Goal: Task Accomplishment & Management: Manage account settings

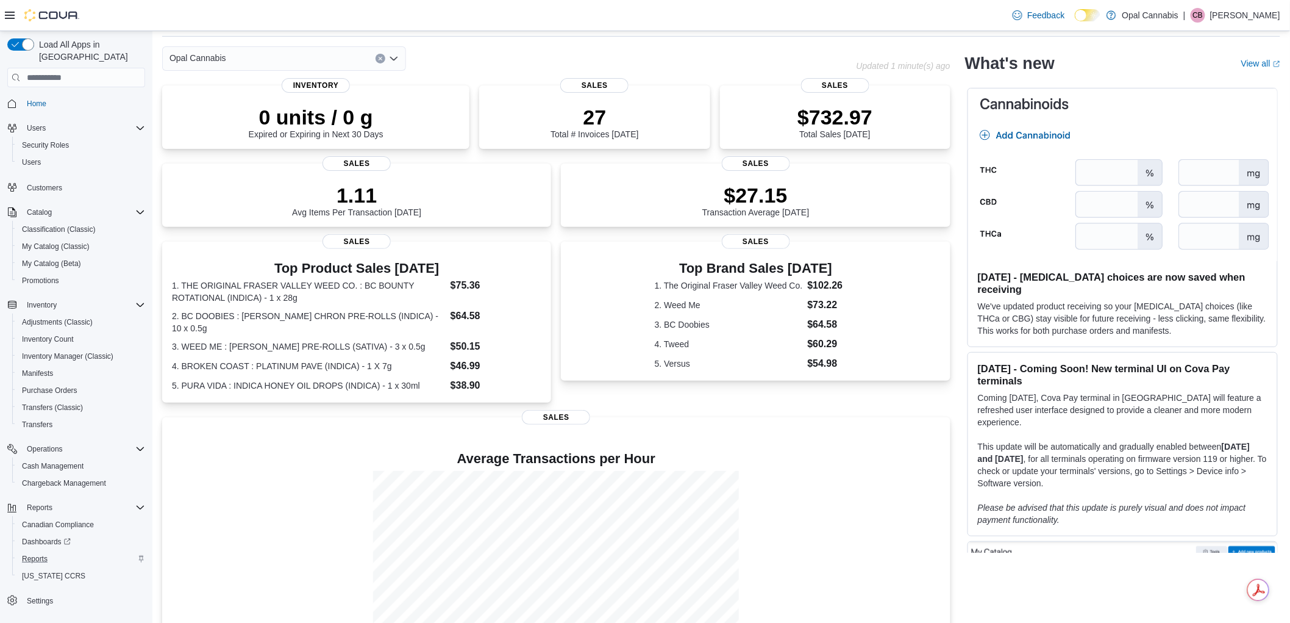
scroll to position [68, 0]
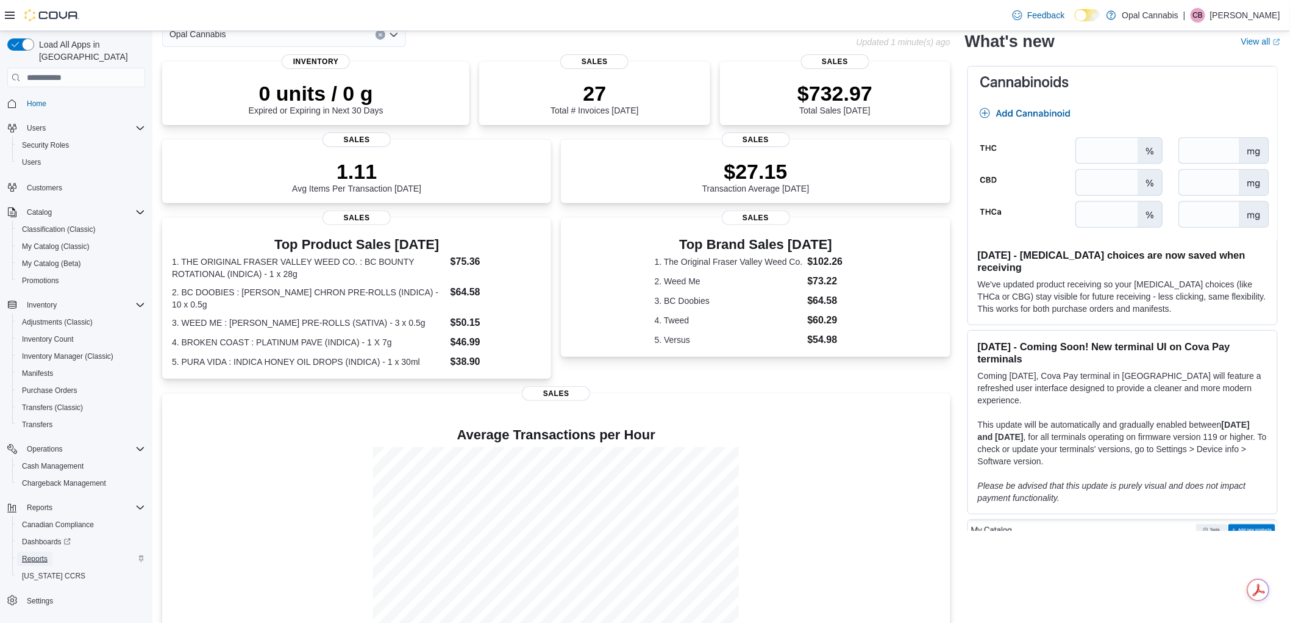
click at [44, 554] on span "Reports" at bounding box center [35, 559] width 26 height 10
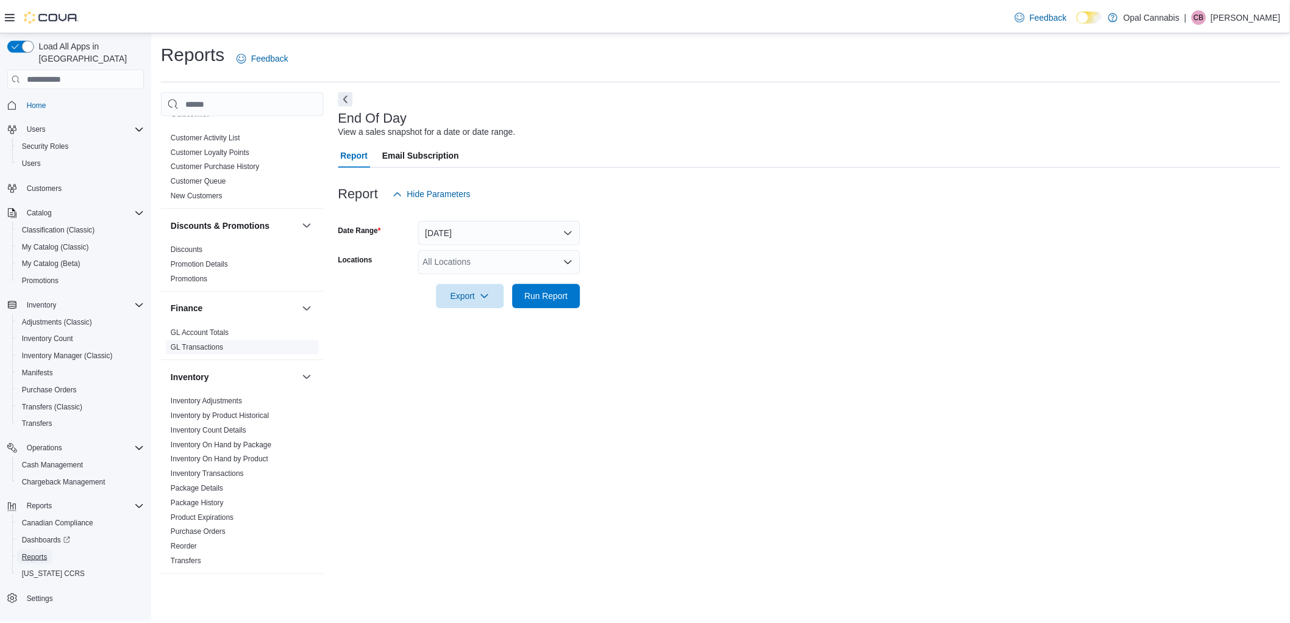
scroll to position [271, 0]
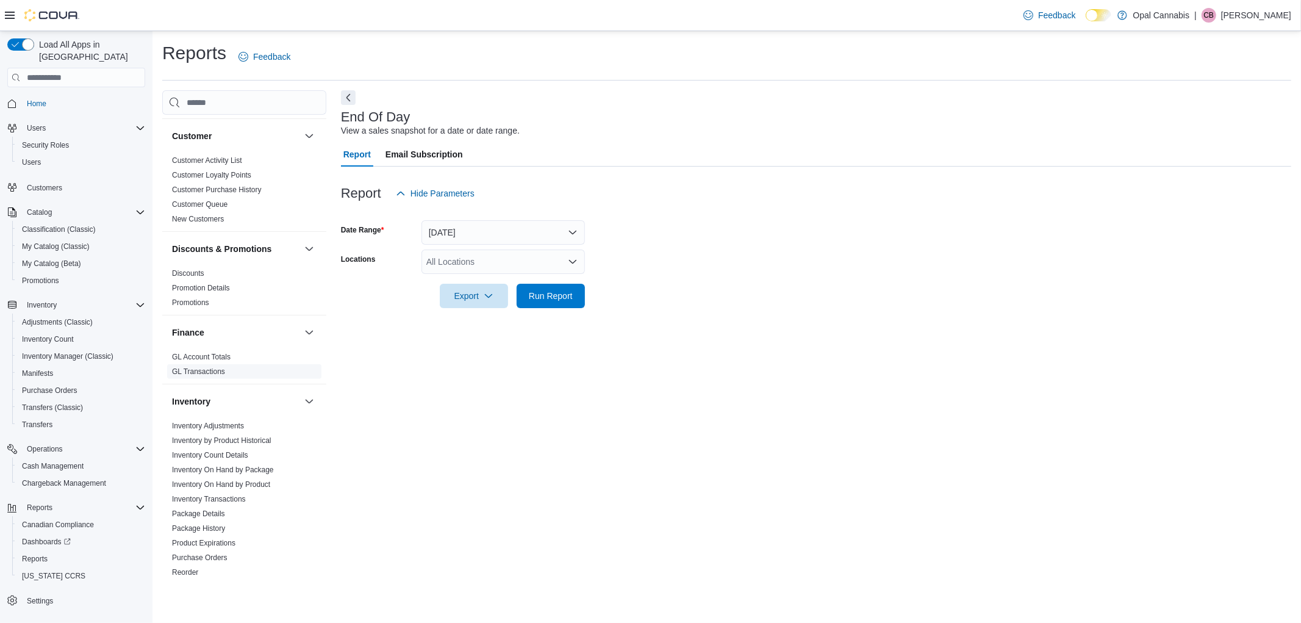
click at [212, 367] on link "GL Transactions" at bounding box center [198, 371] width 53 height 9
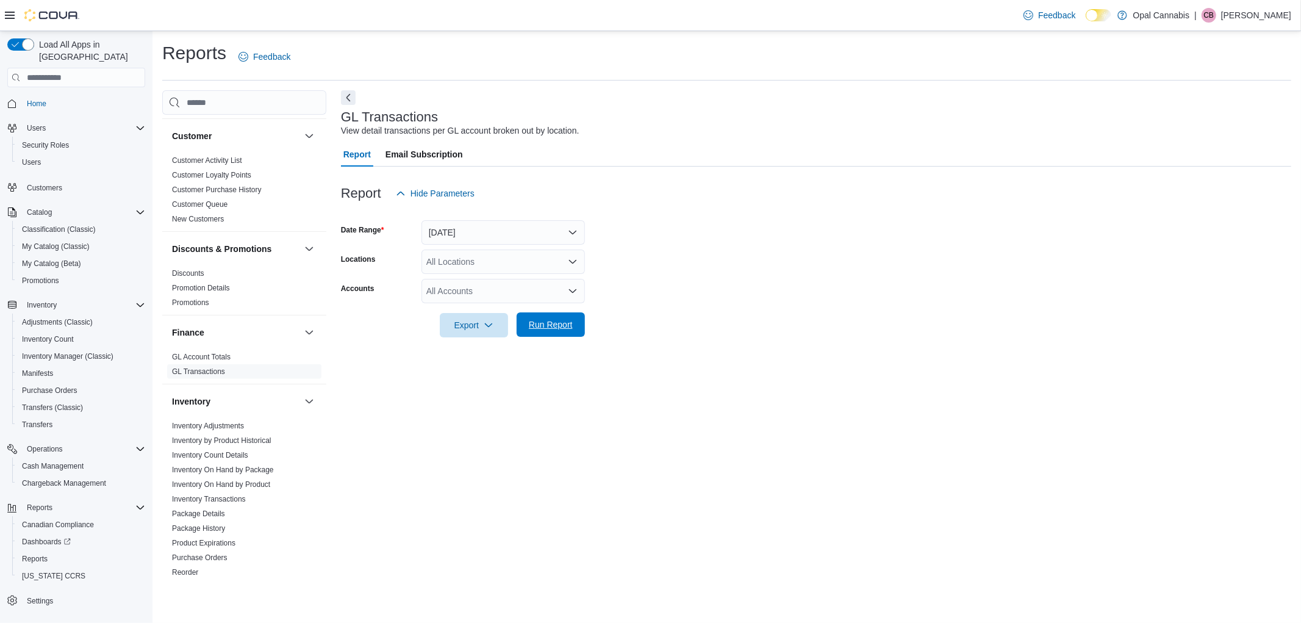
click at [531, 326] on span "Run Report" at bounding box center [551, 324] width 44 height 12
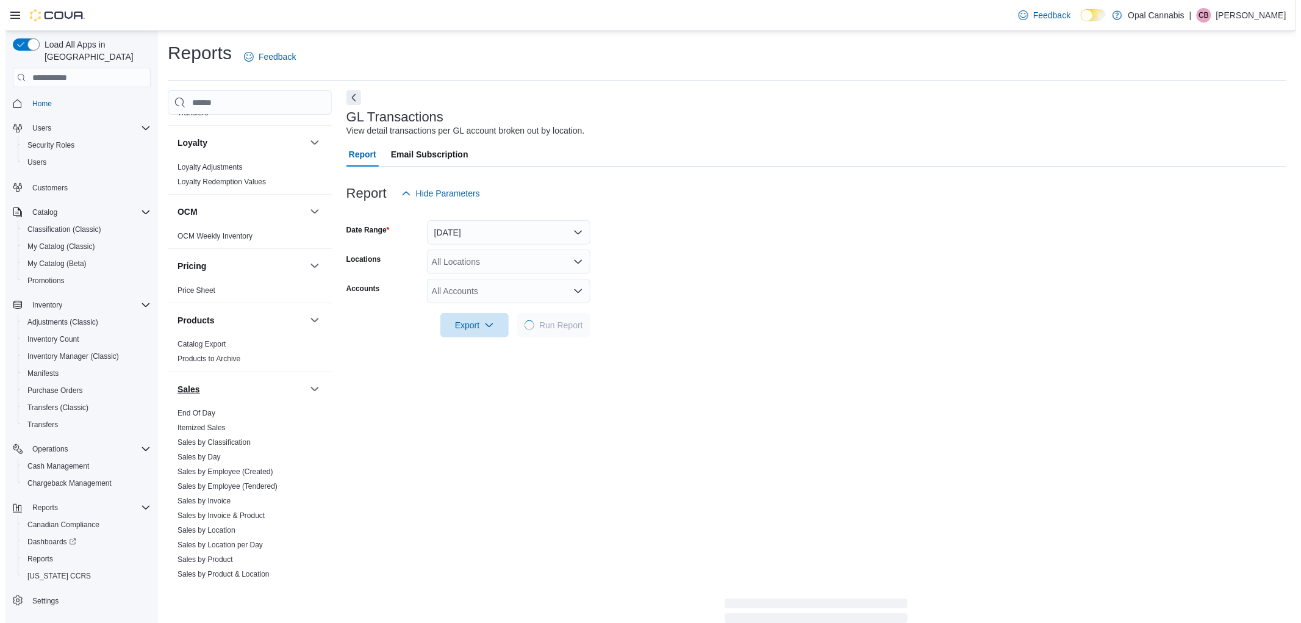
scroll to position [745, 0]
click at [221, 496] on link "Sales by Invoice" at bounding box center [198, 500] width 53 height 9
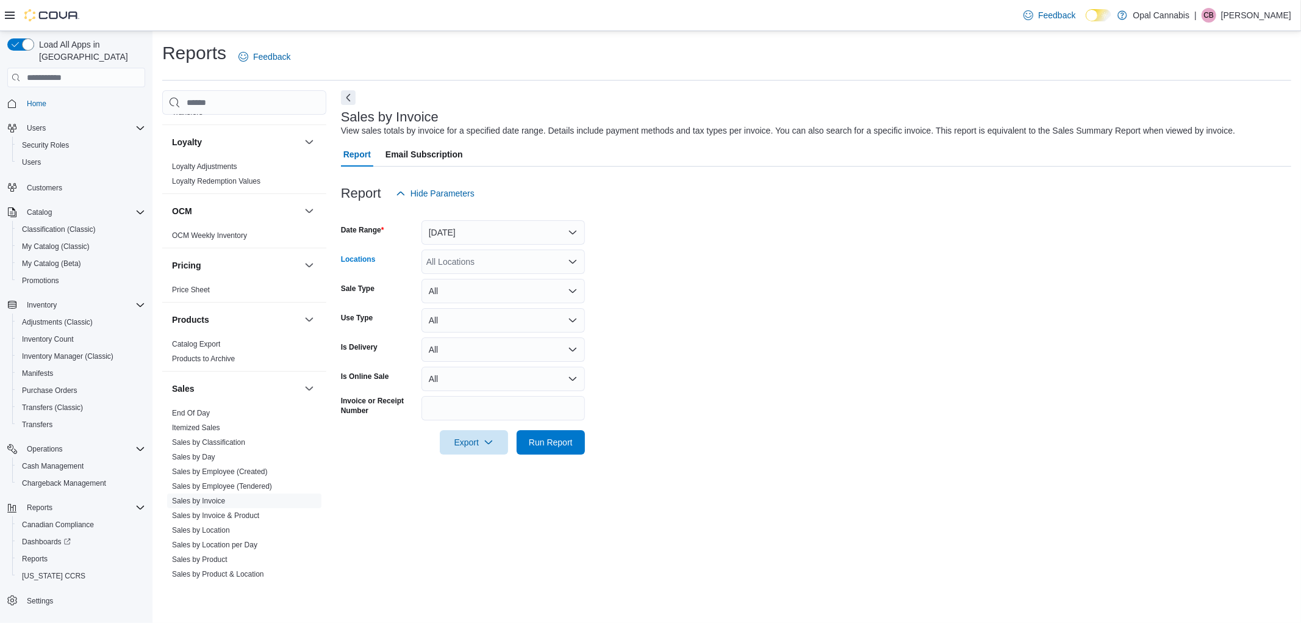
click at [449, 261] on div "All Locations" at bounding box center [502, 261] width 163 height 24
click at [528, 233] on button "Yesterday" at bounding box center [502, 232] width 163 height 24
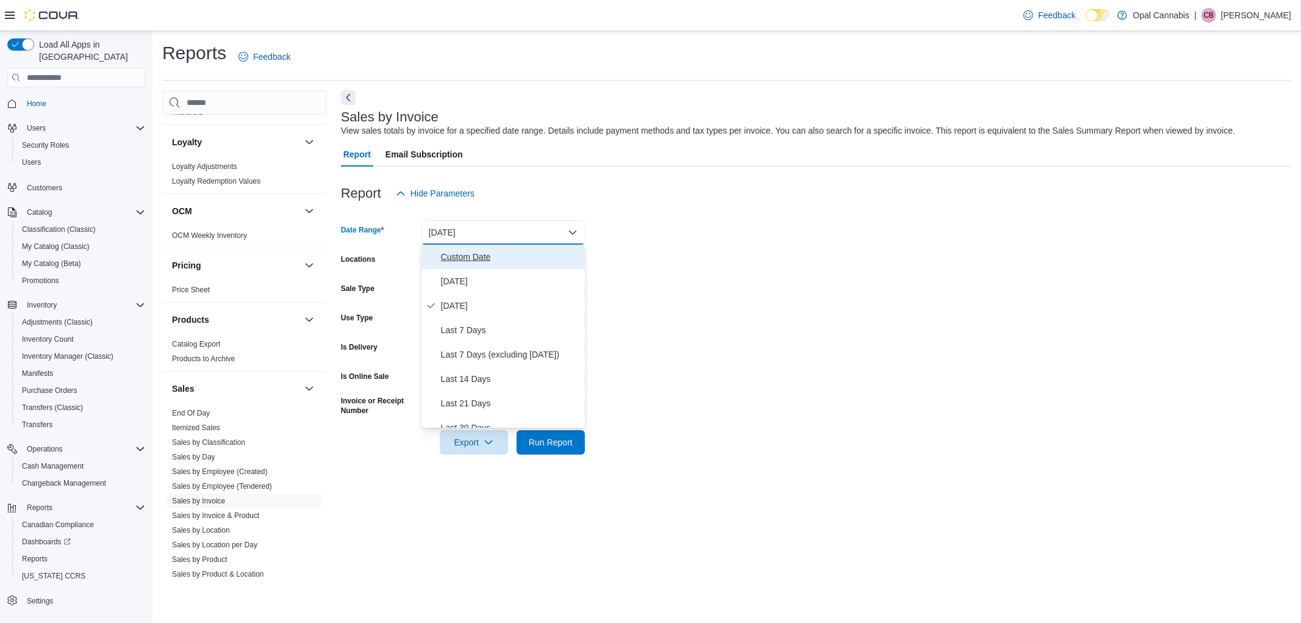
click at [478, 259] on span "Custom Date" at bounding box center [510, 256] width 139 height 15
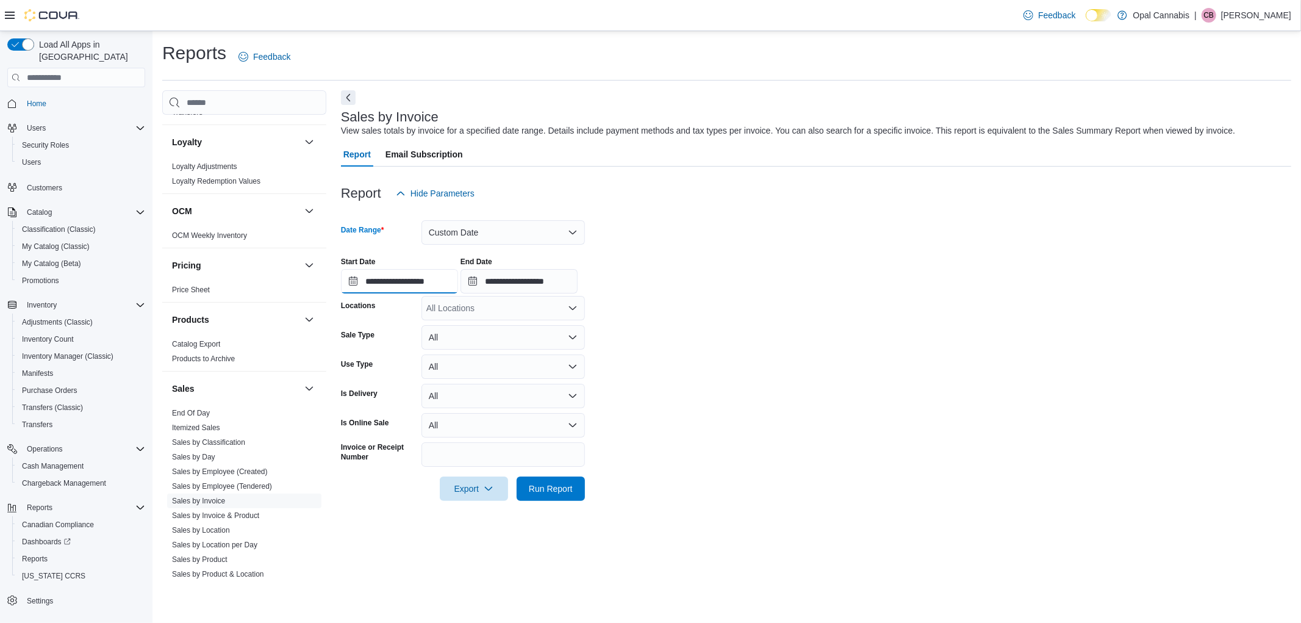
click at [438, 285] on input "**********" at bounding box center [399, 281] width 117 height 24
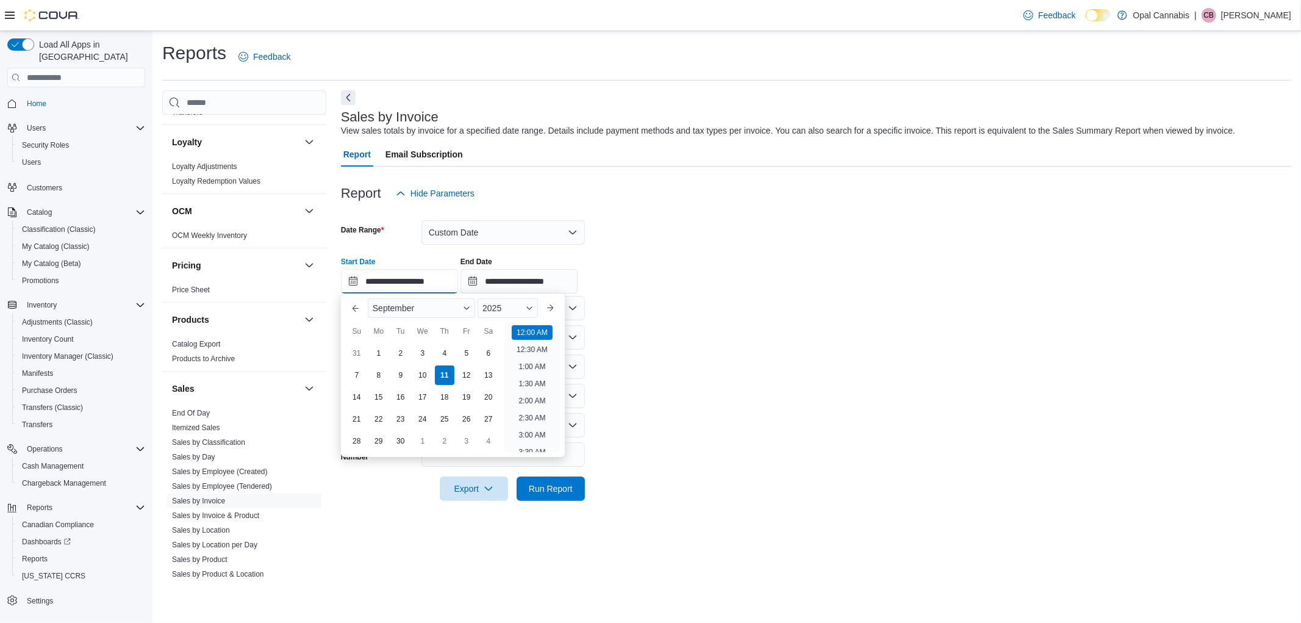
scroll to position [38, 0]
click at [357, 307] on button "Previous Month" at bounding box center [356, 308] width 20 height 20
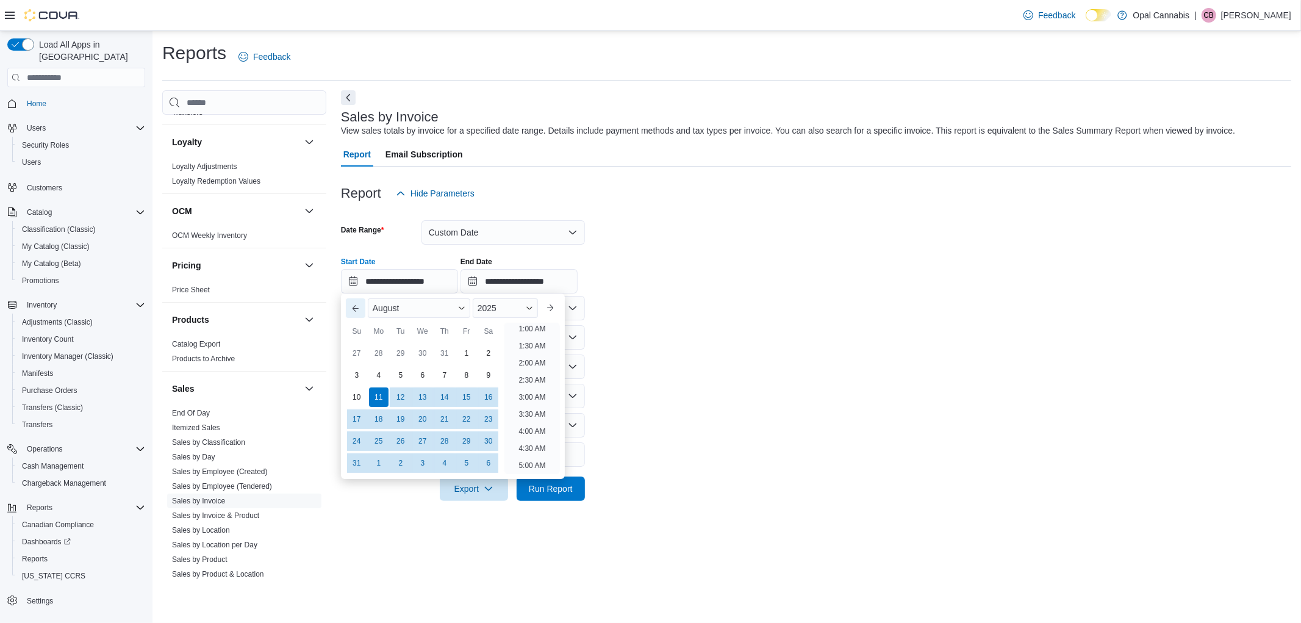
scroll to position [2, 0]
click at [462, 442] on div "29" at bounding box center [466, 440] width 21 height 21
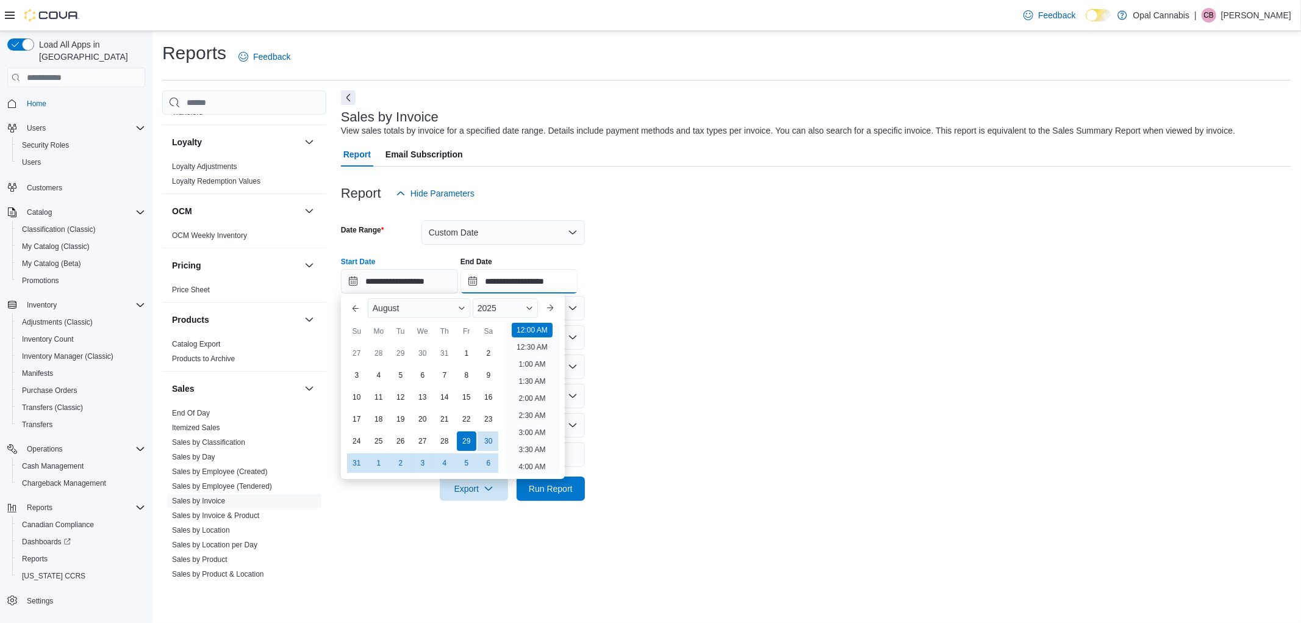
click at [538, 285] on input "**********" at bounding box center [518, 281] width 117 height 24
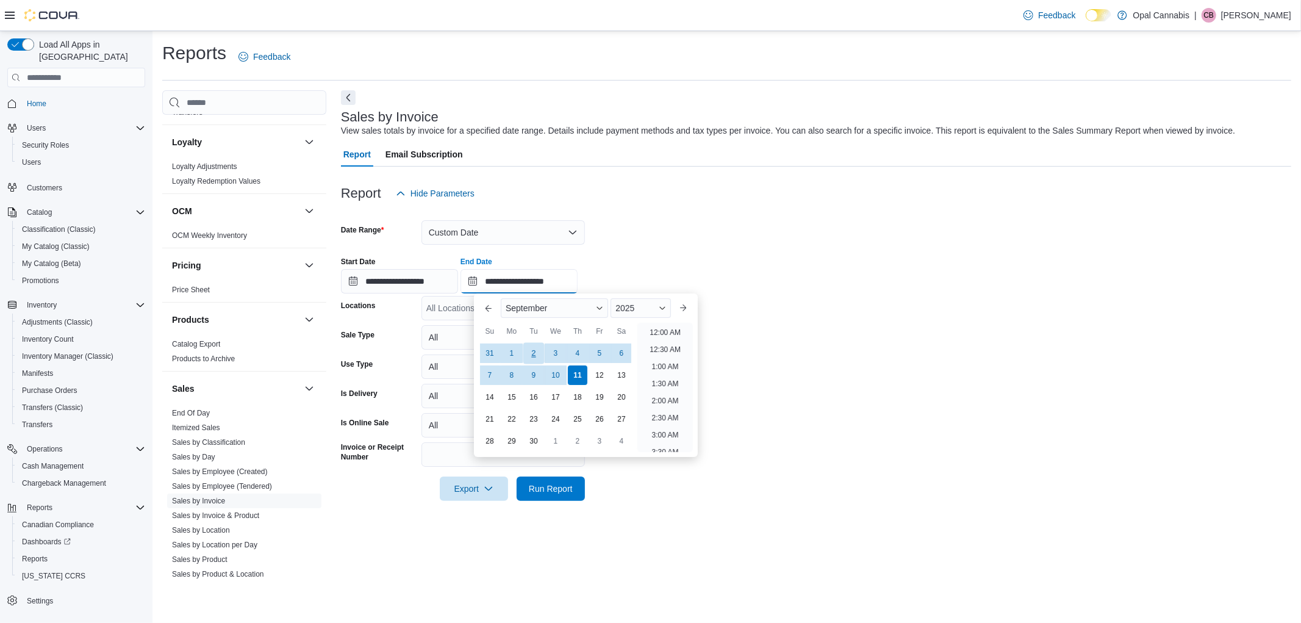
scroll to position [692, 0]
click at [492, 309] on button "Previous Month" at bounding box center [489, 308] width 20 height 20
type input "**********"
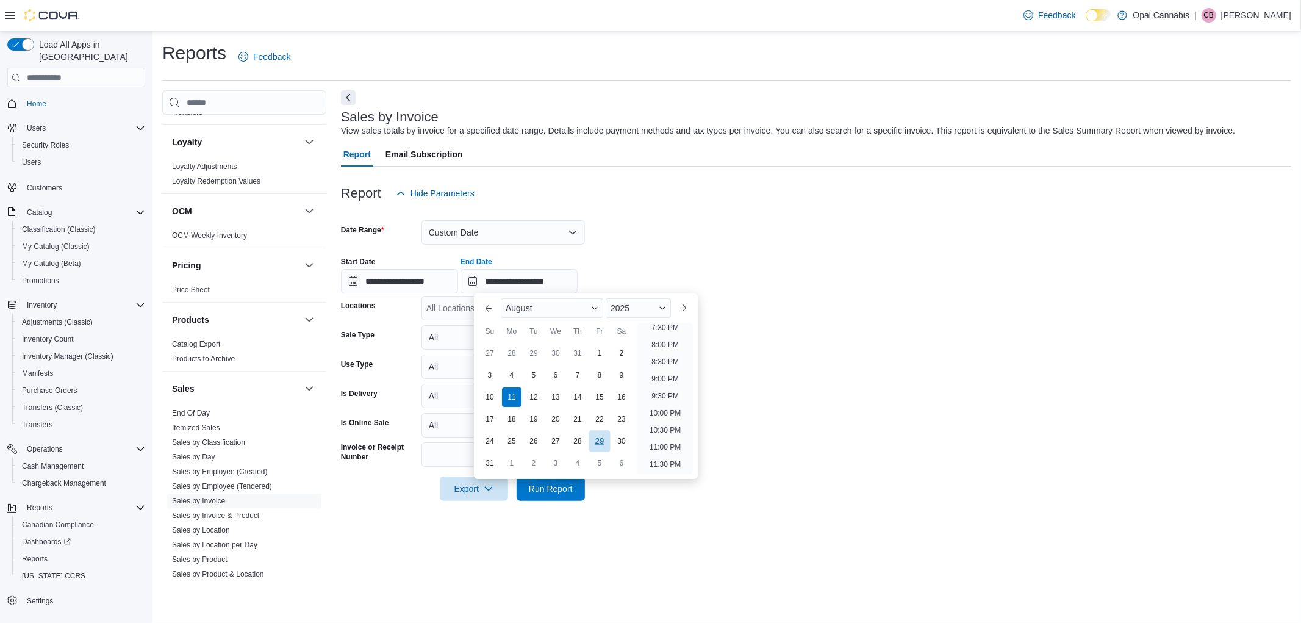
click at [601, 443] on div "29" at bounding box center [599, 440] width 21 height 21
type input "**********"
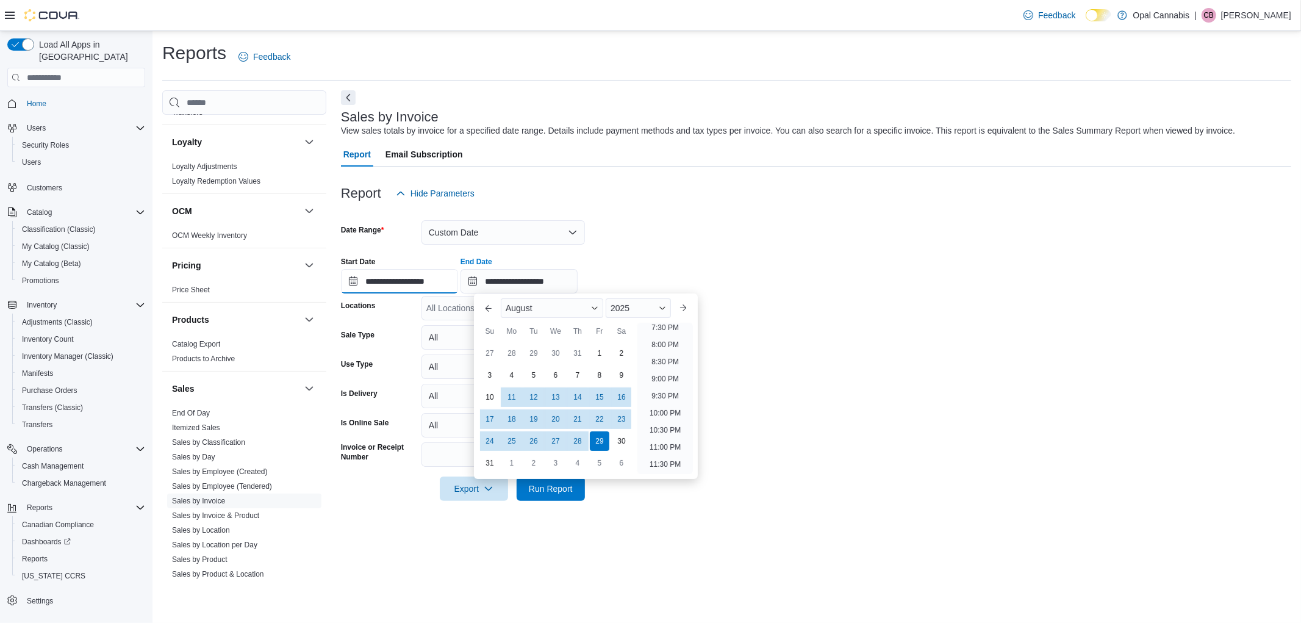
click at [434, 279] on input "**********" at bounding box center [399, 281] width 117 height 24
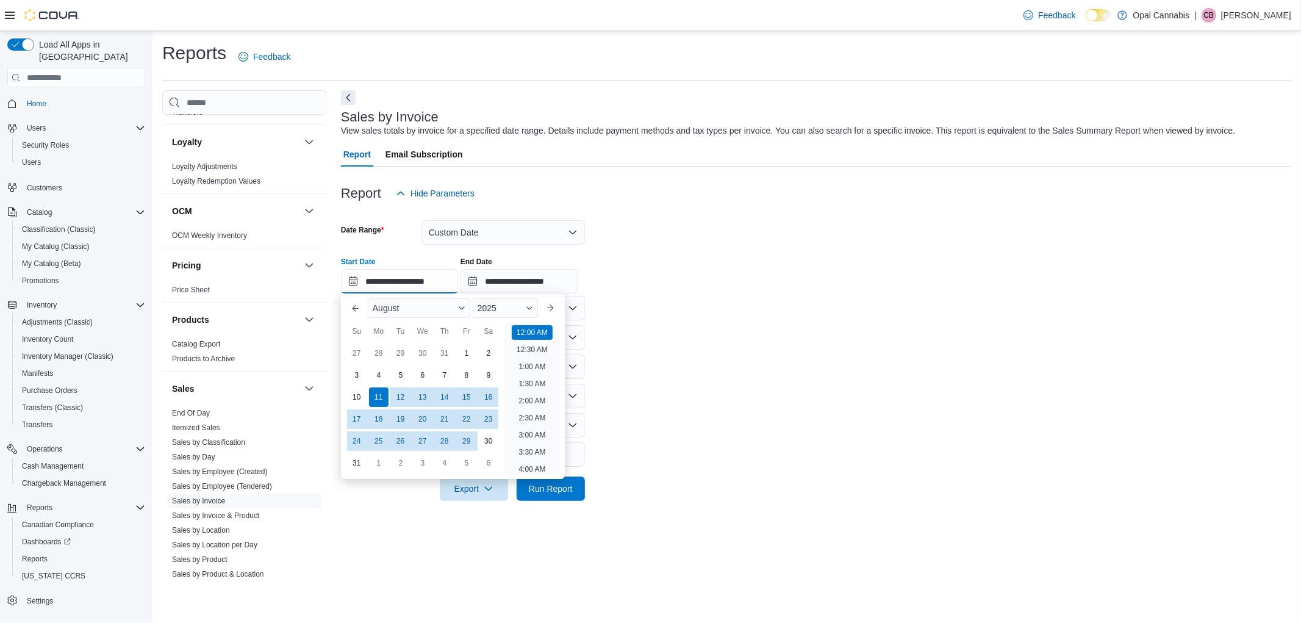
scroll to position [38, 0]
click at [467, 443] on div "29" at bounding box center [466, 440] width 21 height 21
type input "**********"
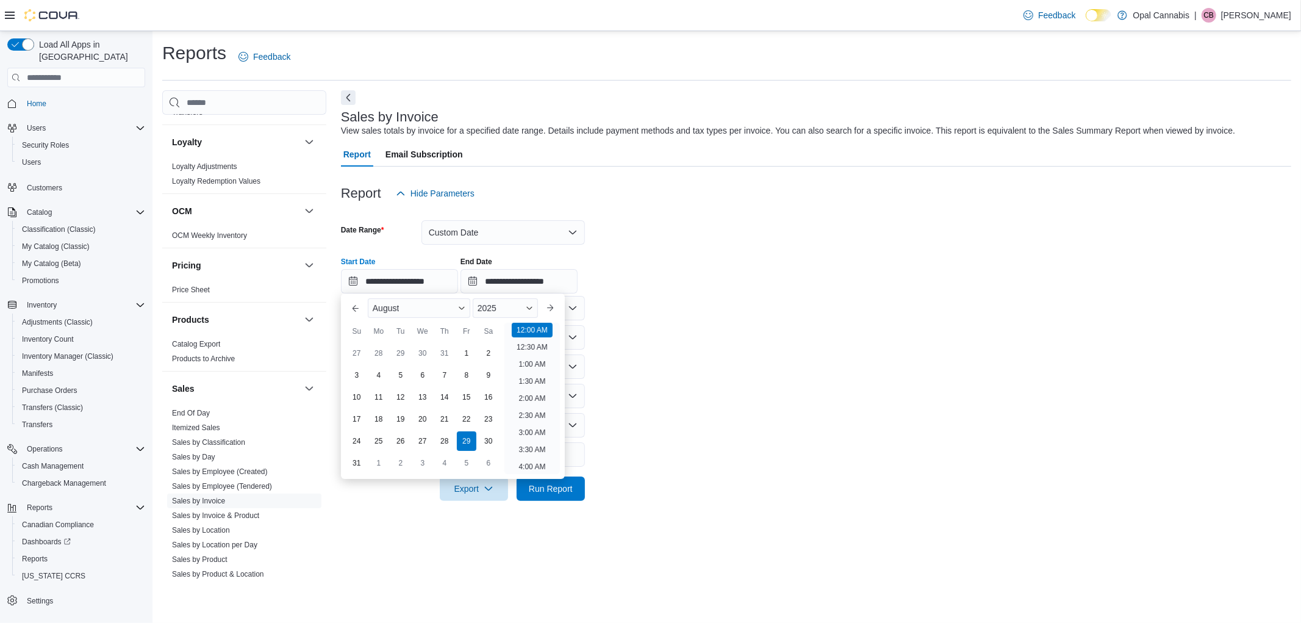
click at [649, 429] on form "**********" at bounding box center [816, 353] width 950 height 295
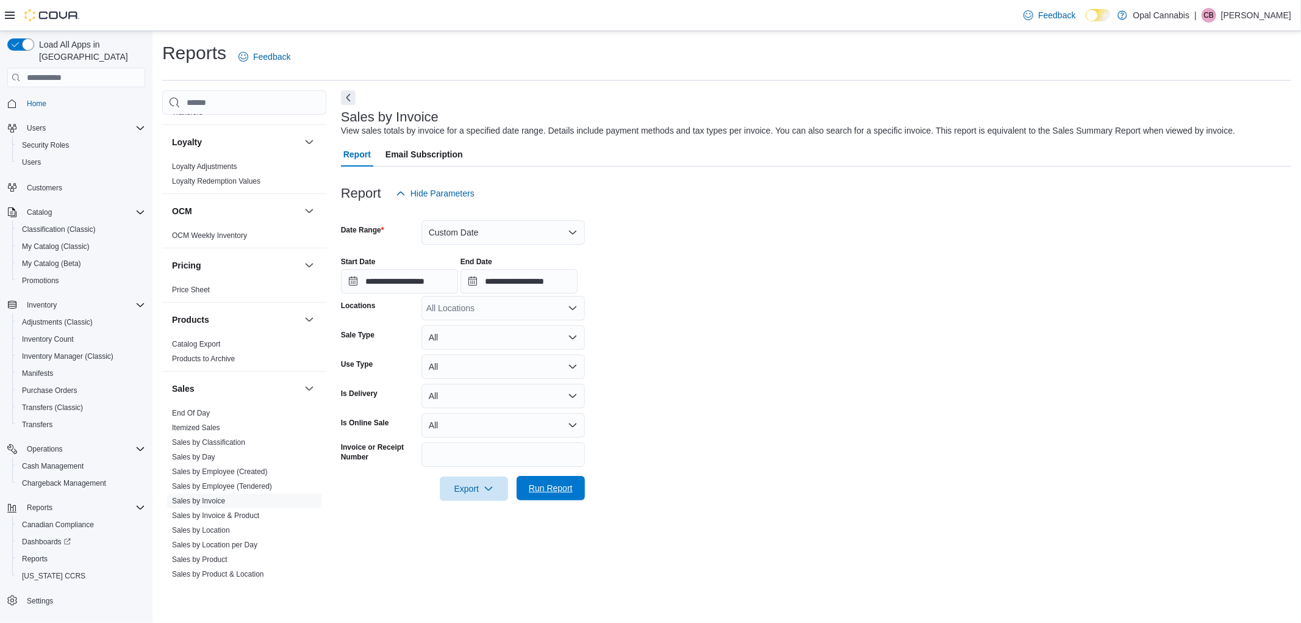
click at [559, 490] on span "Run Report" at bounding box center [551, 488] width 44 height 12
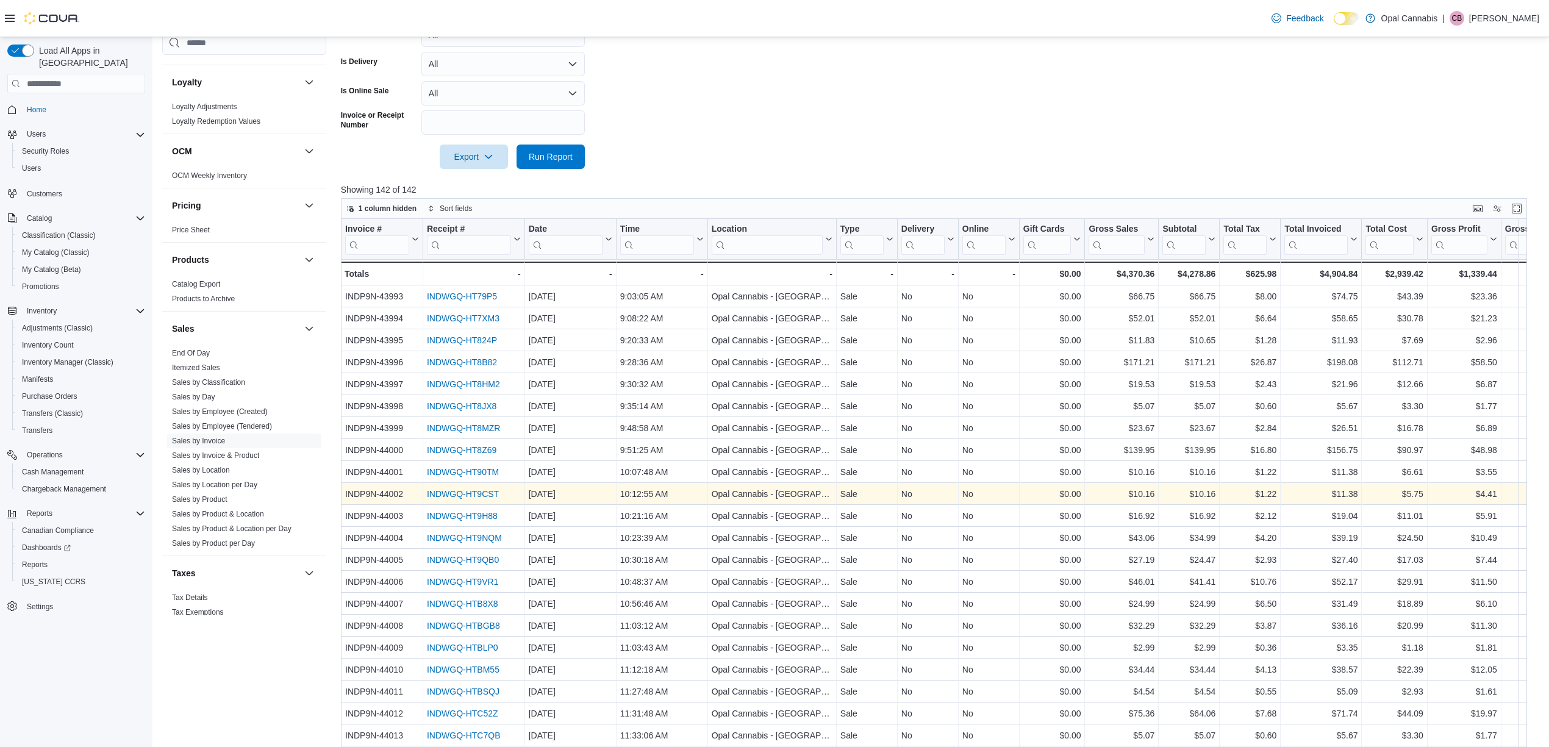
scroll to position [745, 0]
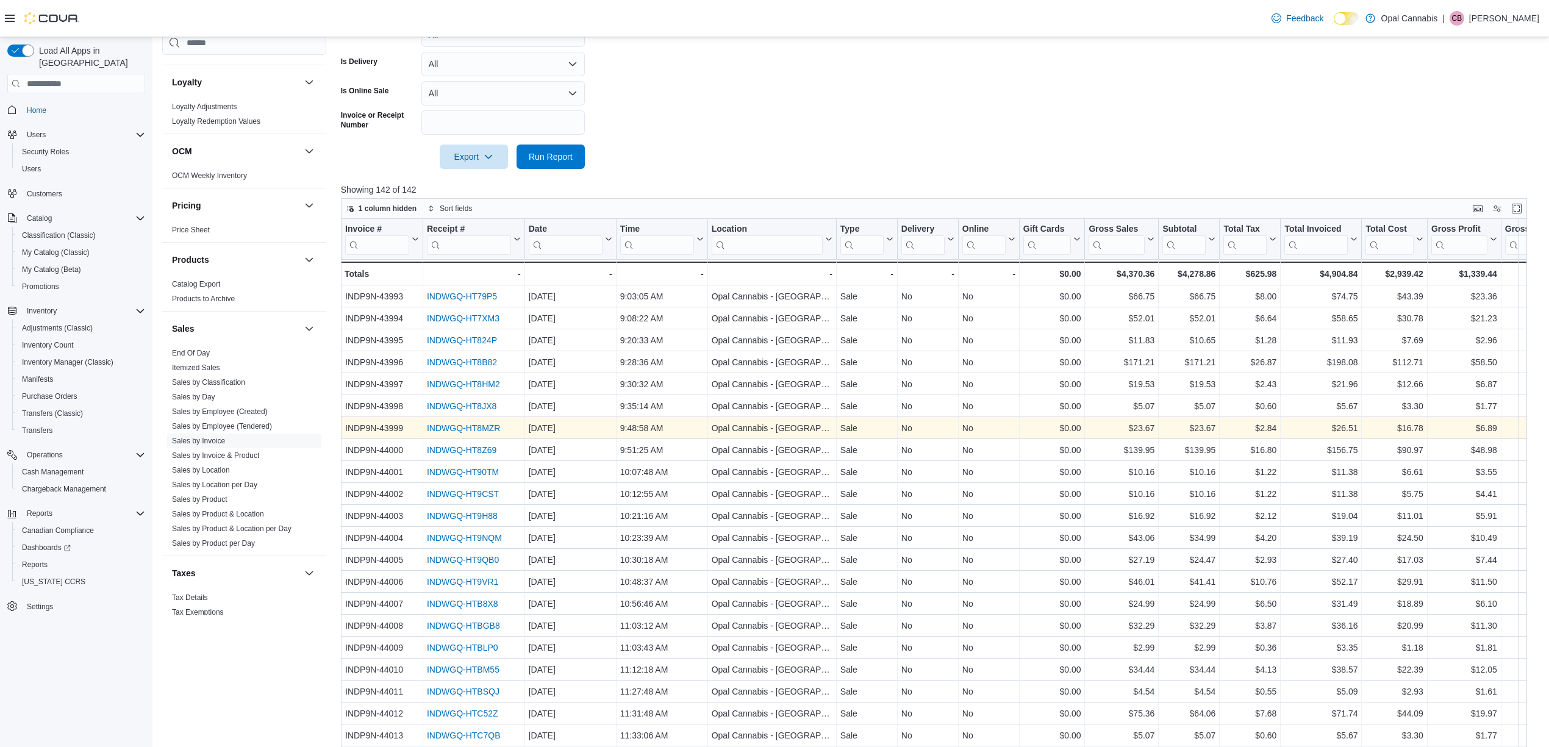
click at [481, 429] on link "INDWGQ-HT8MZR" at bounding box center [464, 428] width 74 height 10
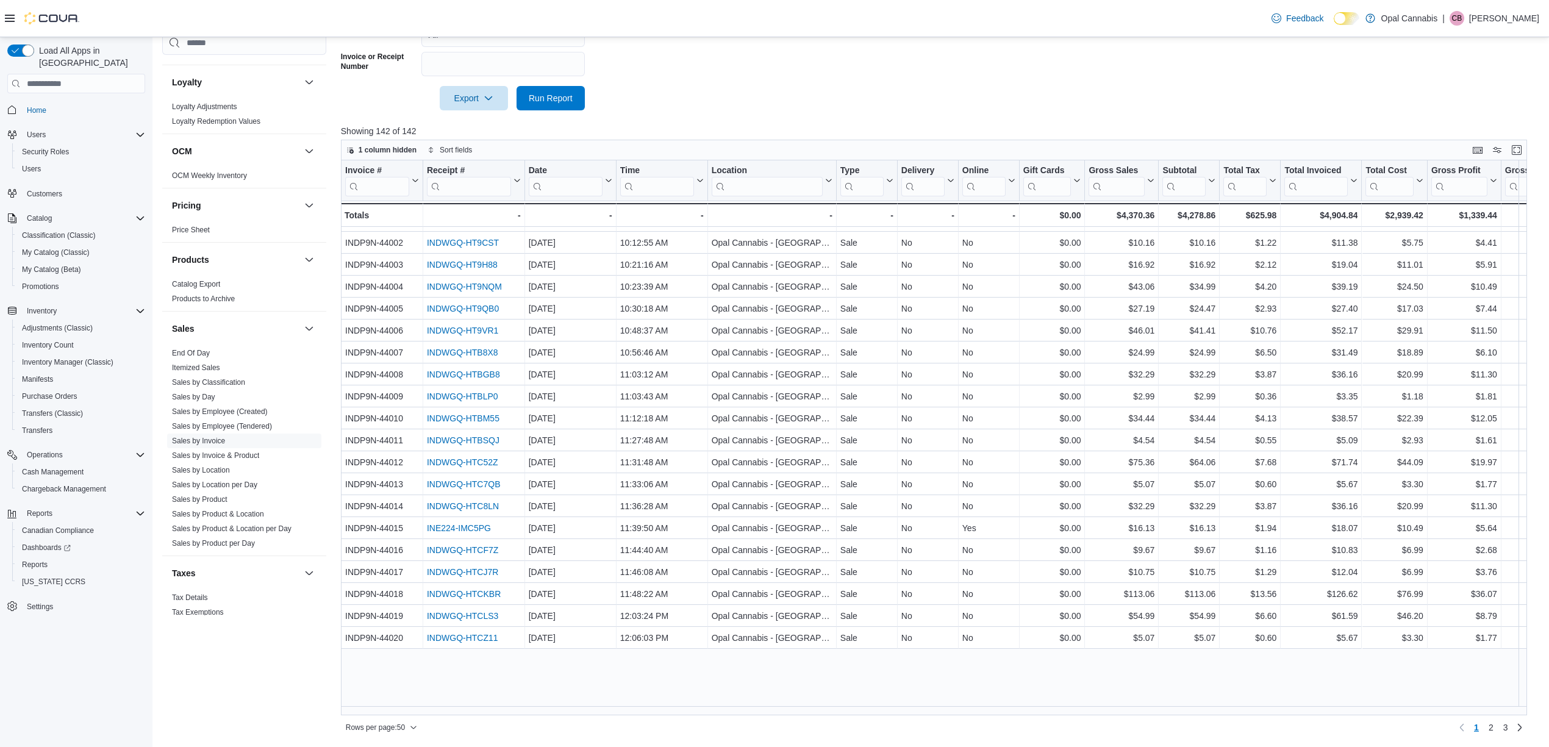
scroll to position [0, 0]
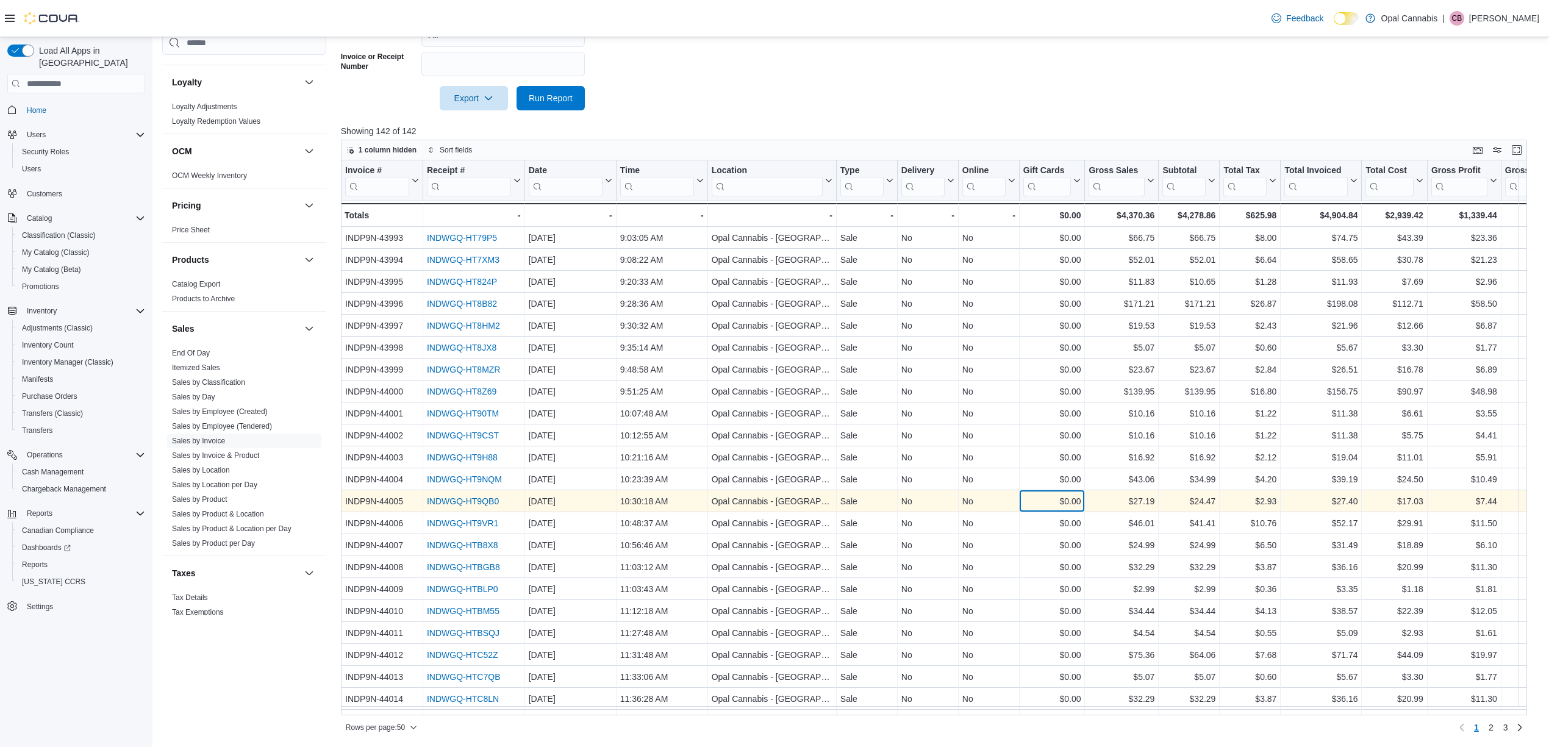
click at [1076, 490] on div "$0.00 - Gift Card Sales, column 9, row 13" at bounding box center [1053, 501] width 66 height 22
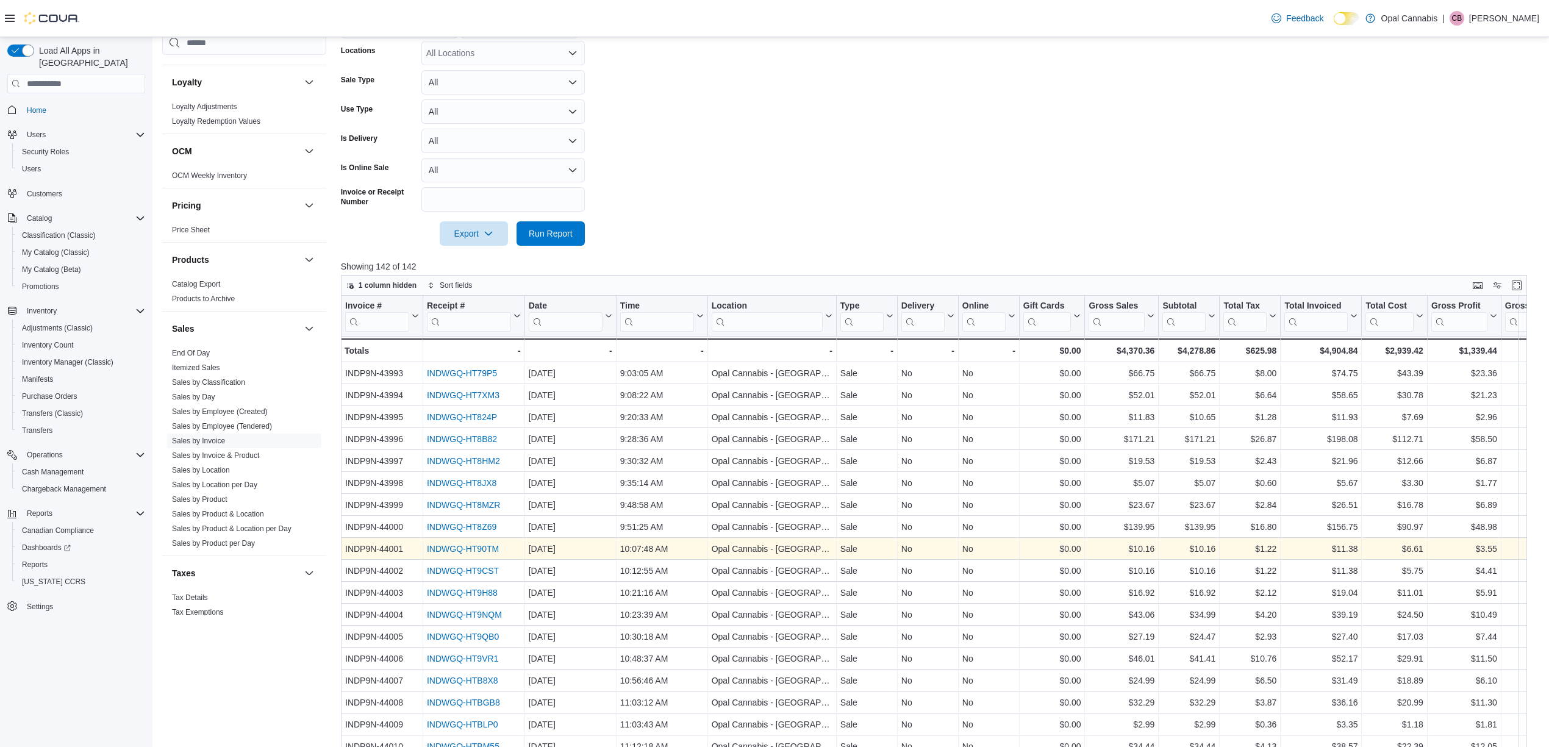
scroll to position [234, 0]
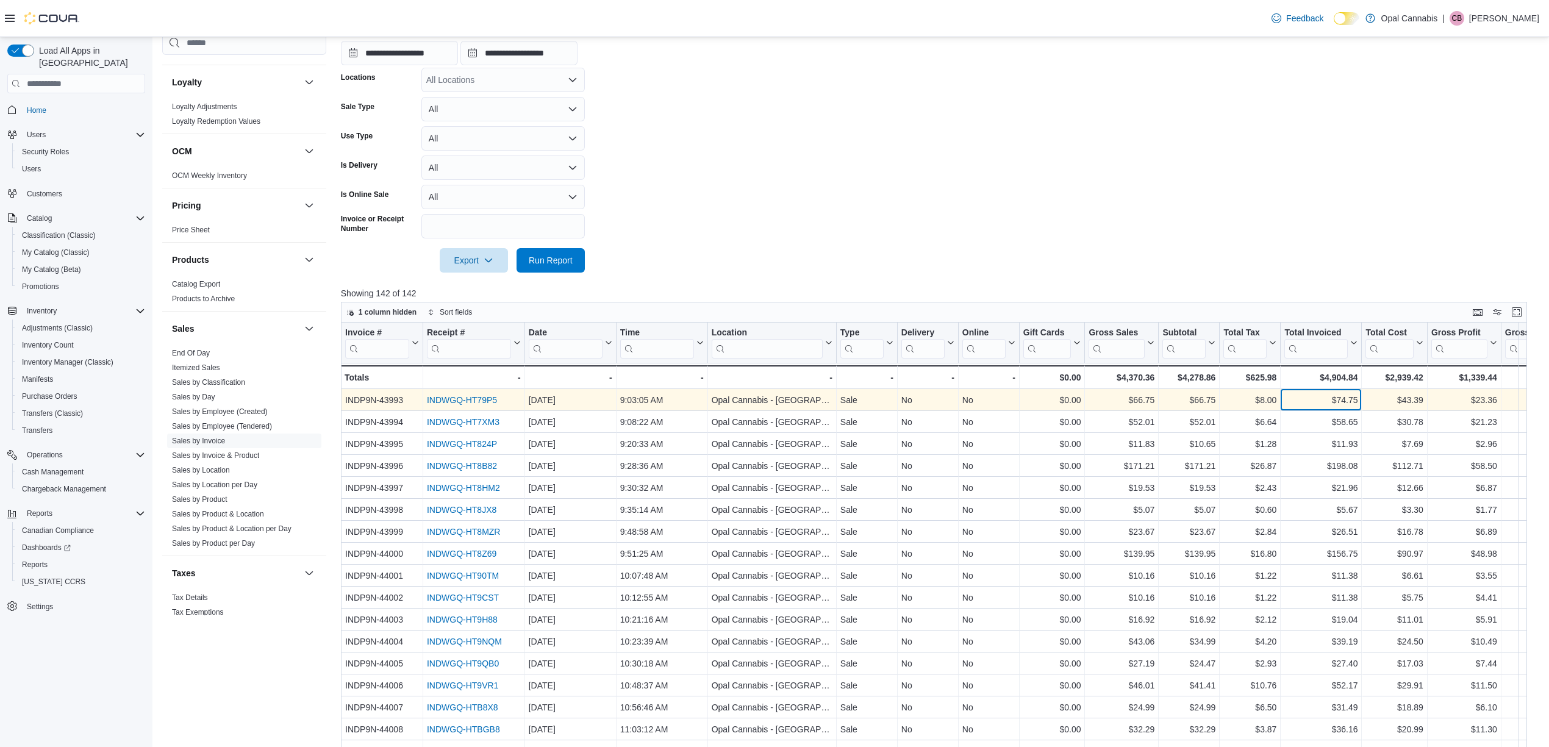
click at [1286, 396] on div "$74.75" at bounding box center [1320, 400] width 73 height 15
click at [1199, 398] on div "$66.75" at bounding box center [1188, 400] width 53 height 15
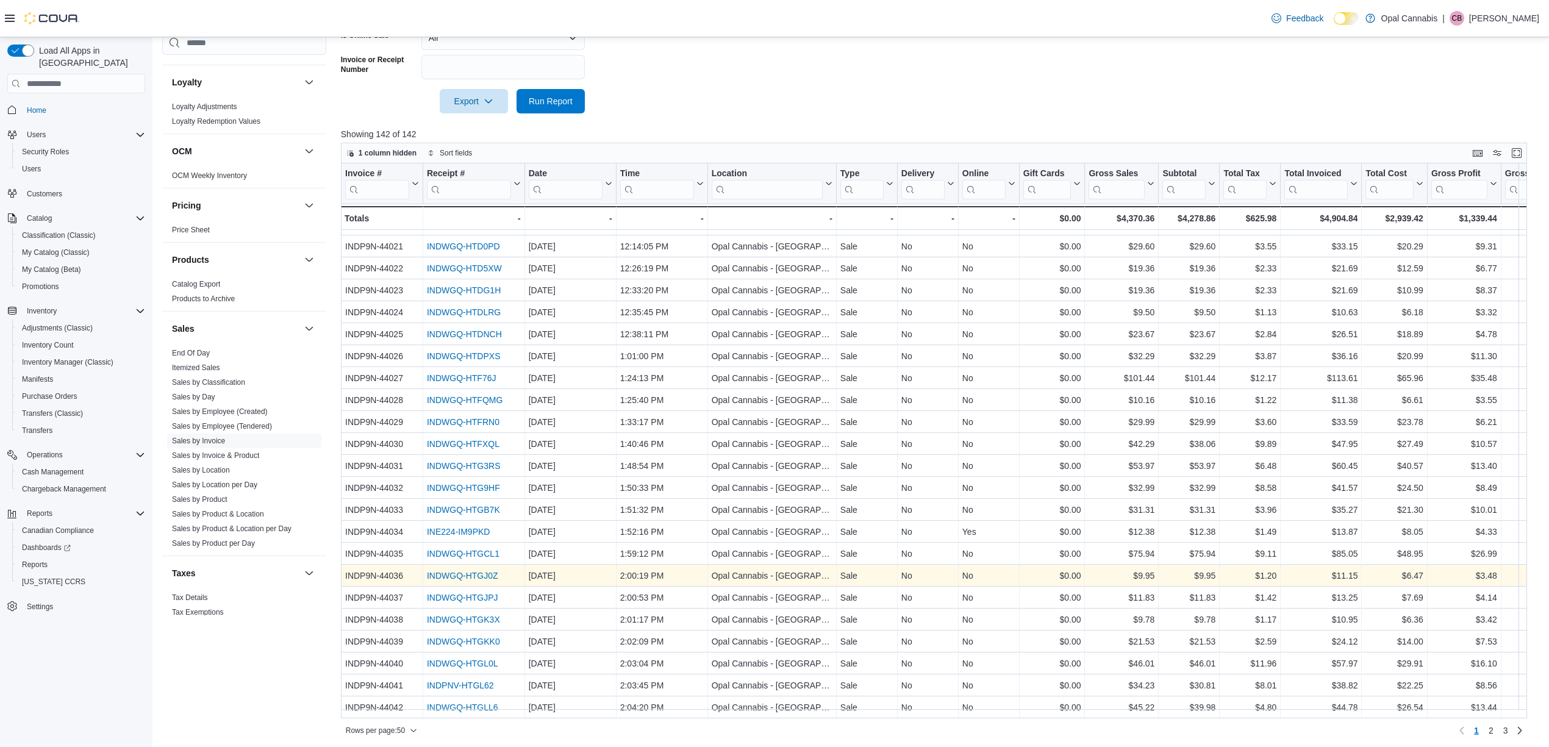
scroll to position [396, 0]
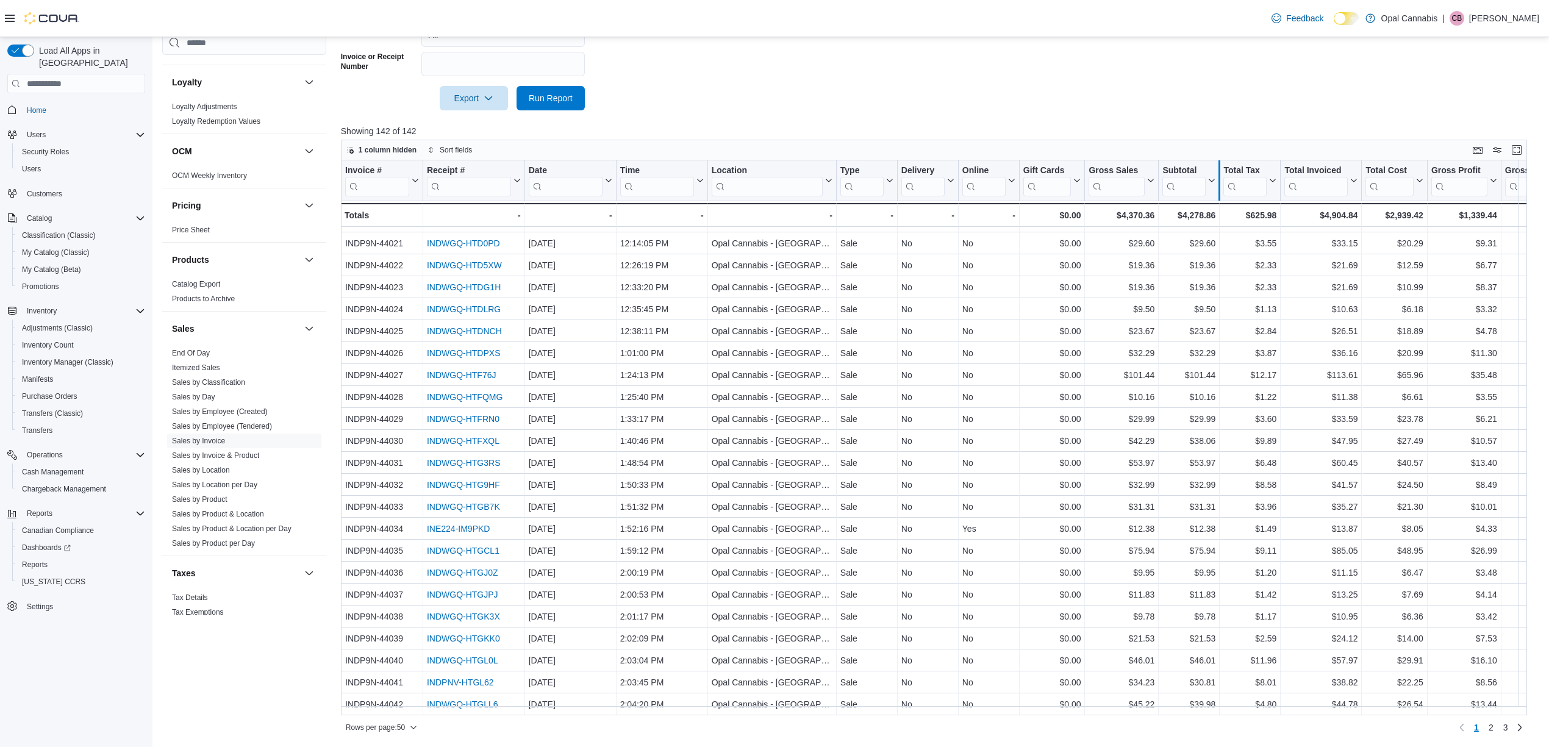
click at [1215, 183] on div at bounding box center [1219, 180] width 10 height 40
click at [1213, 179] on icon at bounding box center [1211, 180] width 5 height 3
click at [1204, 232] on button "Sort Low-High" at bounding box center [1189, 227] width 73 height 15
click at [1300, 622] on link "2" at bounding box center [1491, 728] width 15 height 20
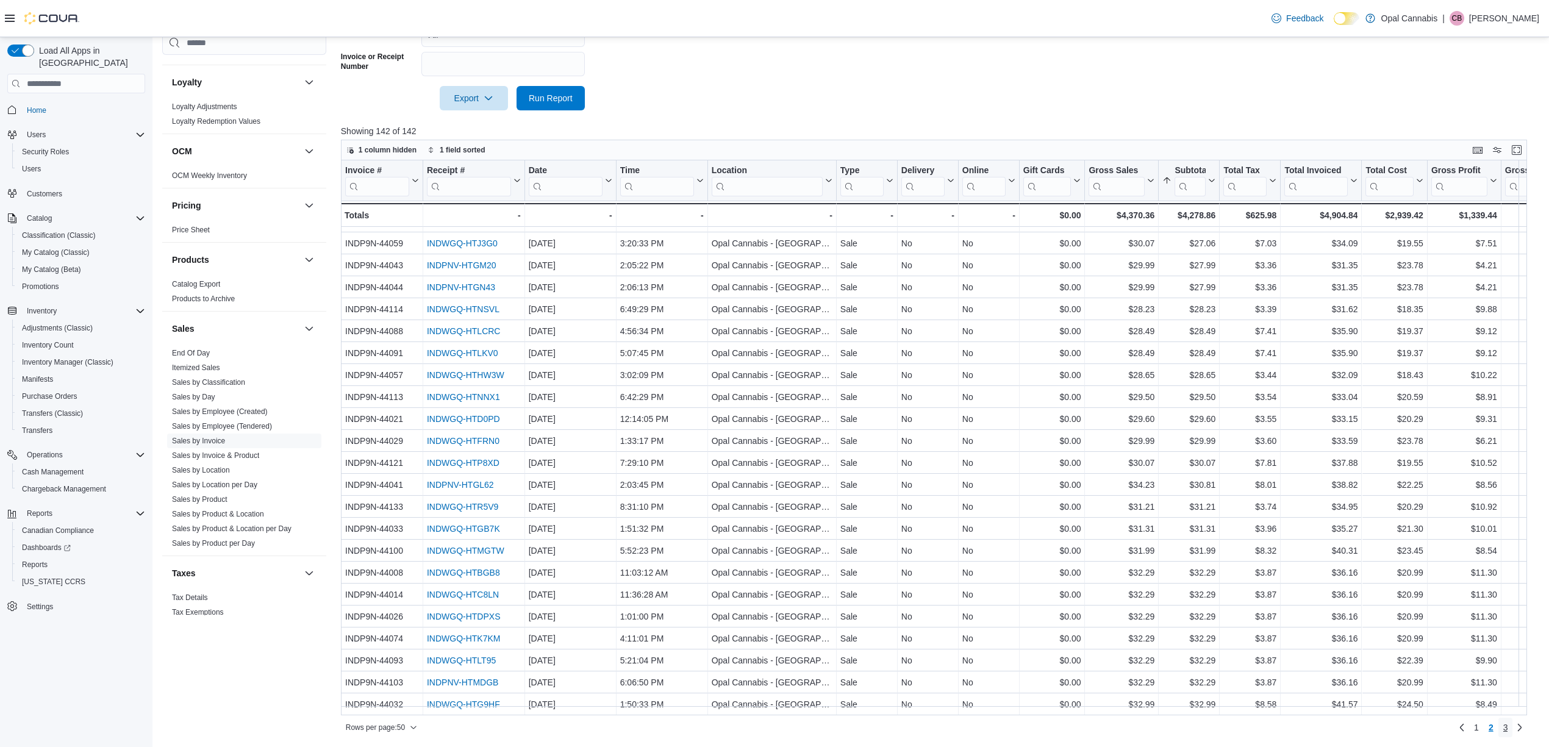
click at [1300, 622] on span "3" at bounding box center [1505, 727] width 5 height 12
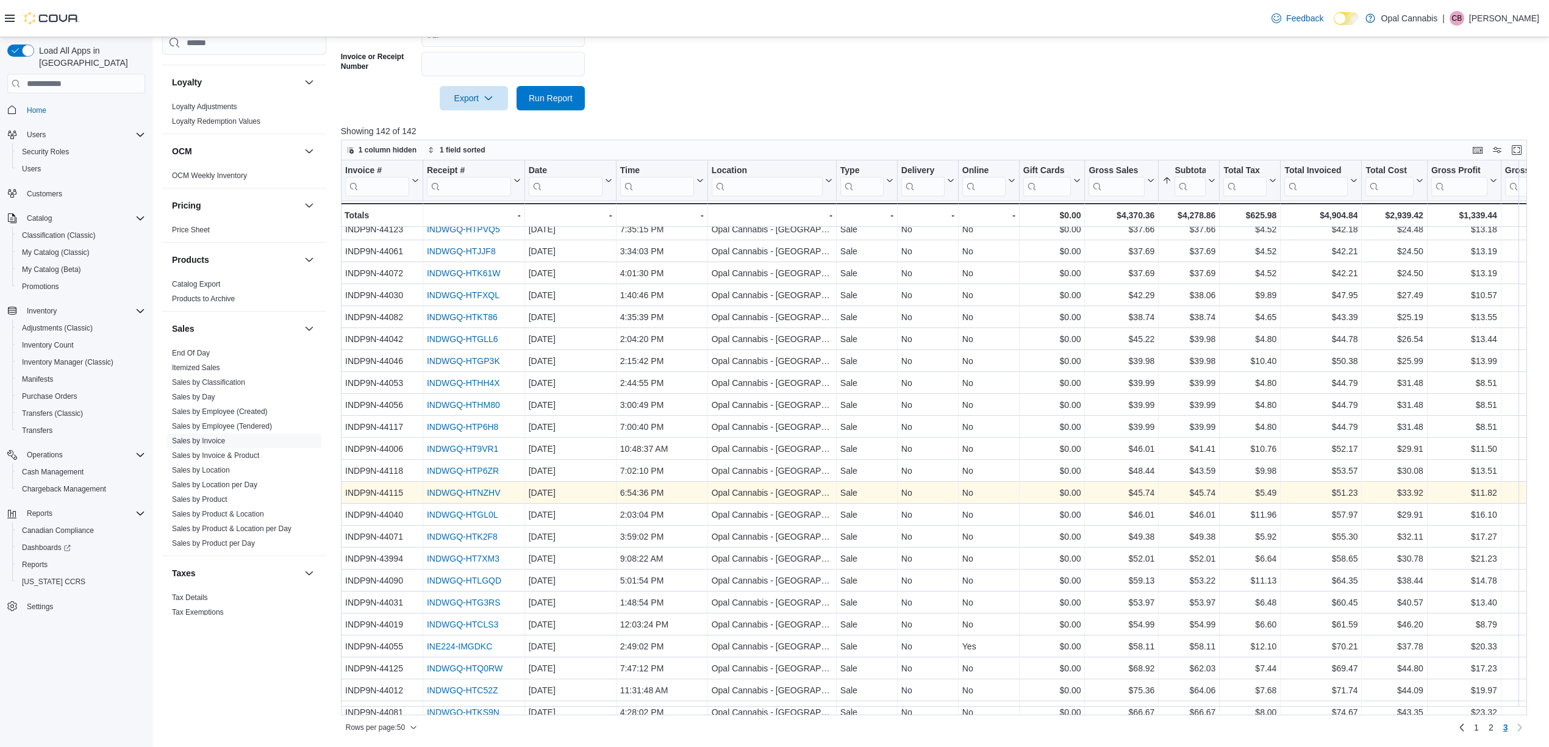
click at [464, 488] on link "INDWGQ-HTNZHV" at bounding box center [464, 493] width 74 height 10
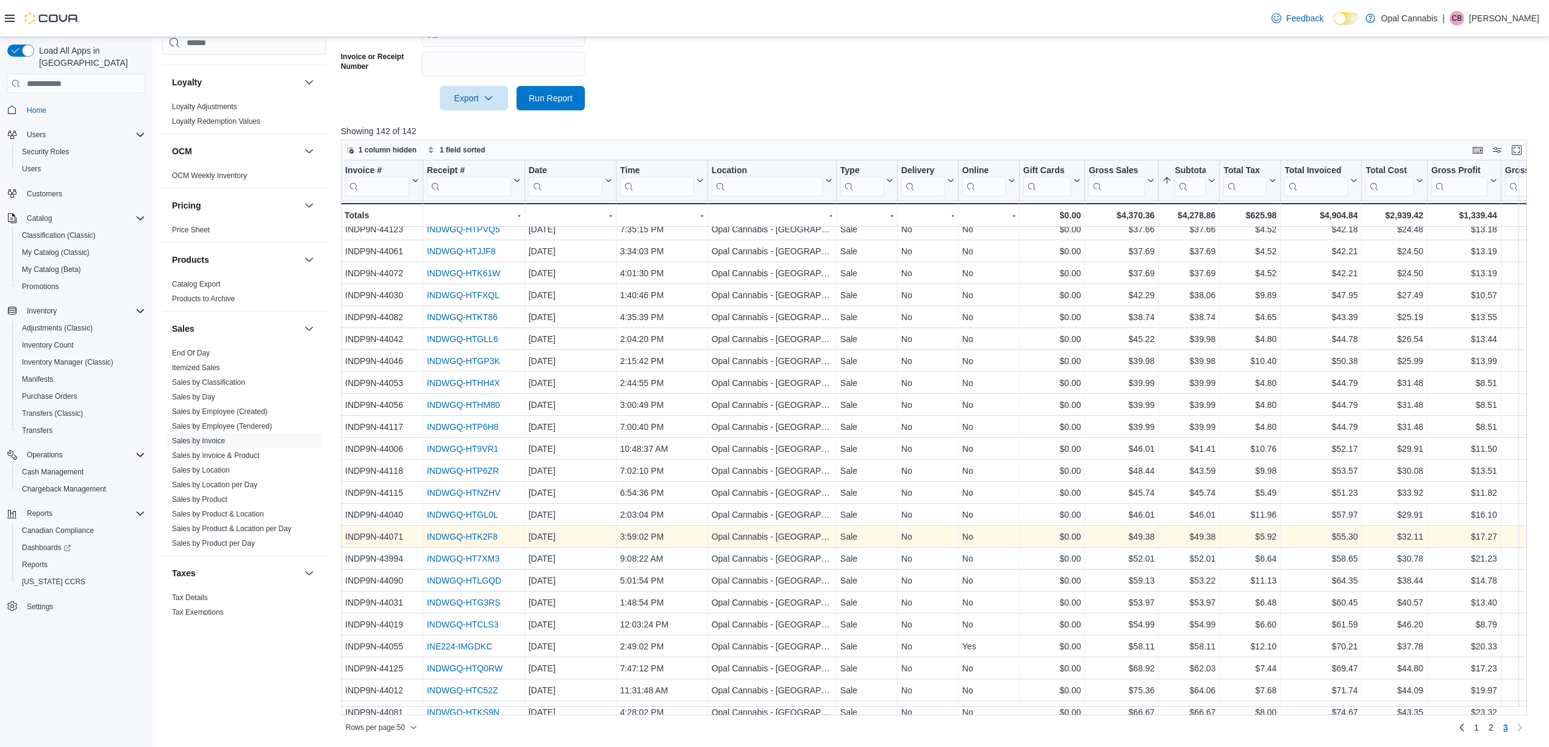
click at [482, 540] on link "INDWGQ-HTK2F8" at bounding box center [462, 537] width 71 height 10
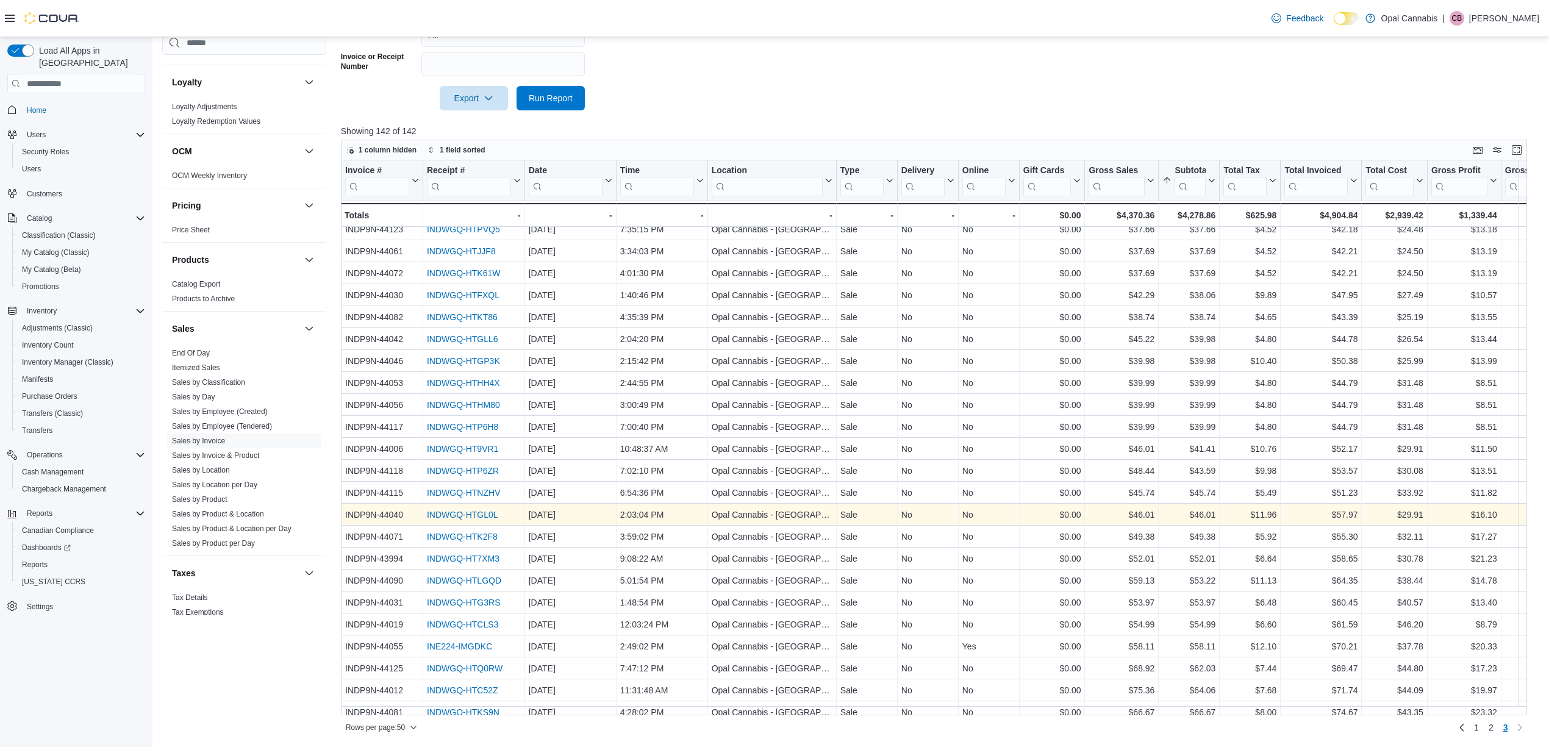
click at [489, 511] on link "INDWGQ-HTGL0L" at bounding box center [462, 515] width 71 height 10
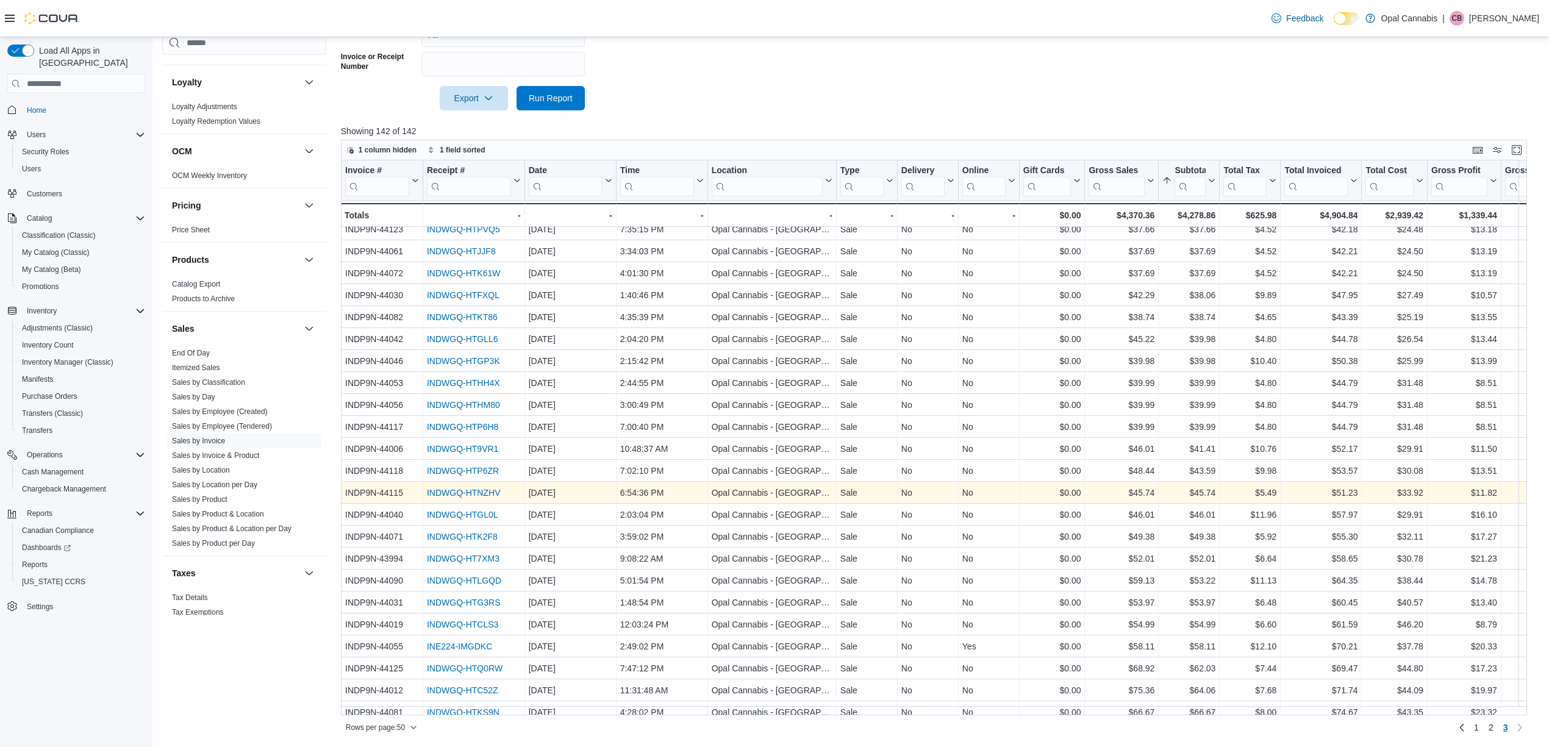
click at [474, 488] on link "INDWGQ-HTNZHV" at bounding box center [464, 493] width 74 height 10
click at [476, 485] on div "INDWGQ-HTNZHV" at bounding box center [474, 492] width 94 height 15
click at [476, 489] on link "INDWGQ-HTNZHV" at bounding box center [464, 493] width 74 height 10
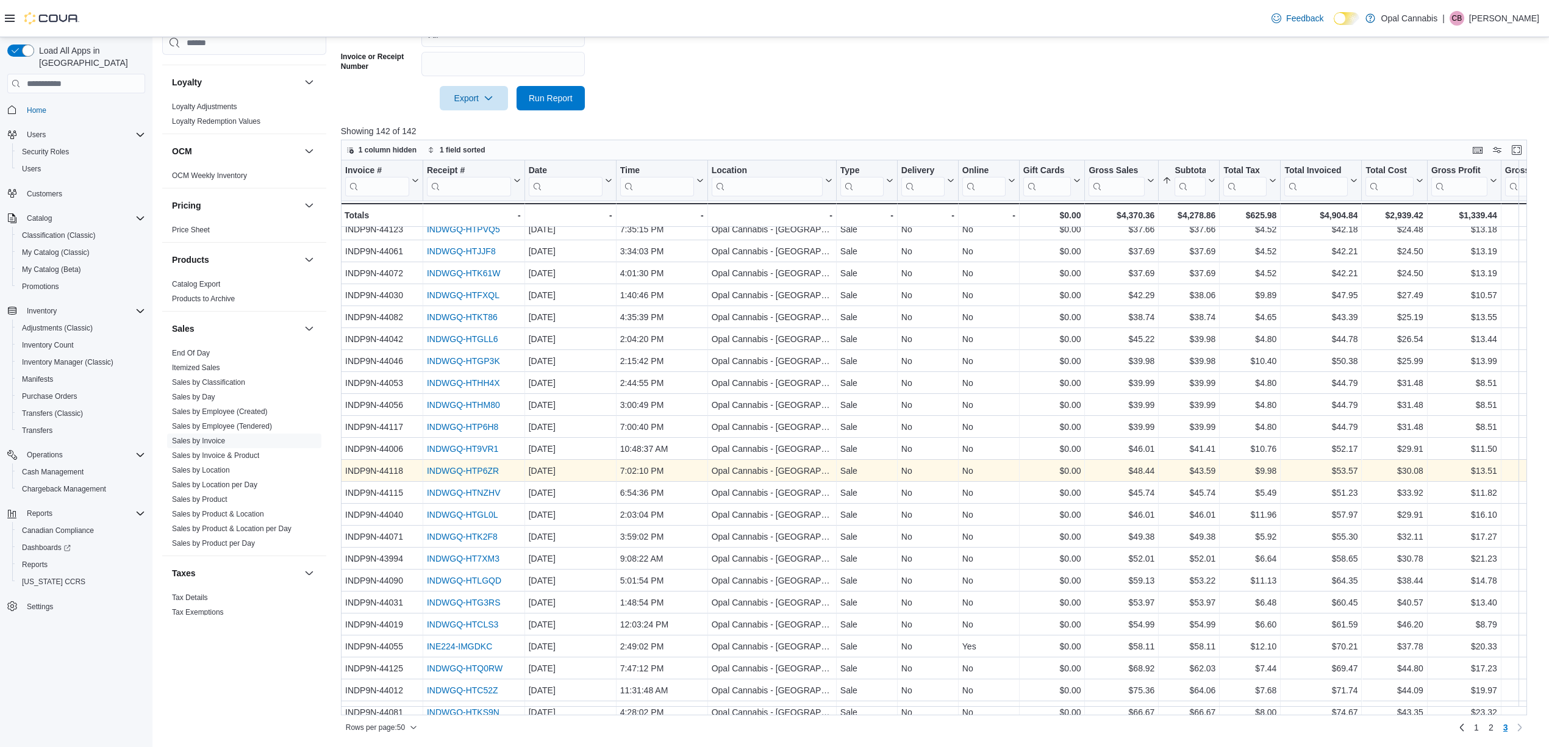
click at [469, 466] on link "INDWGQ-HTP6ZR" at bounding box center [463, 471] width 72 height 10
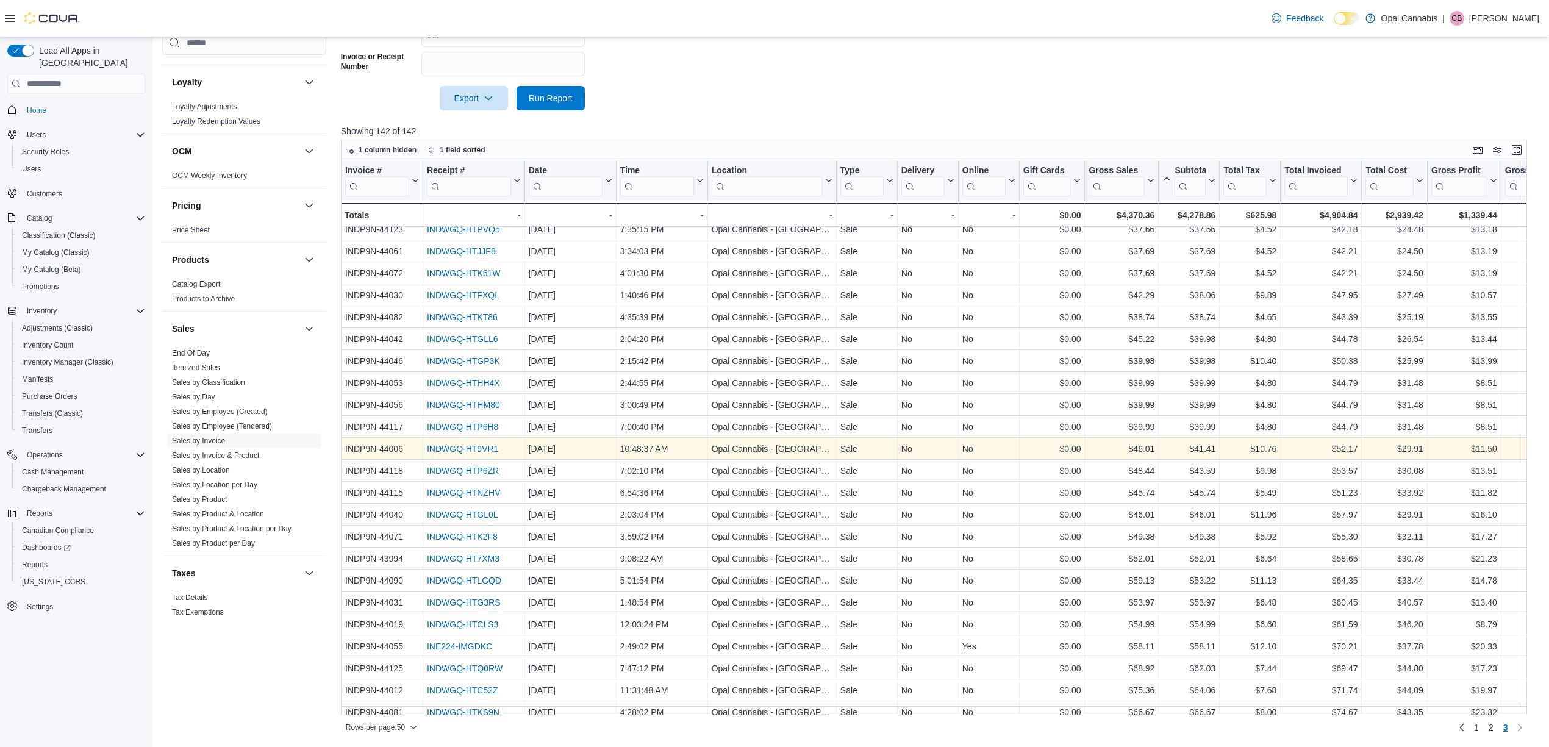
click at [474, 449] on link "INDWGQ-HT9VR1" at bounding box center [462, 449] width 71 height 10
click at [481, 450] on link "INDWGQ-HT9VR1" at bounding box center [462, 449] width 71 height 10
click at [486, 449] on link "INDWGQ-HT9VR1" at bounding box center [462, 449] width 71 height 10
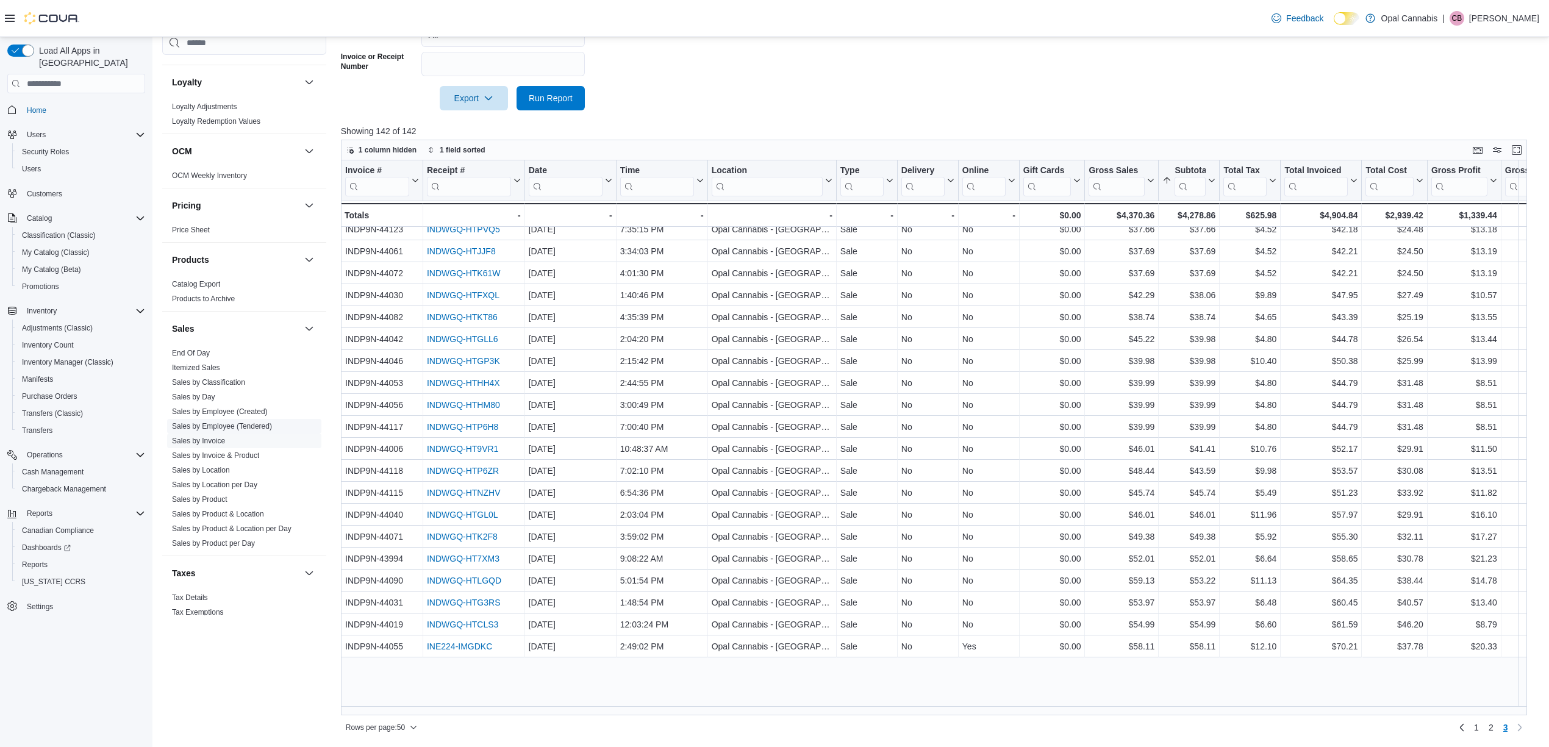
scroll to position [0, 0]
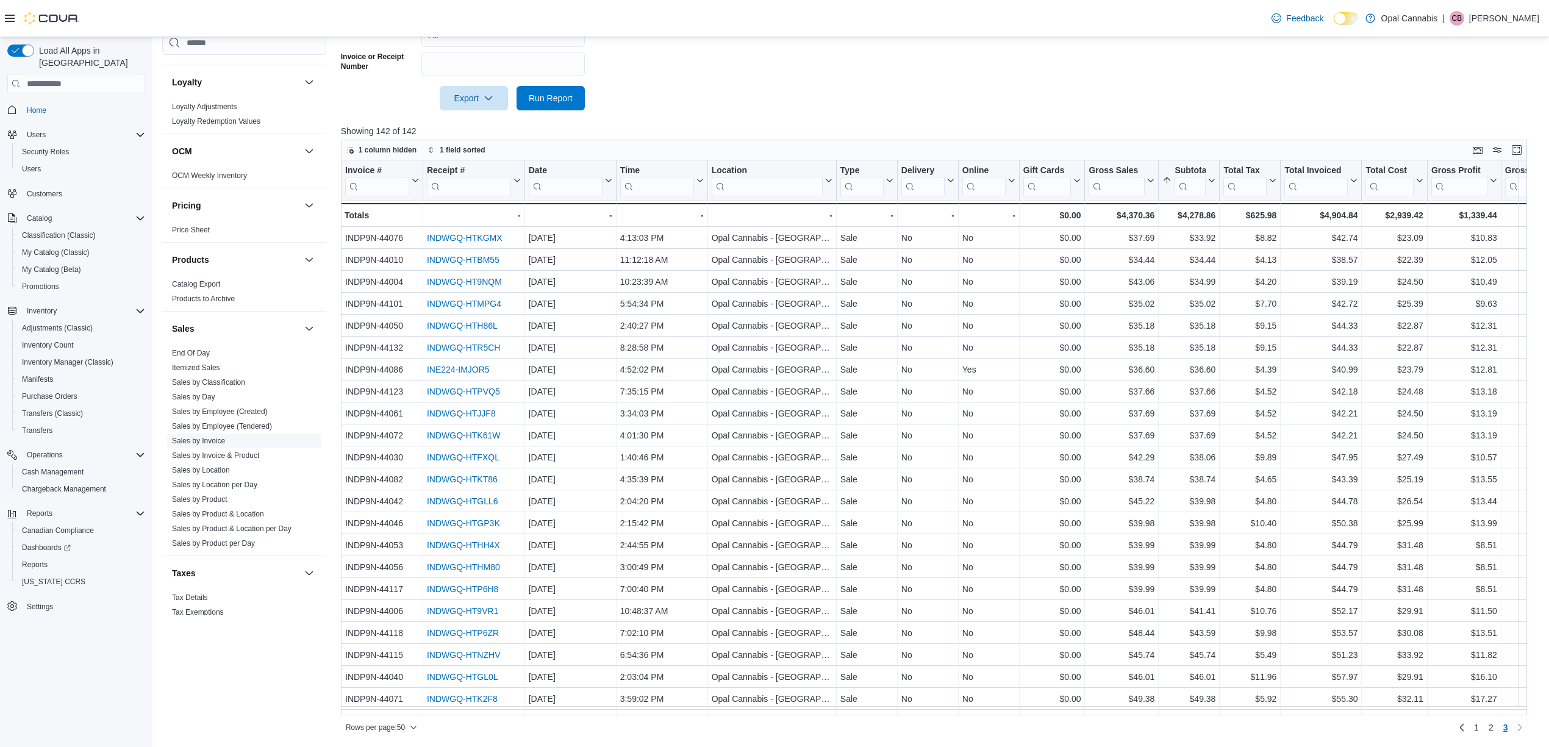
click at [220, 437] on link "Sales by Invoice" at bounding box center [198, 441] width 53 height 9
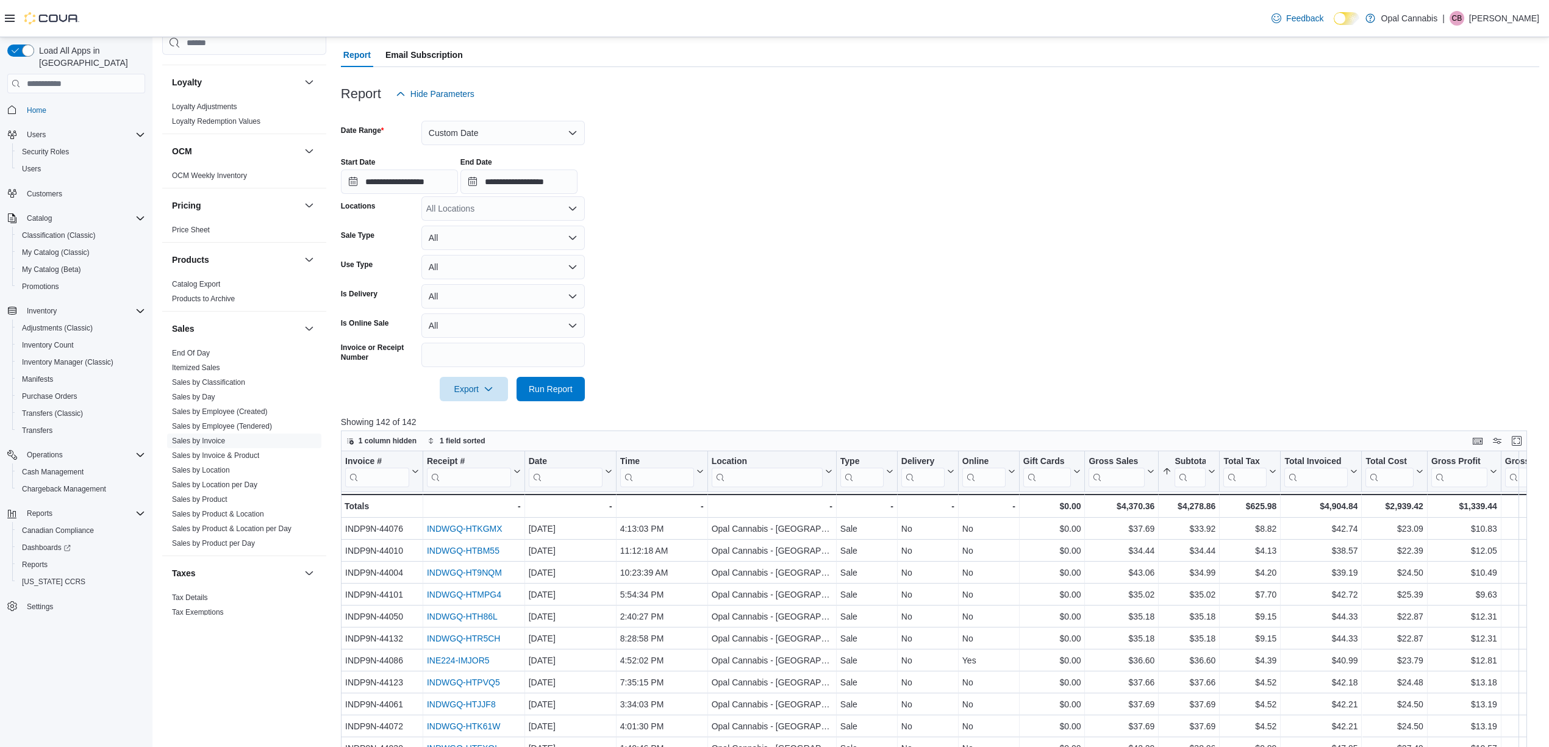
scroll to position [71, 0]
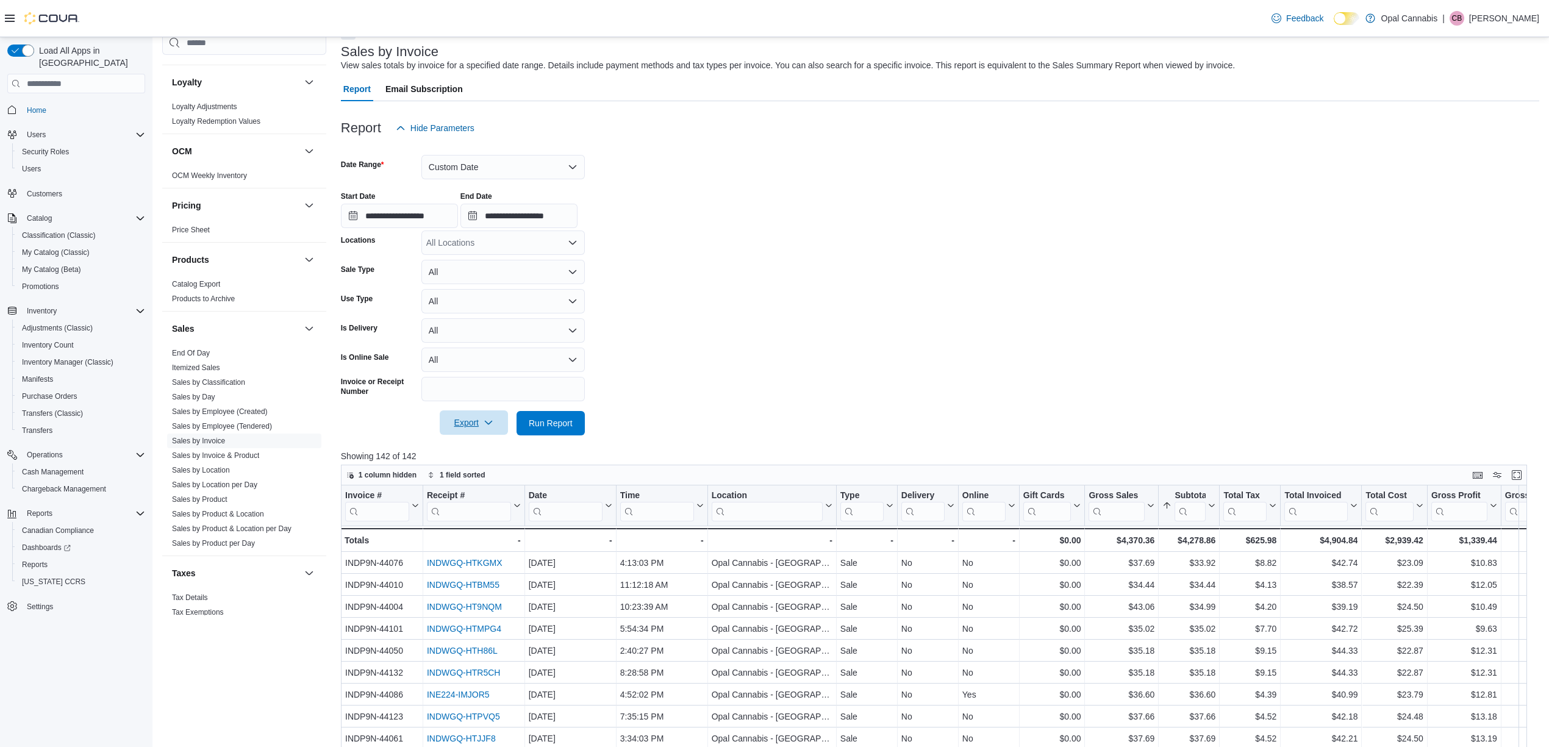
click at [479, 418] on span "Export" at bounding box center [474, 422] width 54 height 24
click at [485, 452] on span "Export to Excel" at bounding box center [475, 448] width 55 height 10
click at [715, 332] on form "**********" at bounding box center [940, 287] width 1198 height 295
click at [498, 273] on button "All" at bounding box center [502, 272] width 163 height 24
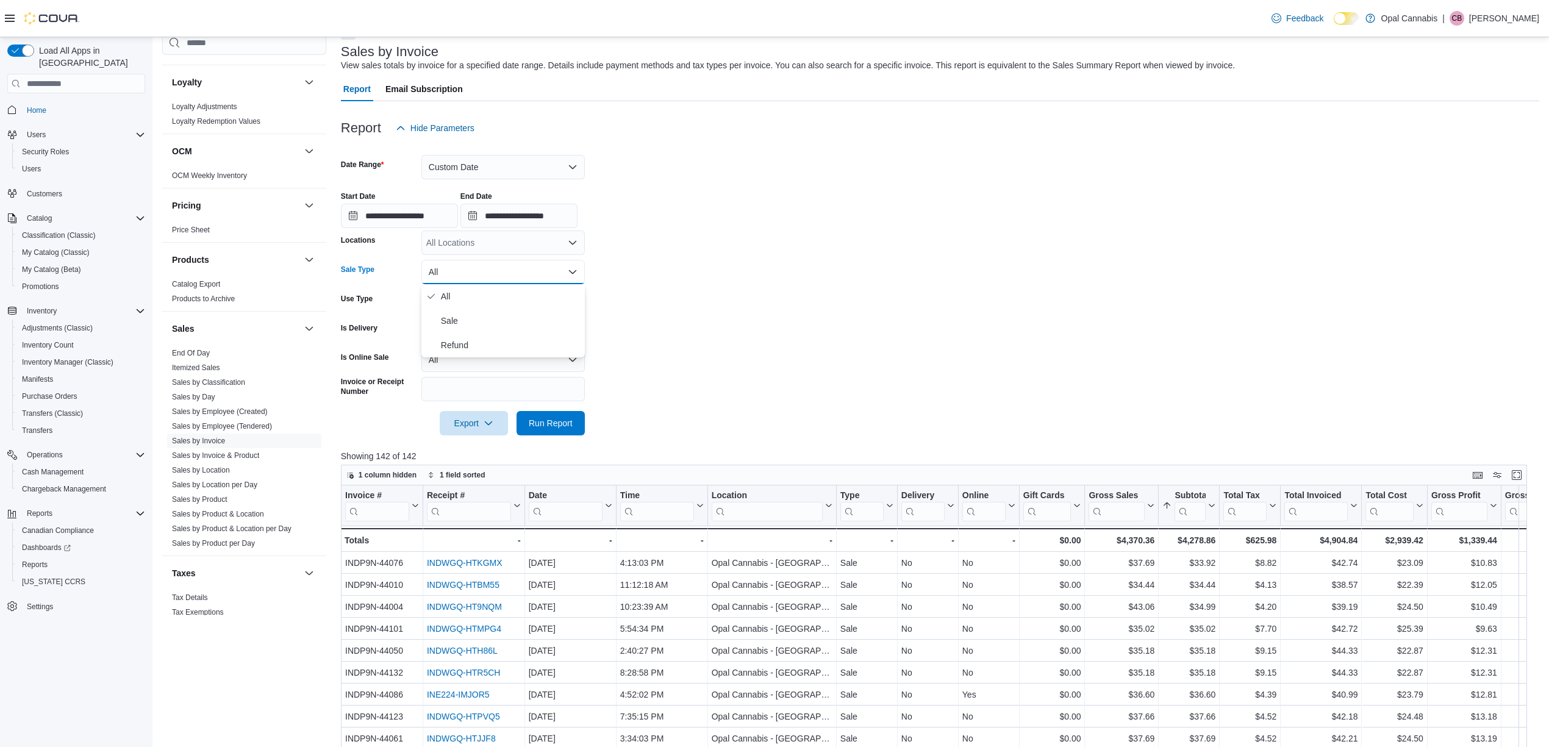
click at [498, 273] on button "All" at bounding box center [502, 272] width 163 height 24
click at [507, 299] on button "All" at bounding box center [502, 301] width 163 height 24
click at [510, 299] on button "All" at bounding box center [502, 301] width 163 height 24
click at [515, 328] on button "All" at bounding box center [502, 330] width 163 height 24
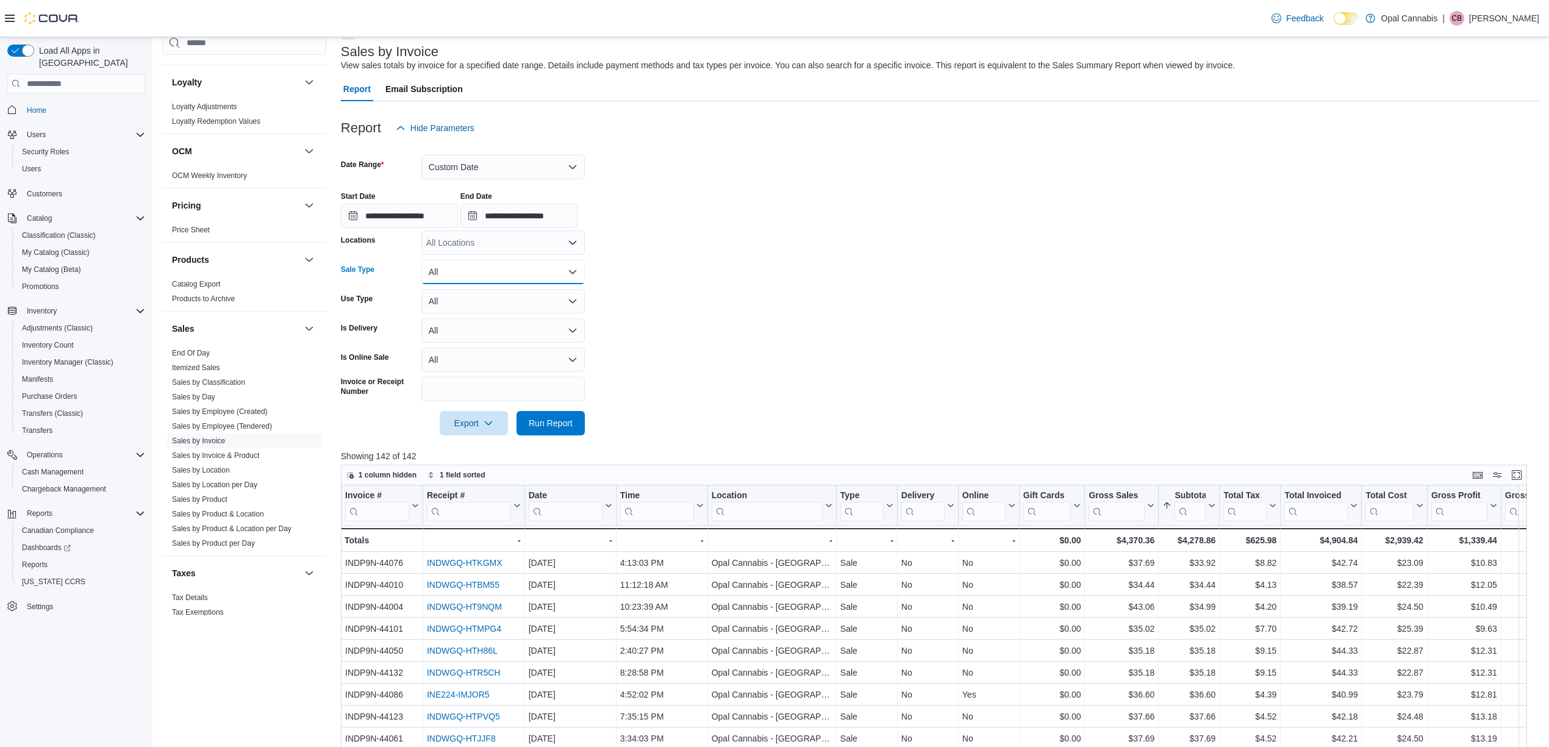
click at [540, 264] on button "All" at bounding box center [502, 272] width 163 height 24
click at [539, 315] on span "Sale" at bounding box center [510, 320] width 139 height 15
click at [656, 332] on form "**********" at bounding box center [940, 287] width 1198 height 295
click at [579, 426] on button "Run Report" at bounding box center [551, 422] width 68 height 24
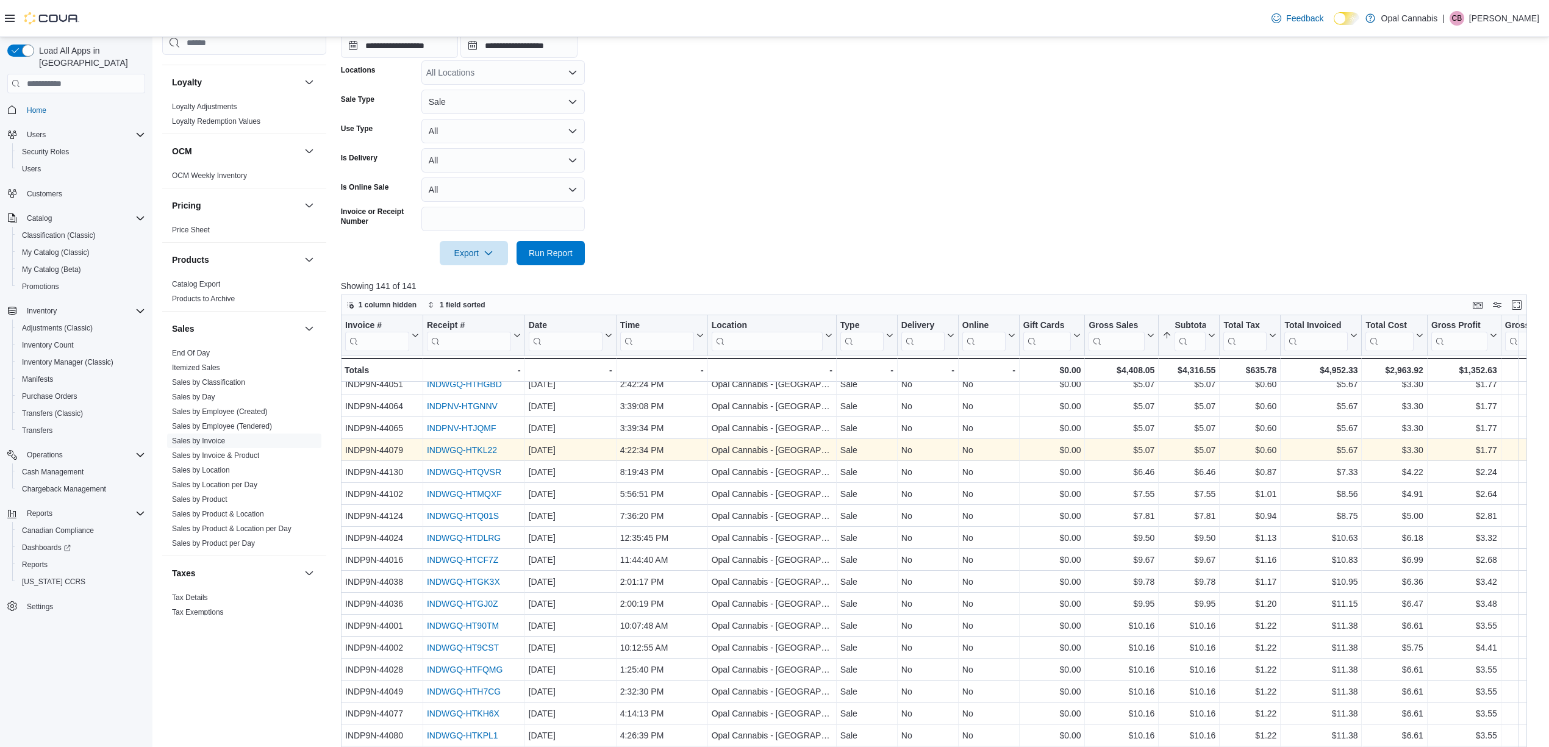
scroll to position [244, 0]
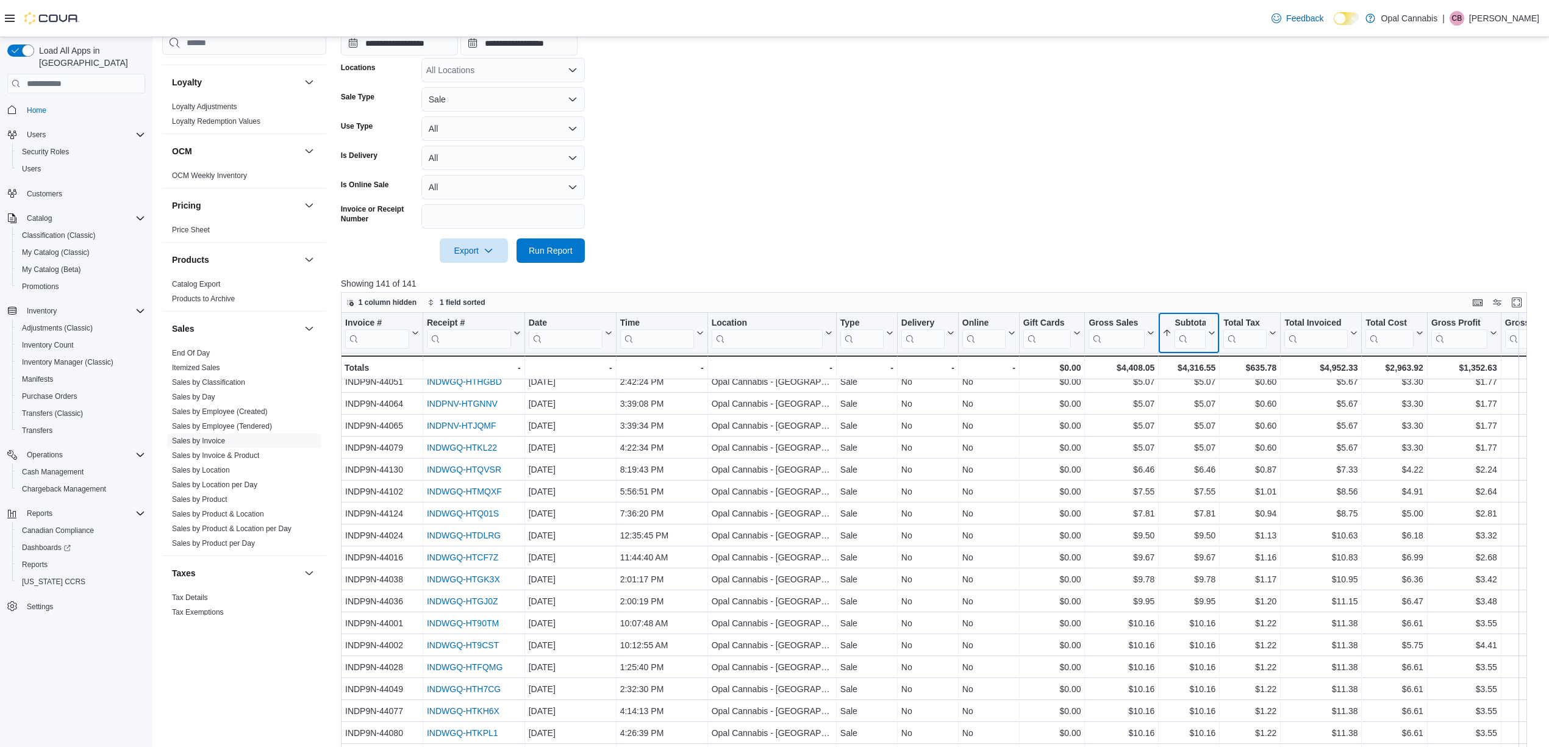
click at [1210, 335] on icon at bounding box center [1211, 332] width 10 height 7
click at [1205, 381] on span "Sort Low-High" at bounding box center [1198, 380] width 46 height 10
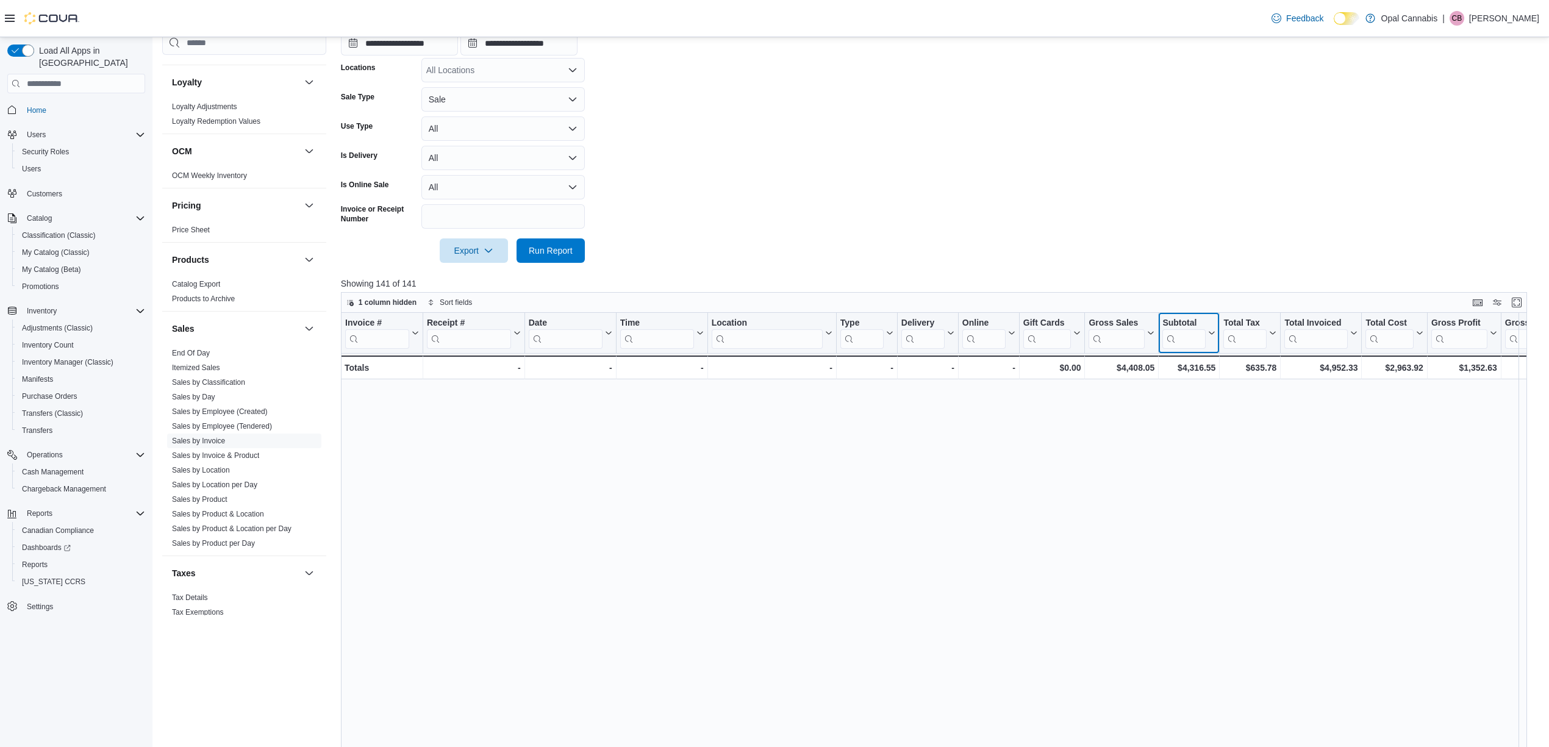
scroll to position [618, 0]
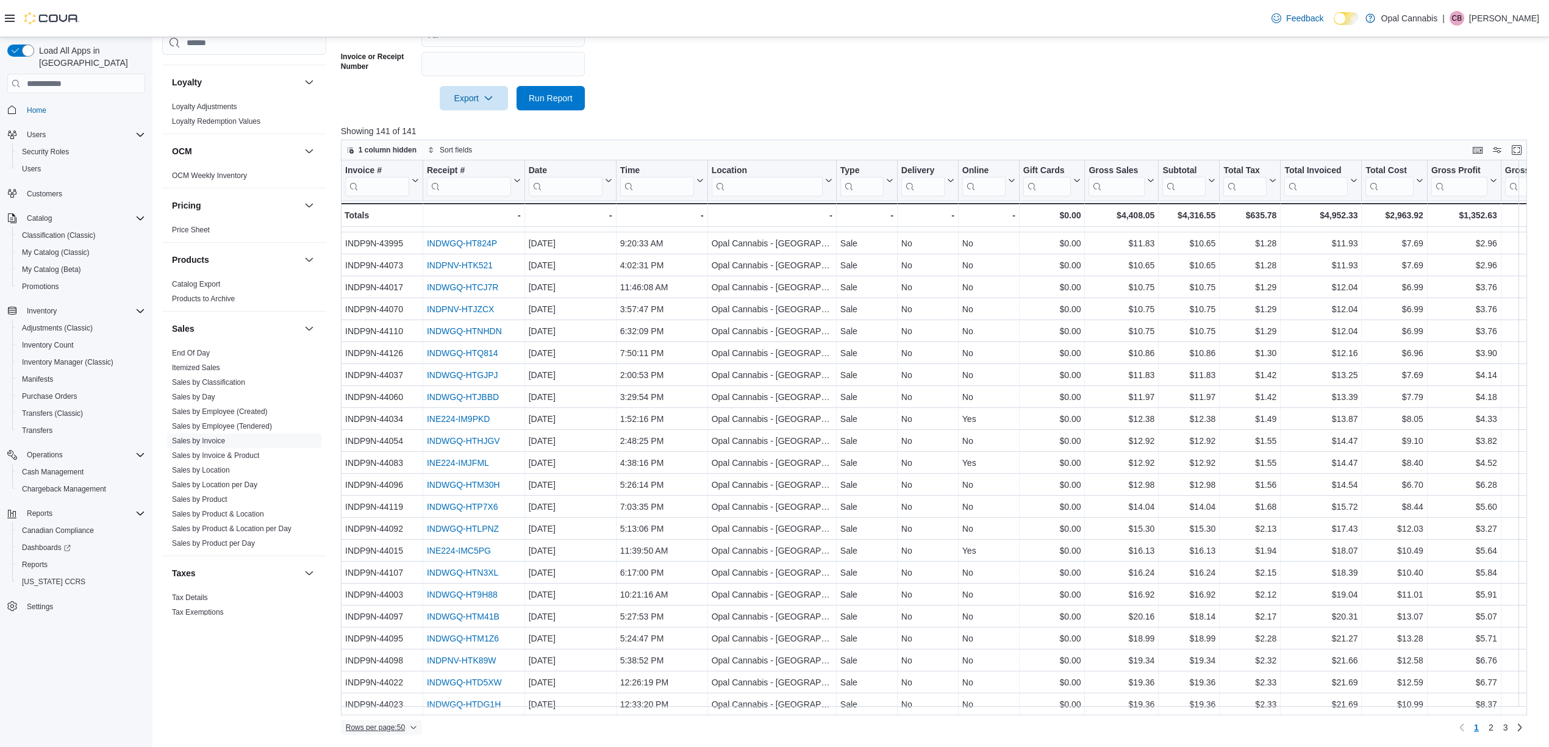
click at [383, 622] on span "Rows per page : 50" at bounding box center [375, 728] width 59 height 10
click at [396, 622] on span "100 rows" at bounding box center [396, 704] width 39 height 10
click at [1300, 622] on span "2" at bounding box center [1505, 727] width 5 height 12
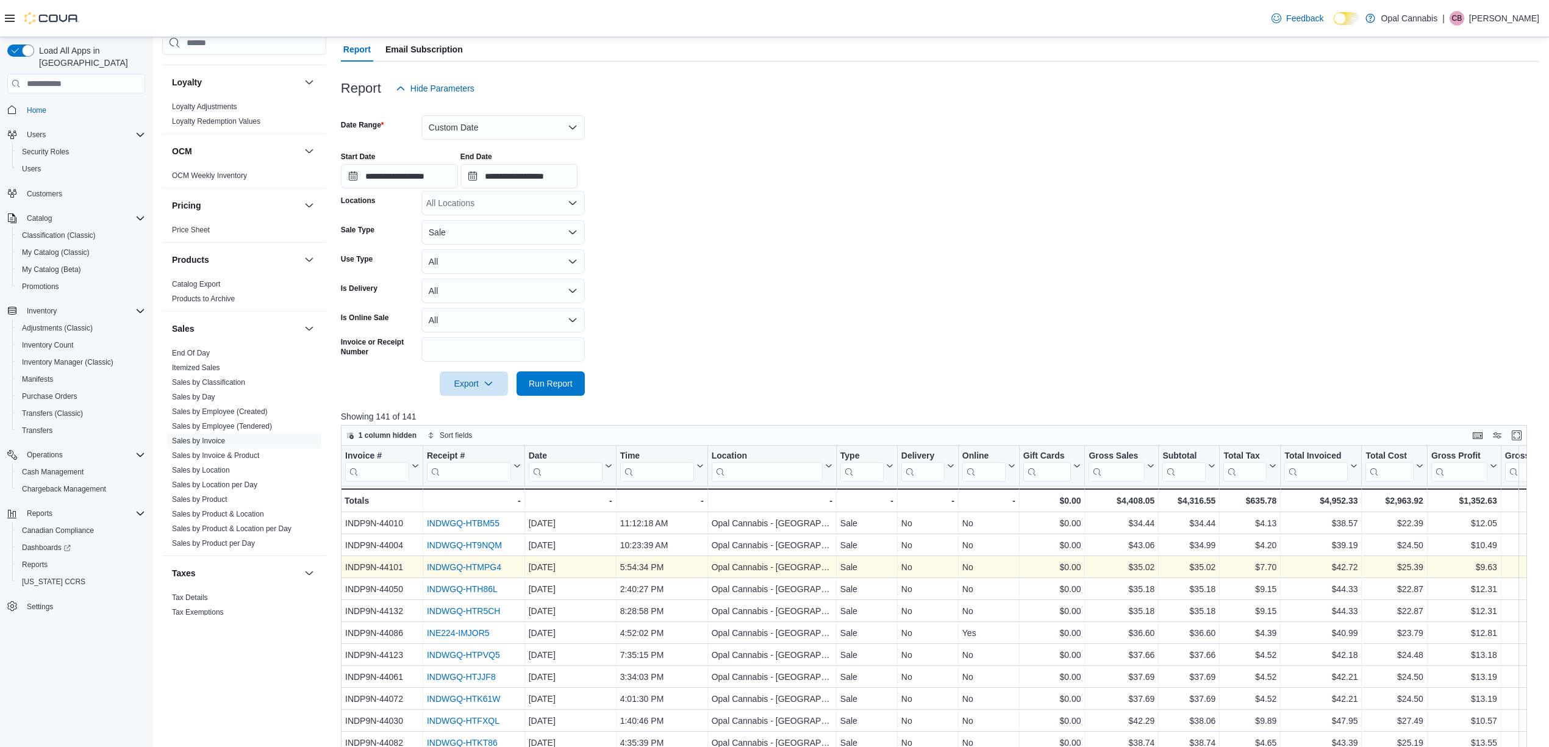
scroll to position [396, 0]
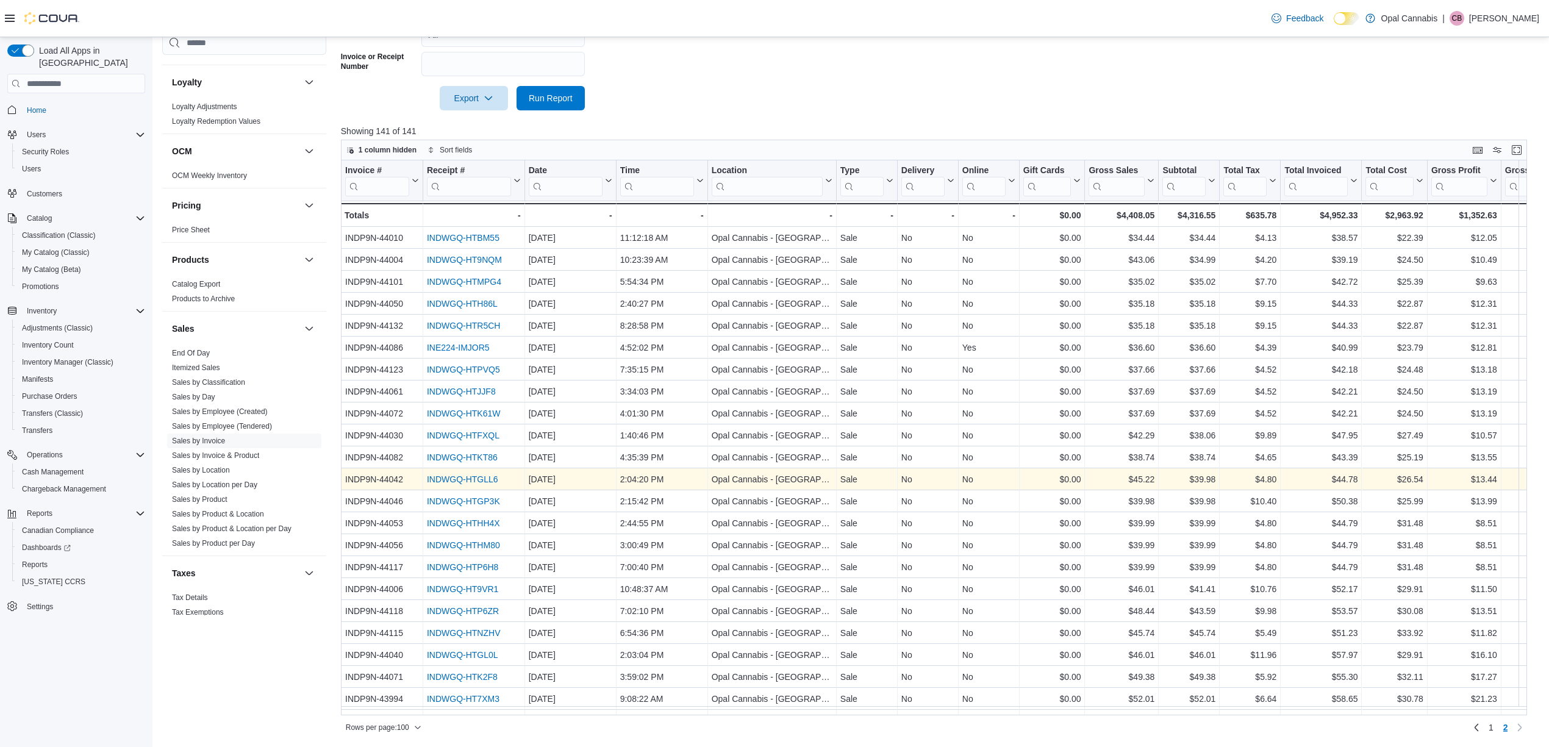
click at [443, 476] on link "INDWGQ-HTGLL6" at bounding box center [462, 479] width 71 height 10
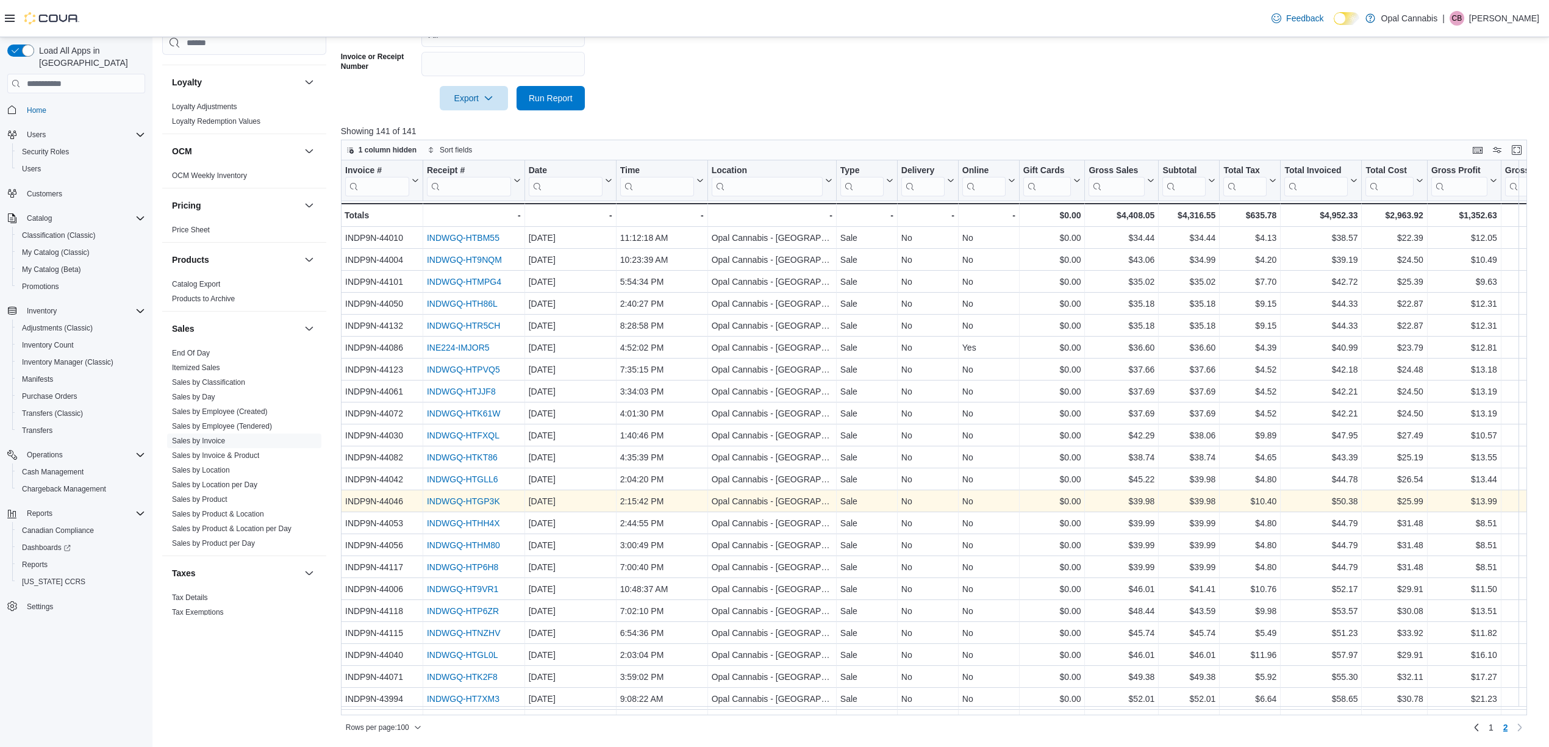
click at [454, 501] on link "INDWGQ-HTGP3K" at bounding box center [463, 501] width 73 height 10
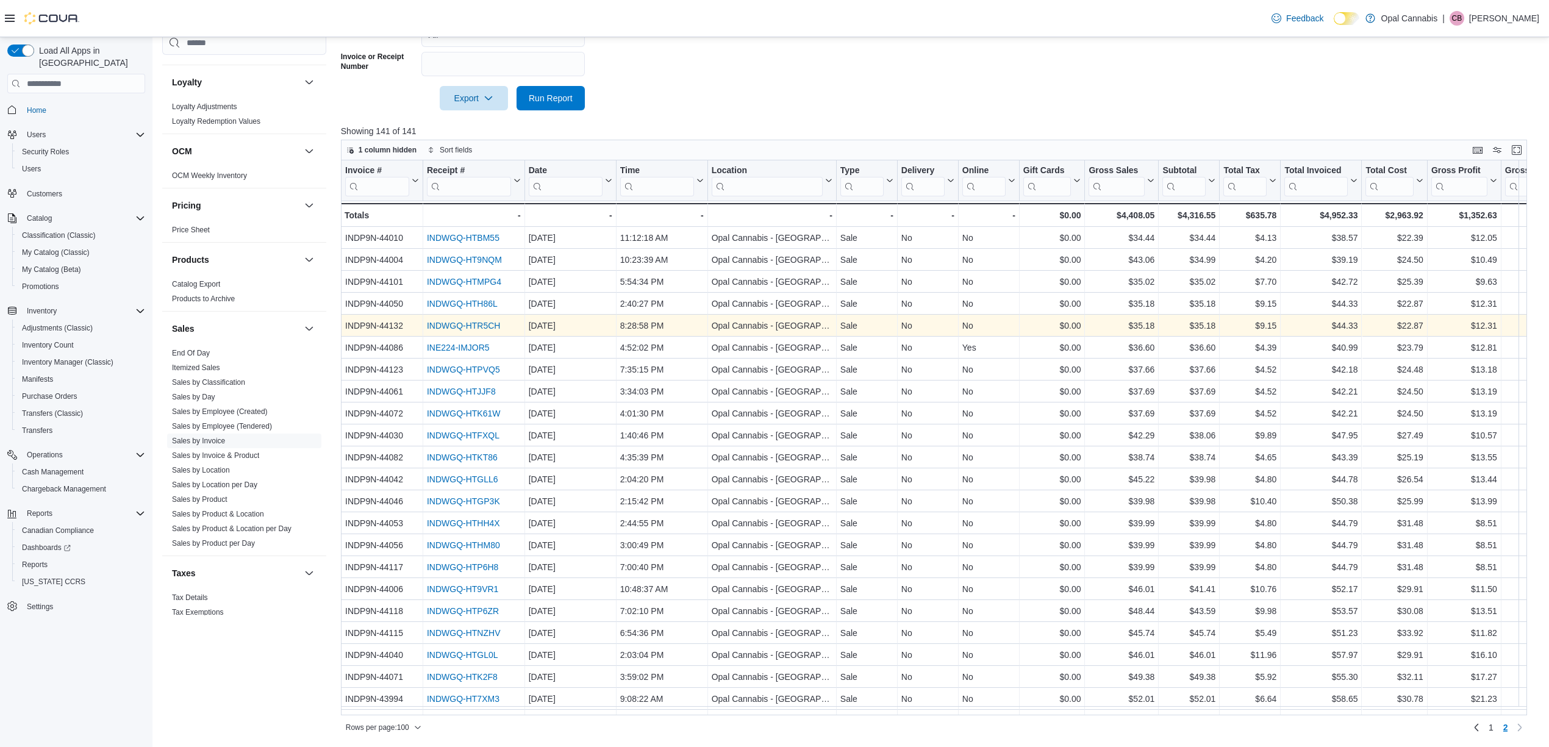
click at [465, 323] on link "INDWGQ-HTR5CH" at bounding box center [464, 326] width 74 height 10
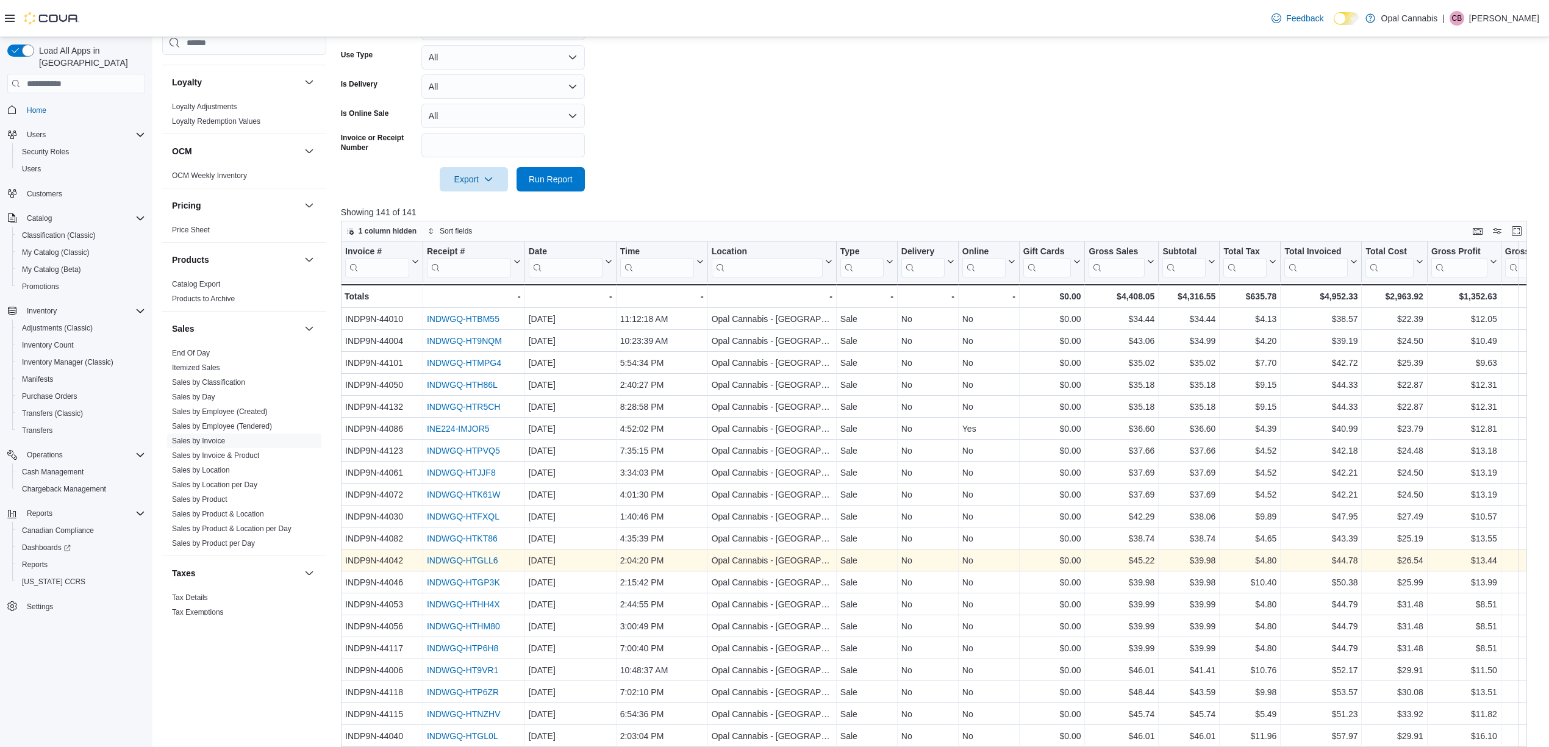
click at [460, 556] on link "INDWGQ-HTGLL6" at bounding box center [462, 561] width 71 height 10
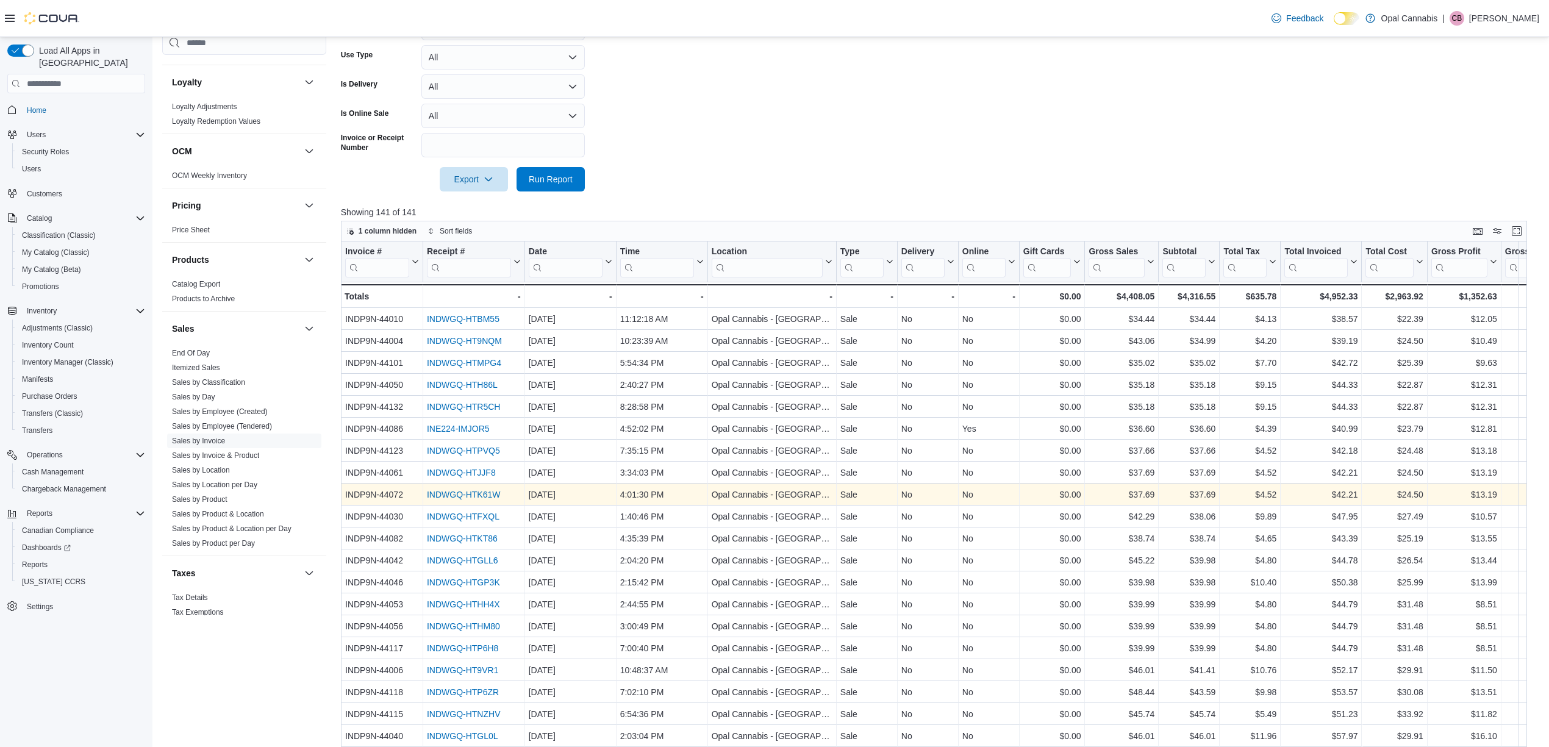
click at [467, 495] on link "INDWGQ-HTK61W" at bounding box center [464, 495] width 74 height 10
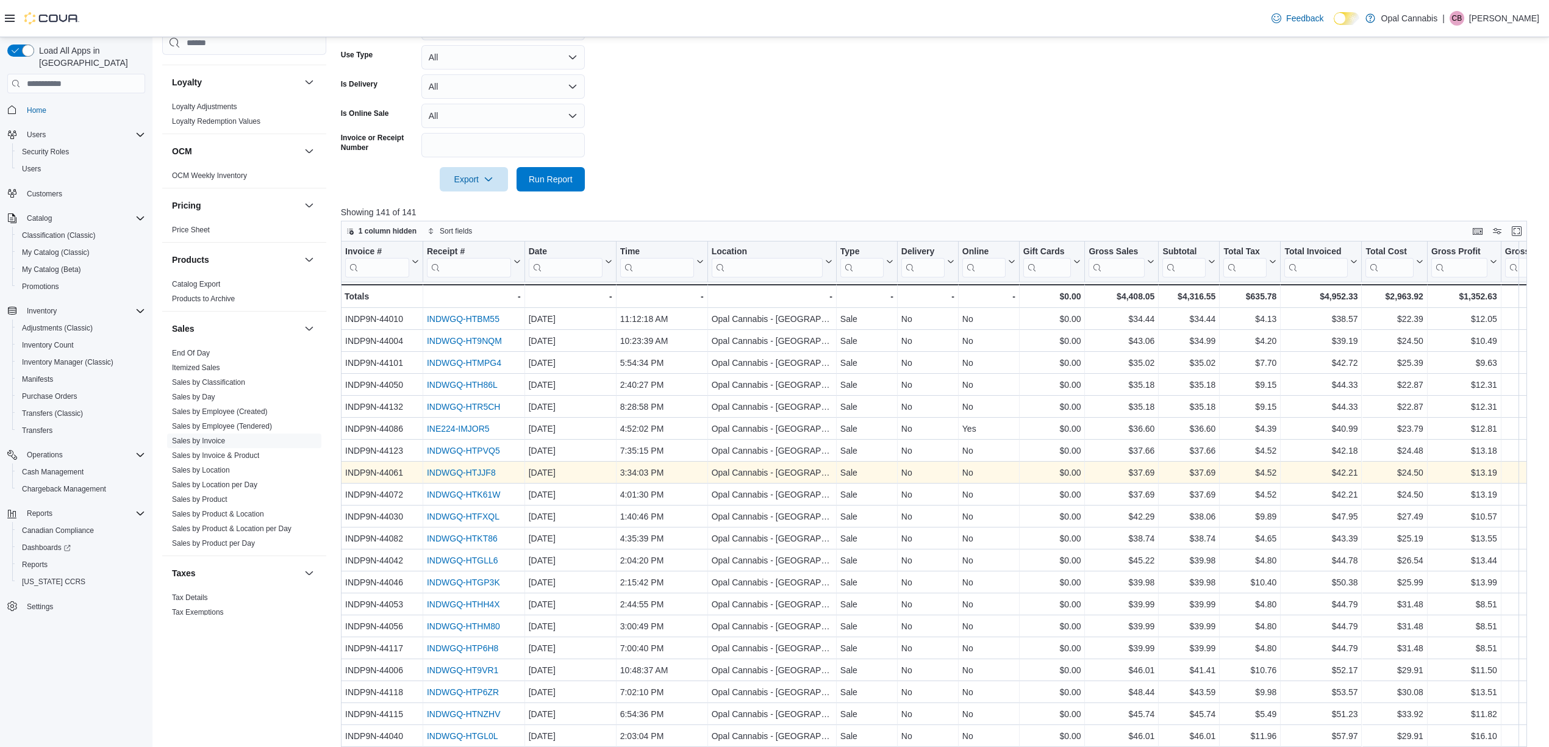
click at [451, 473] on link "INDWGQ-HTJJF8" at bounding box center [461, 473] width 69 height 10
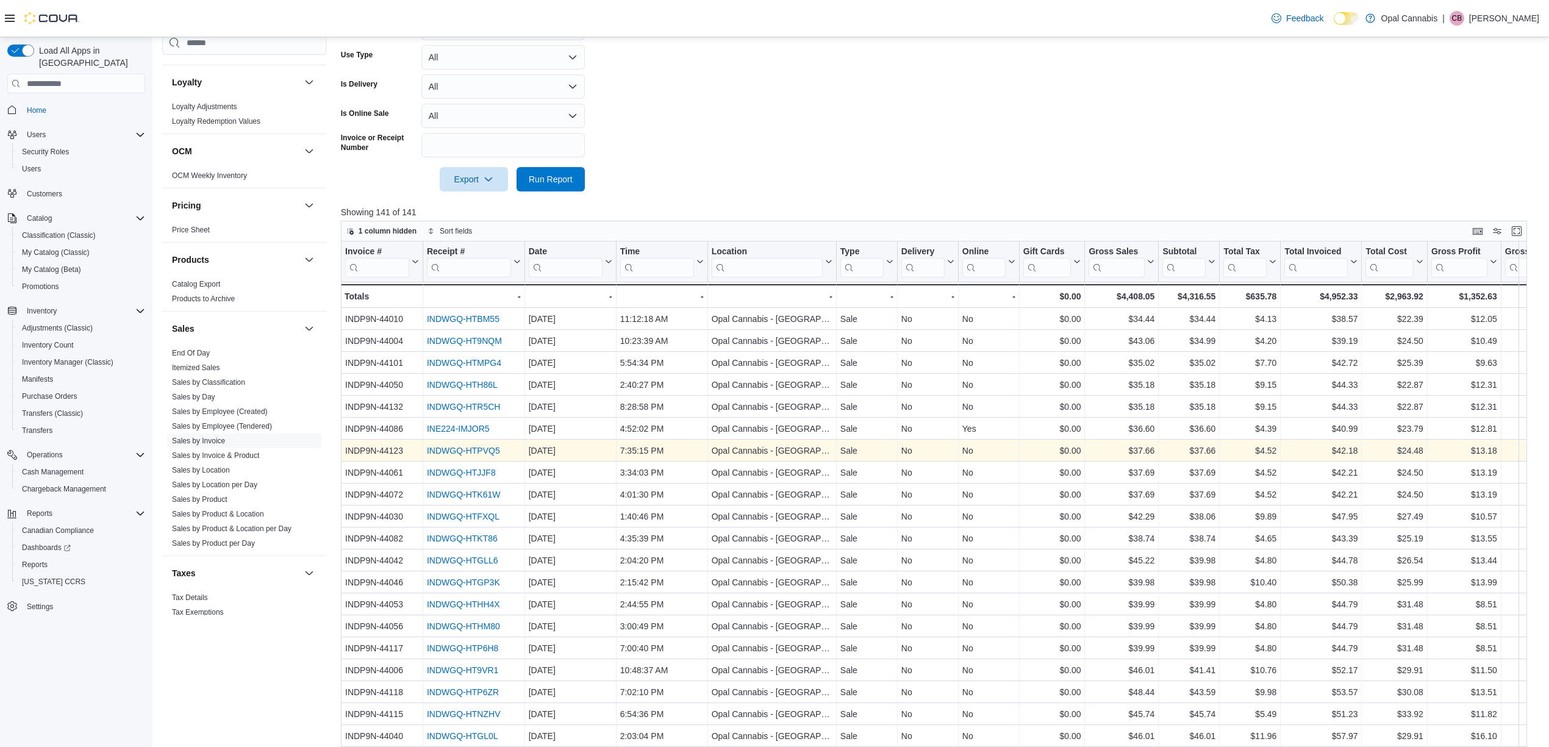
click at [460, 453] on link "INDWGQ-HTPVQ5" at bounding box center [463, 451] width 73 height 10
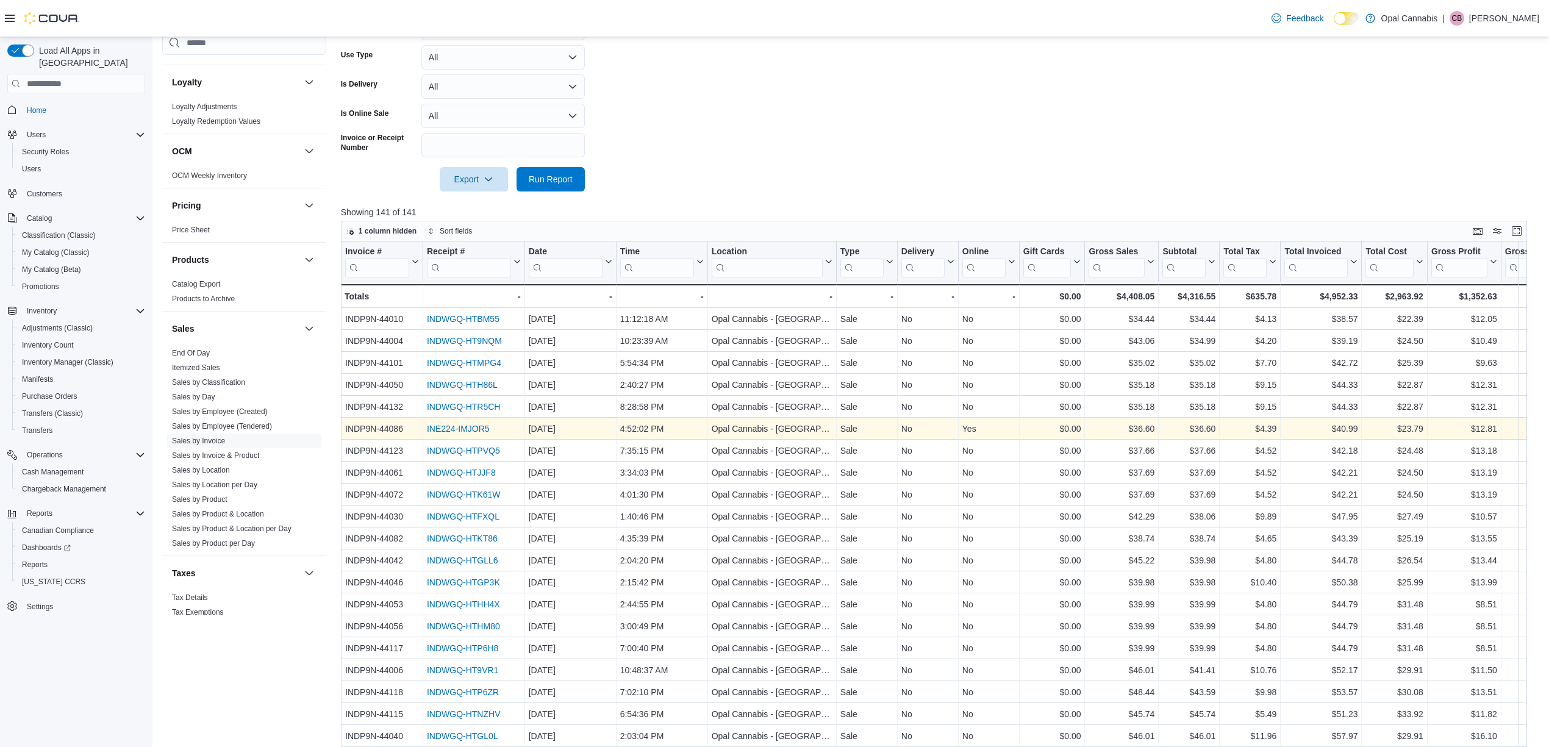
click at [466, 431] on link "INE224-IMJOR5" at bounding box center [458, 429] width 63 height 10
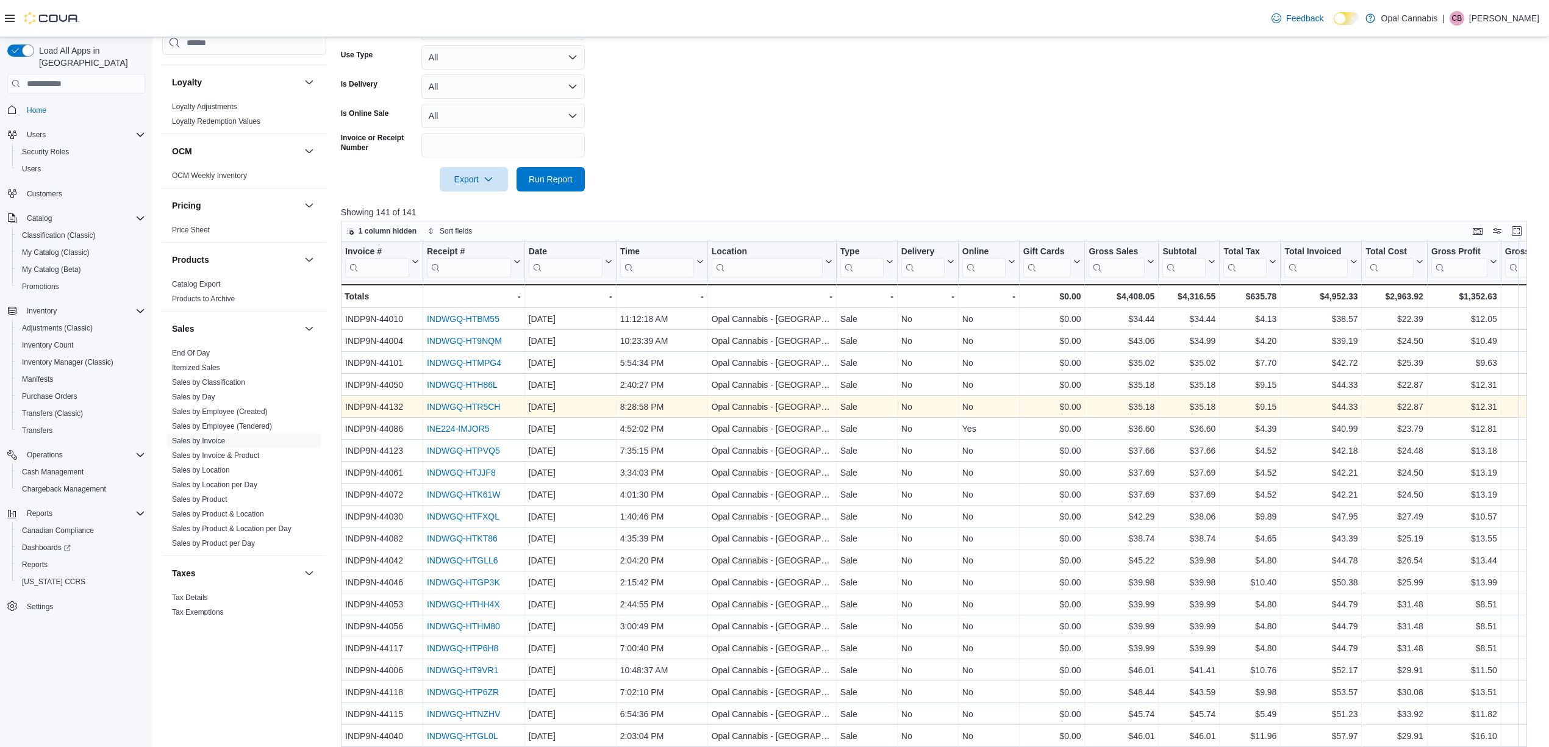
click at [477, 410] on link "INDWGQ-HTR5CH" at bounding box center [464, 407] width 74 height 10
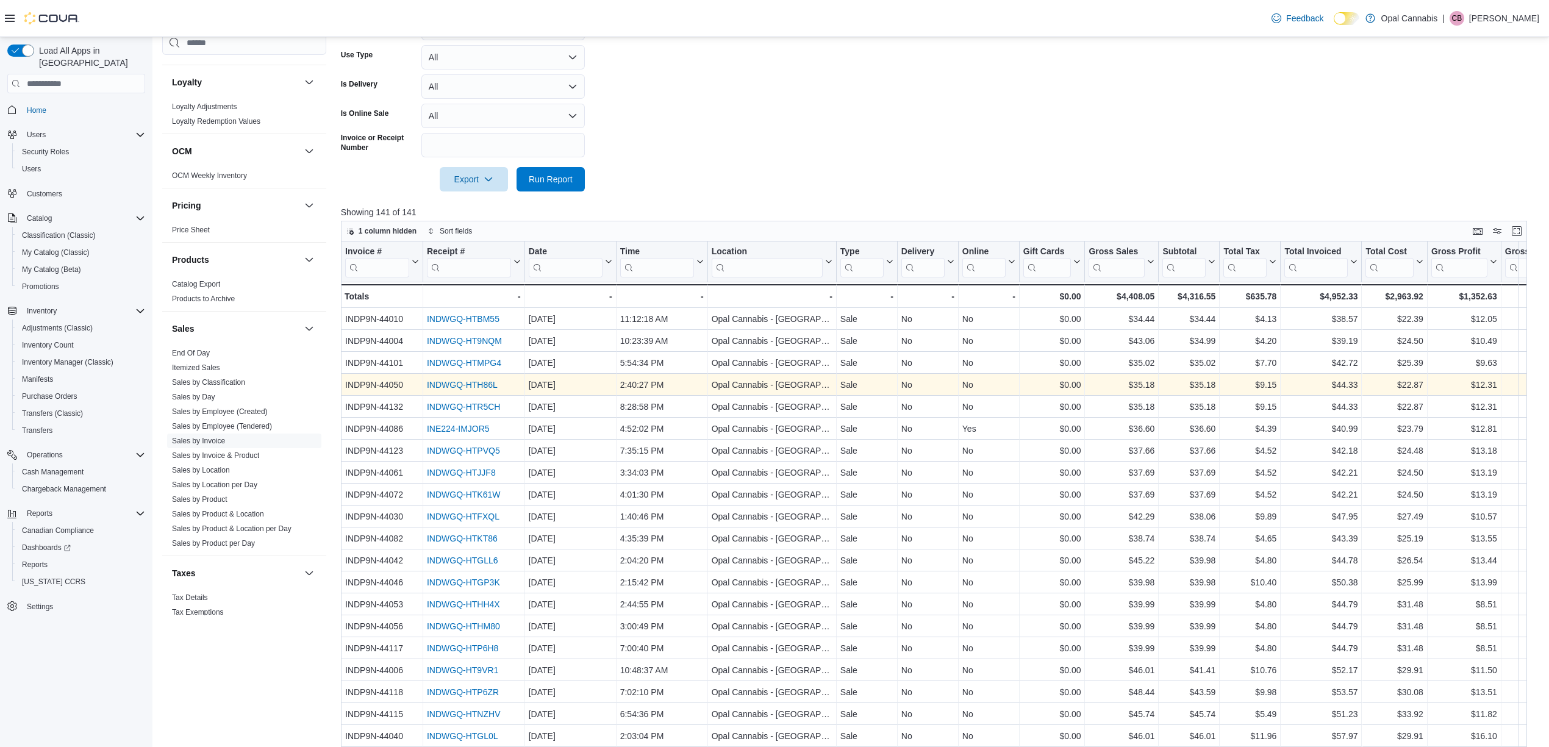
click at [485, 385] on link "INDWGQ-HTH86L" at bounding box center [462, 385] width 71 height 10
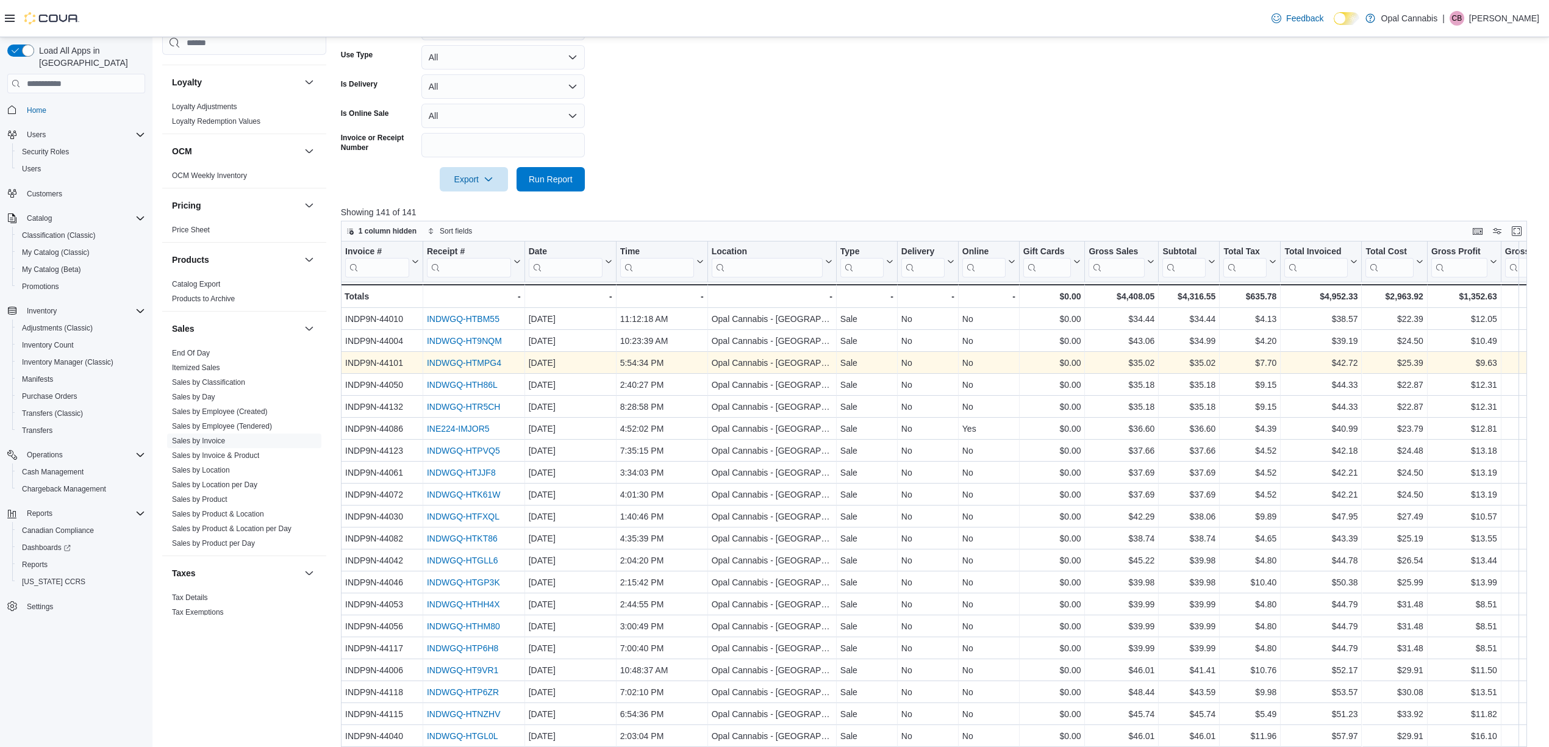
click at [496, 362] on link "INDWGQ-HTMPG4" at bounding box center [464, 363] width 74 height 10
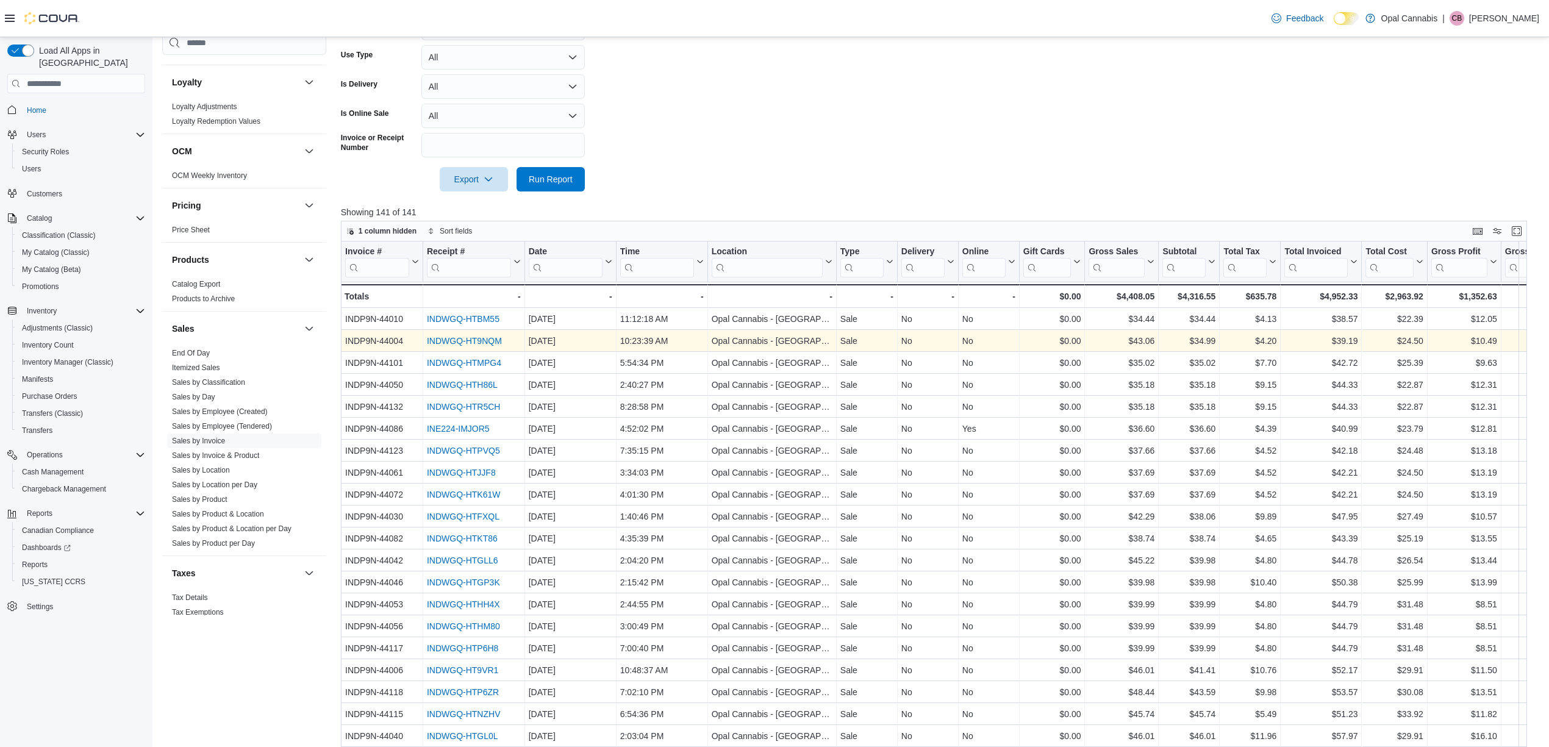
click at [476, 342] on link "INDWGQ-HT9NQM" at bounding box center [464, 341] width 75 height 10
click at [484, 339] on link "INDWGQ-HT9NQM" at bounding box center [464, 341] width 75 height 10
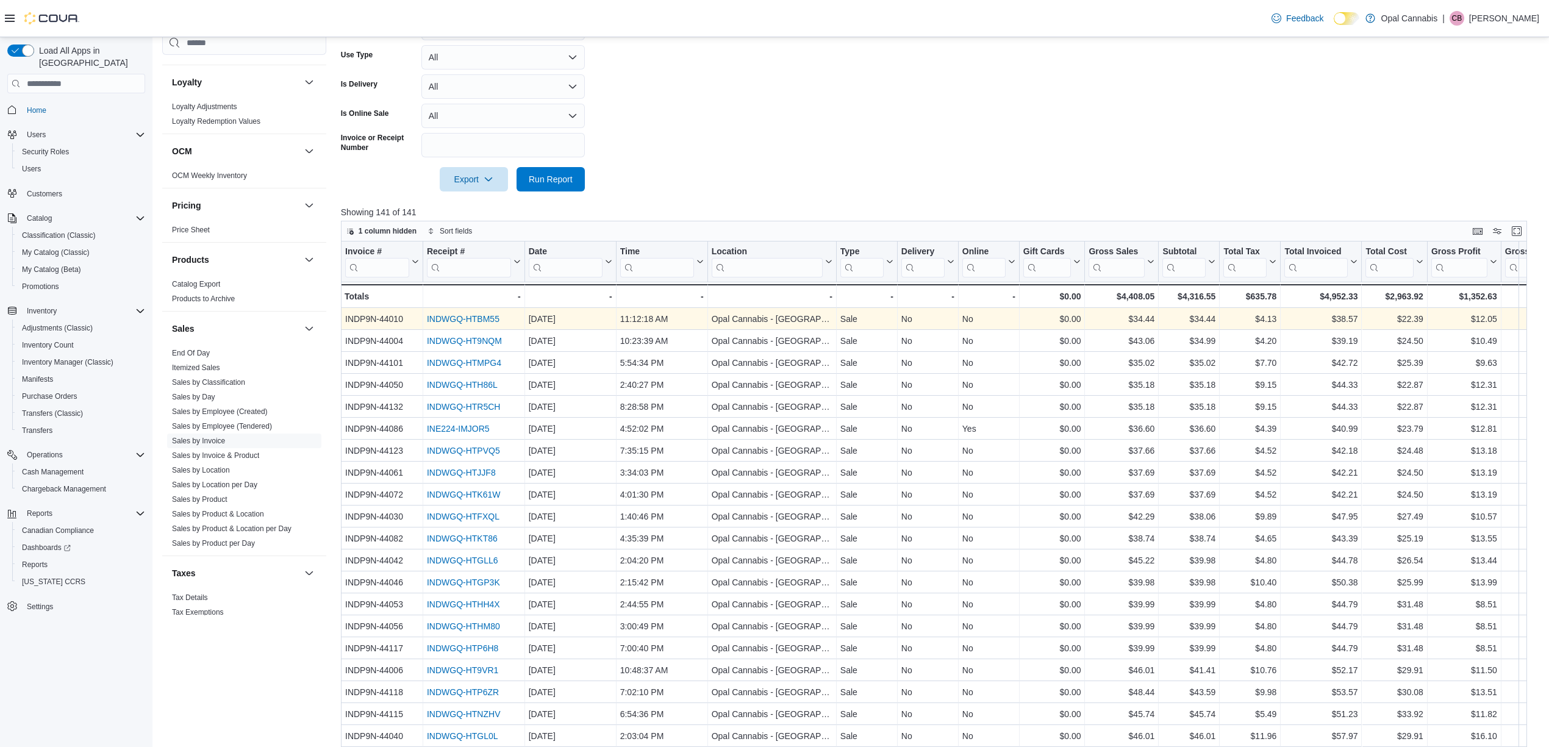
click at [461, 315] on link "INDWGQ-HTBM55" at bounding box center [463, 319] width 73 height 10
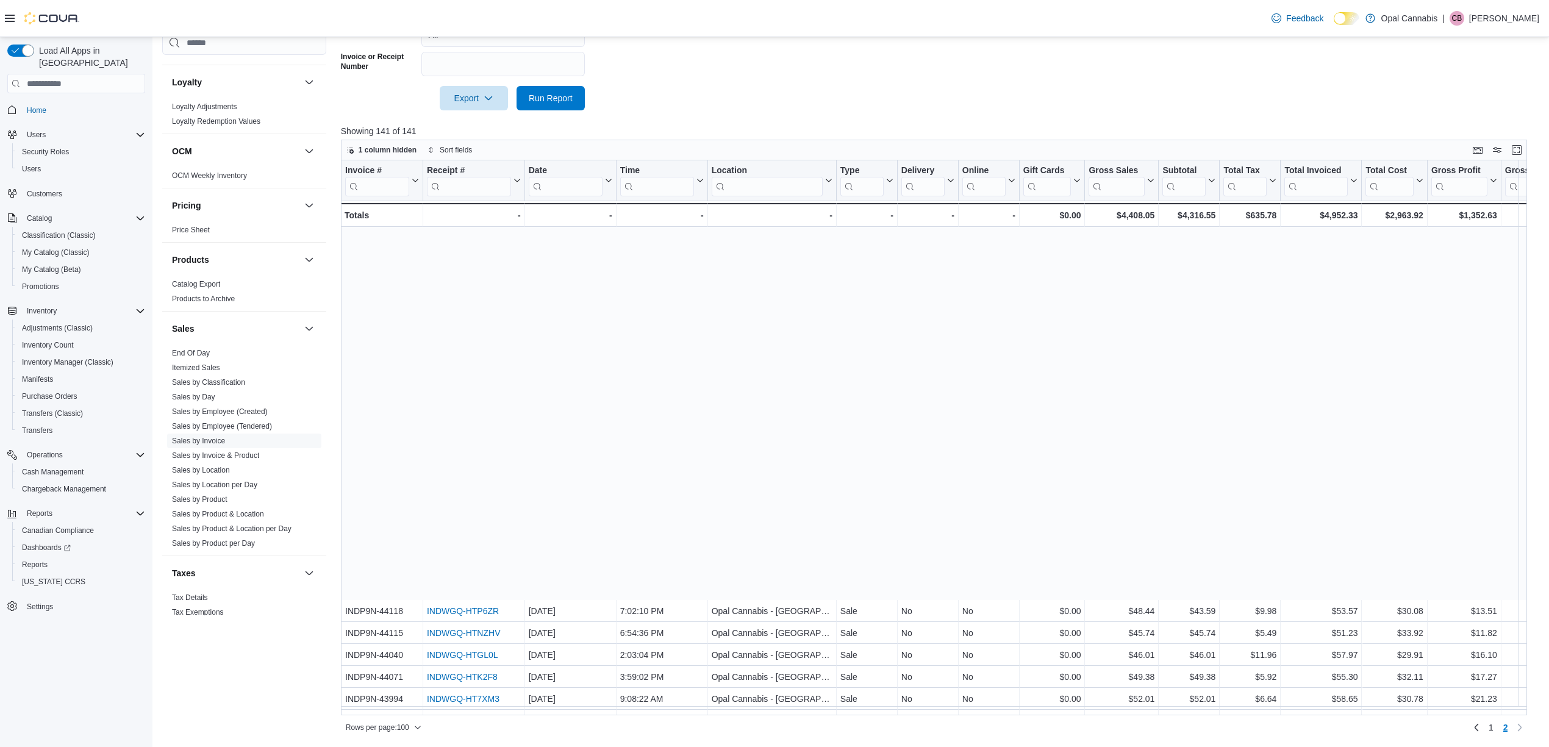
scroll to position [406, 0]
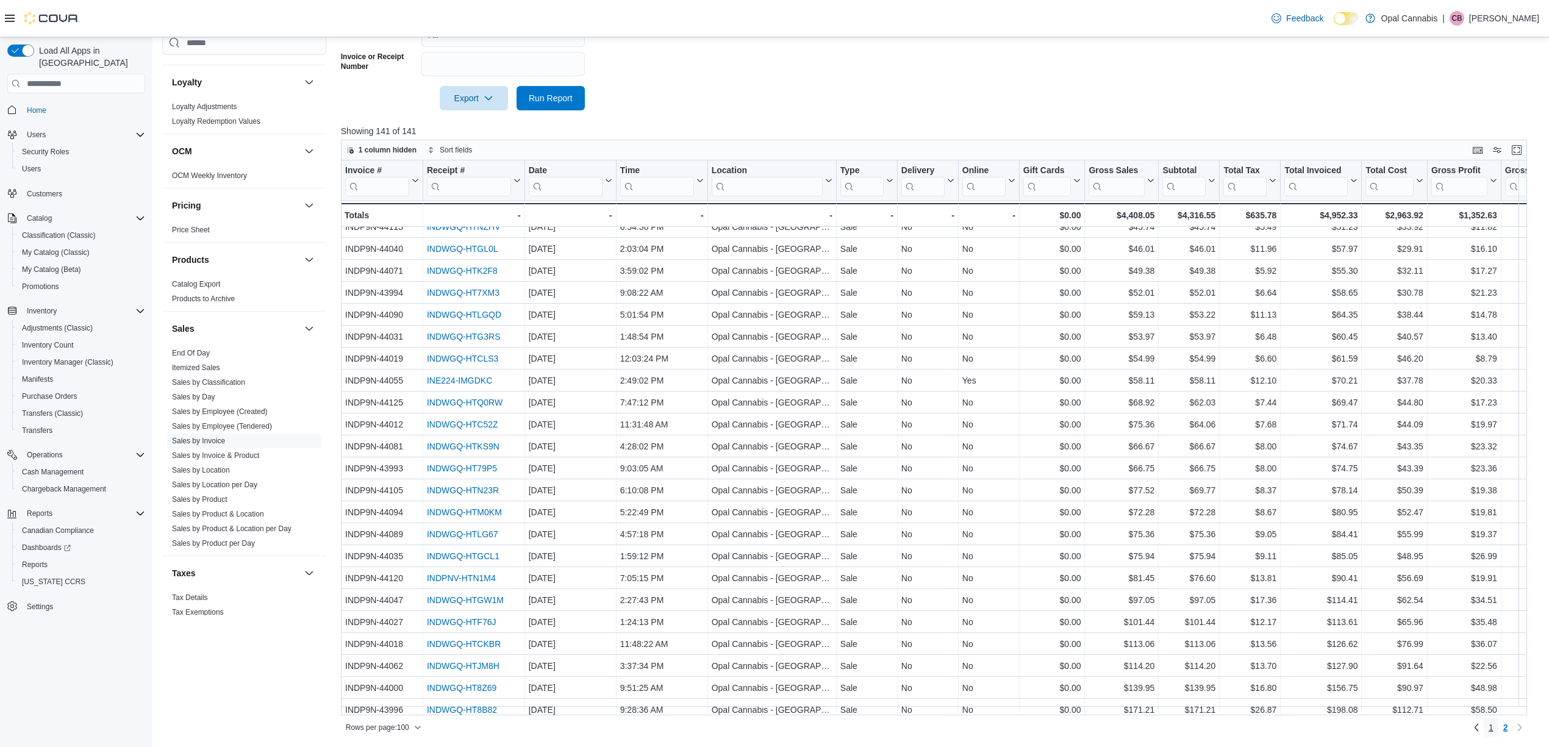
click at [1300, 622] on span "1" at bounding box center [1491, 727] width 5 height 12
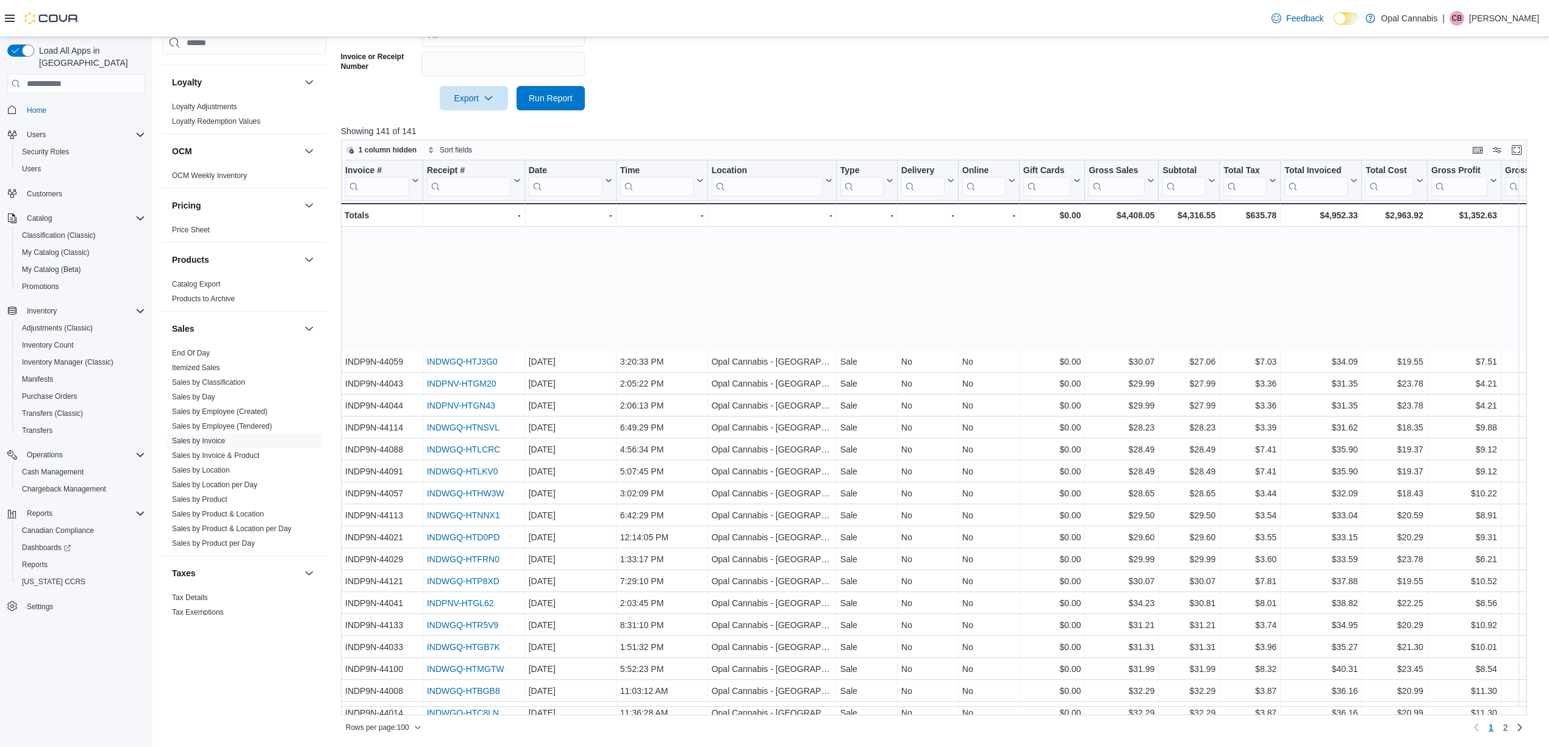
scroll to position [1716, 0]
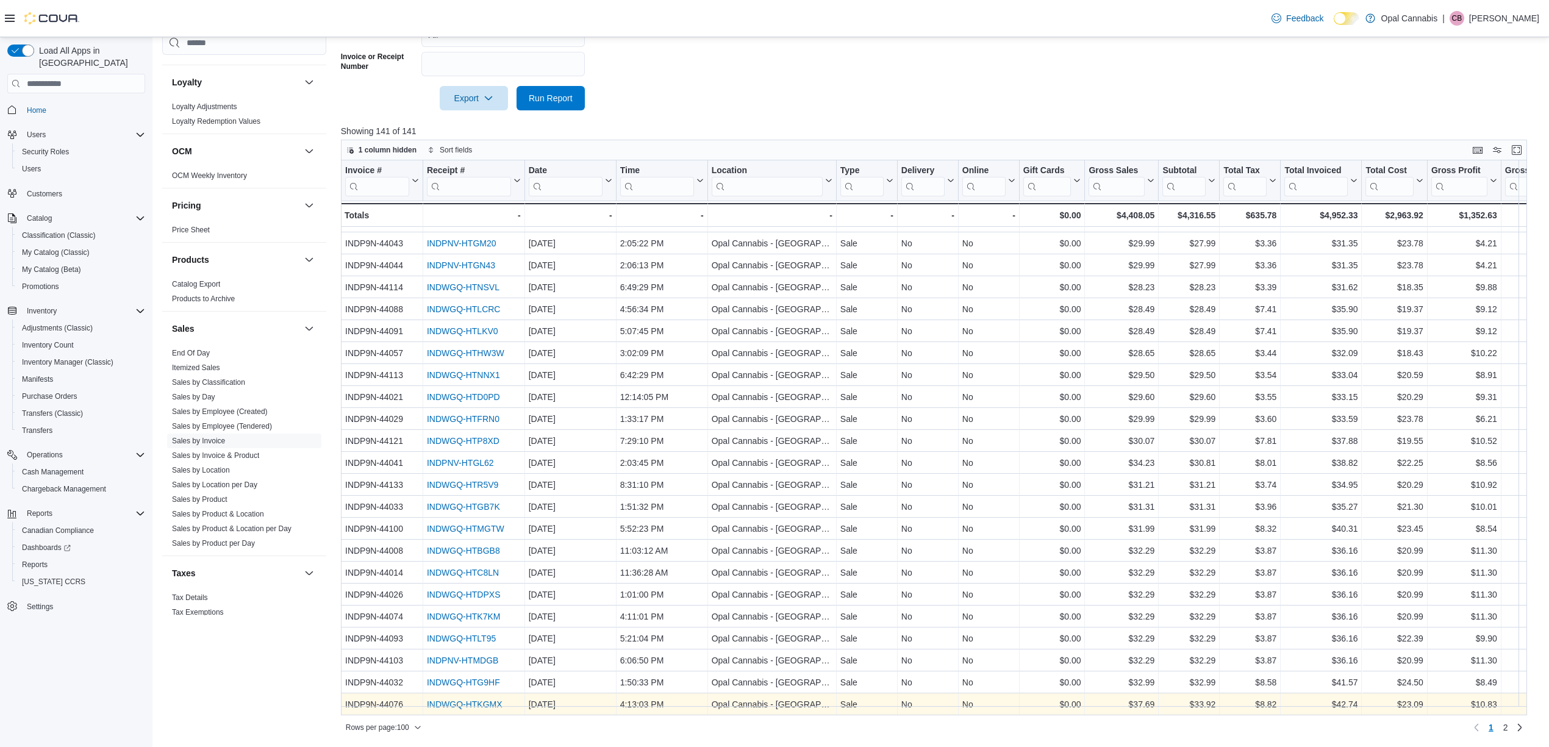
click at [486, 622] on link "INDWGQ-HTKGMX" at bounding box center [465, 704] width 76 height 10
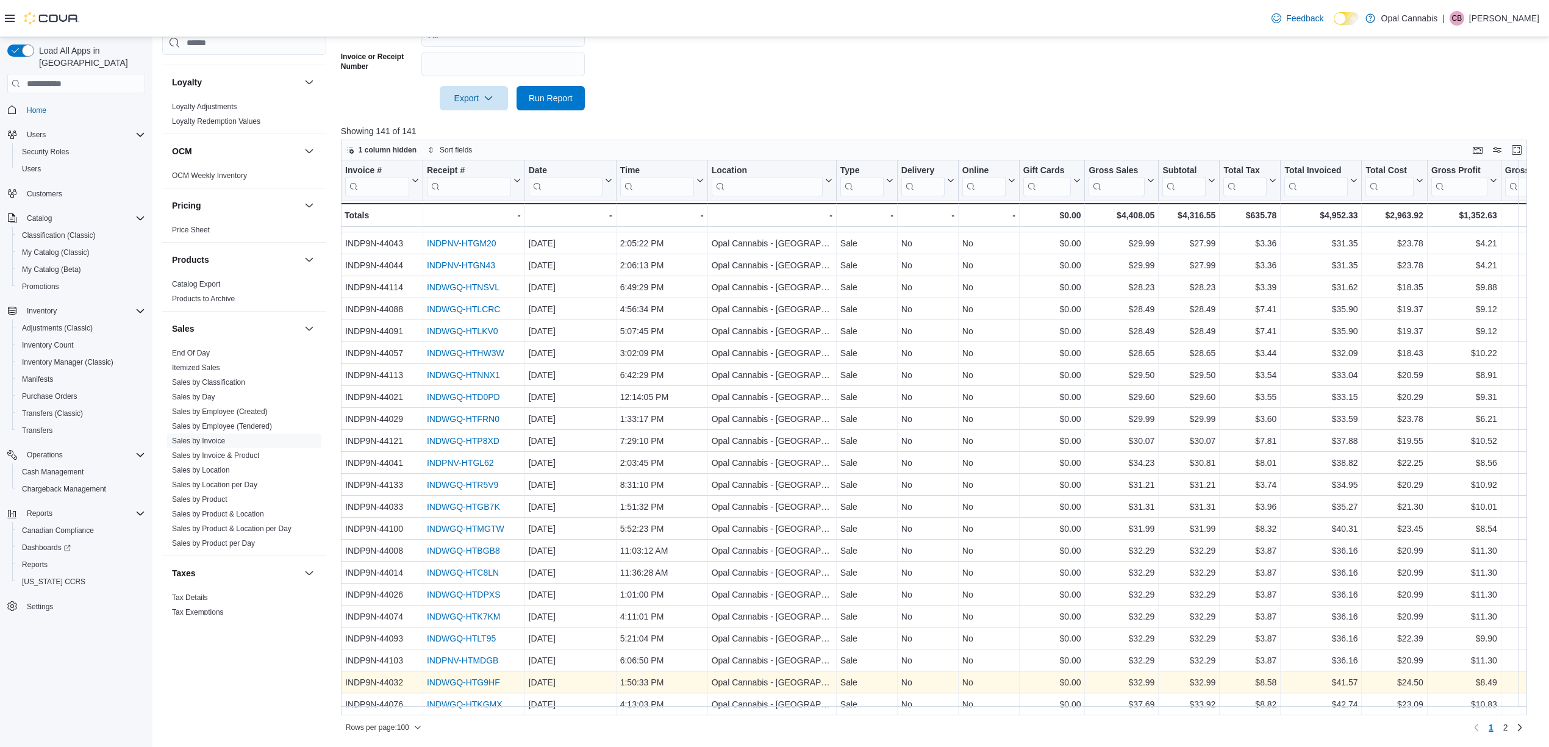
click at [488, 622] on link "INDWGQ-HTG9HF" at bounding box center [463, 683] width 73 height 10
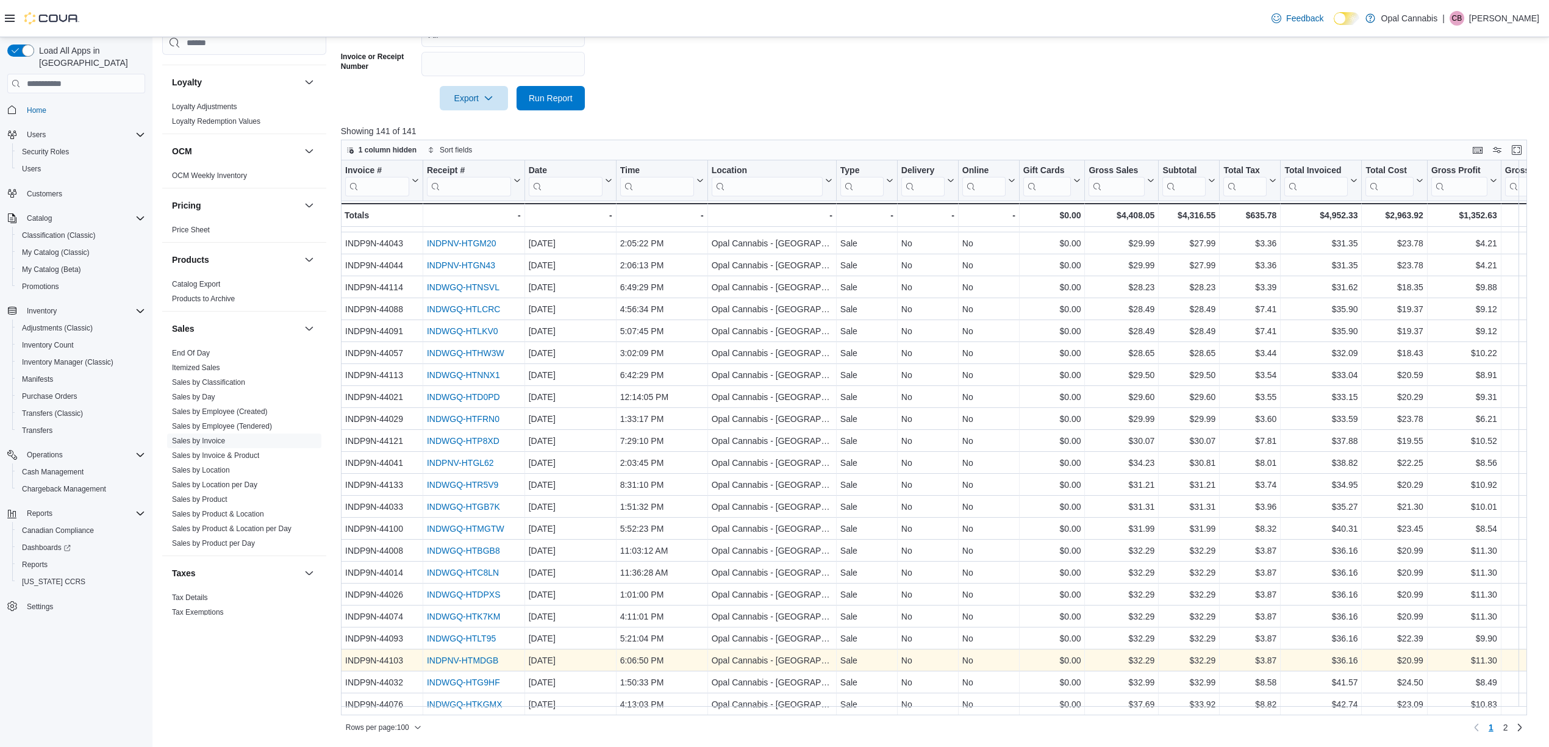
click at [486, 622] on div "INDPNV-HTMDGB" at bounding box center [474, 660] width 94 height 15
click at [481, 622] on link "INDPNV-HTMDGB" at bounding box center [462, 661] width 71 height 10
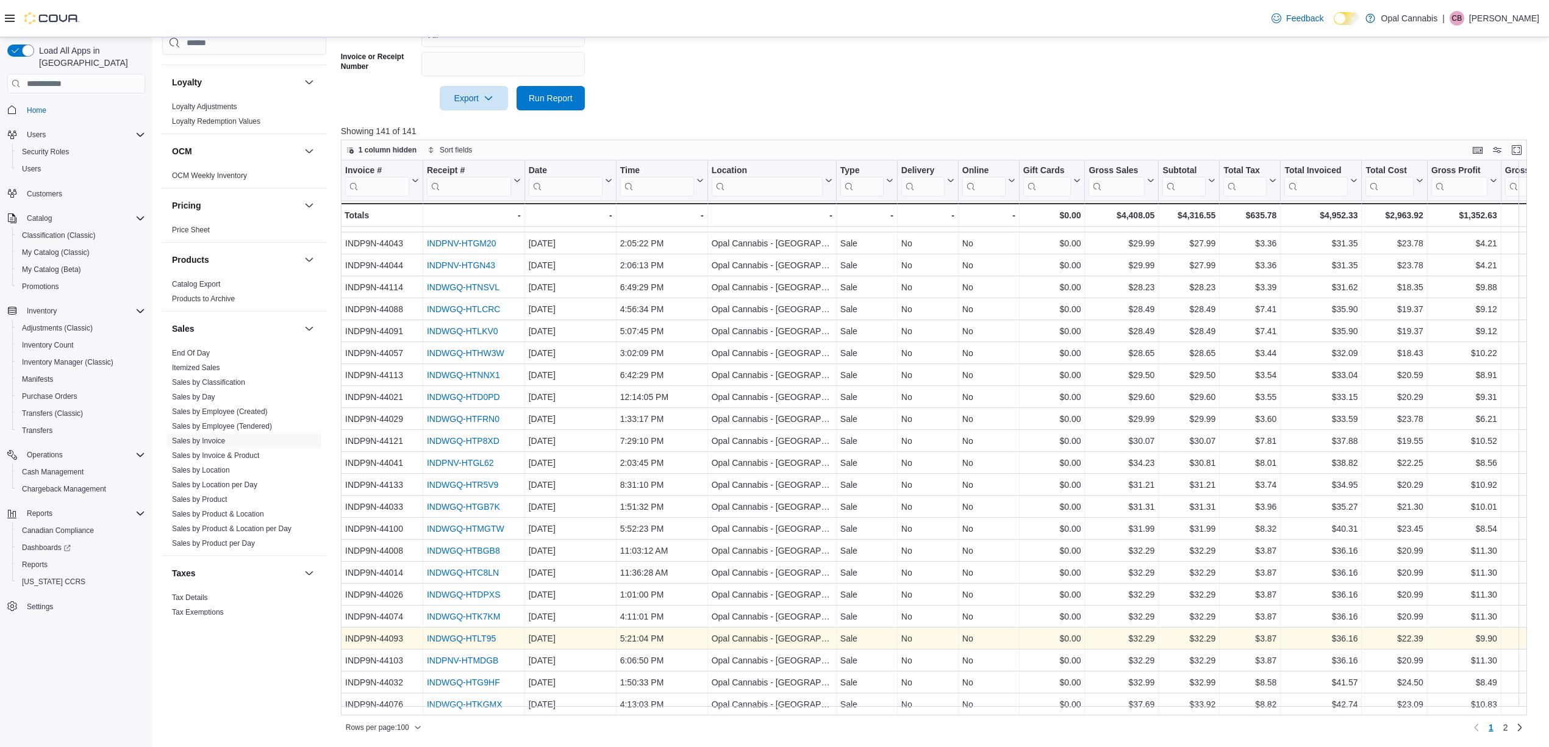
click at [478, 622] on link "INDWGQ-HTLT95" at bounding box center [461, 639] width 69 height 10
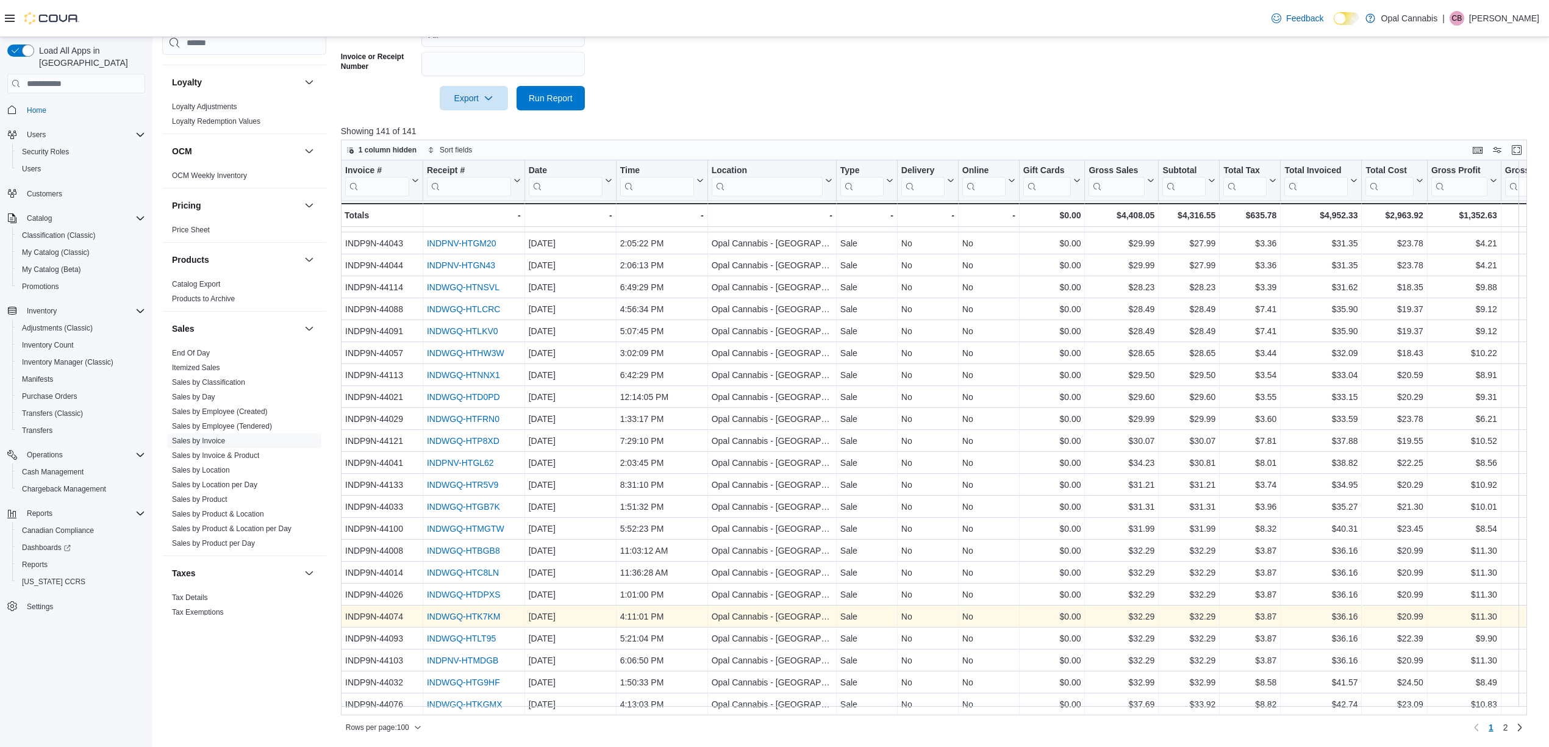
click at [484, 612] on link "INDWGQ-HTK7KM" at bounding box center [464, 617] width 74 height 10
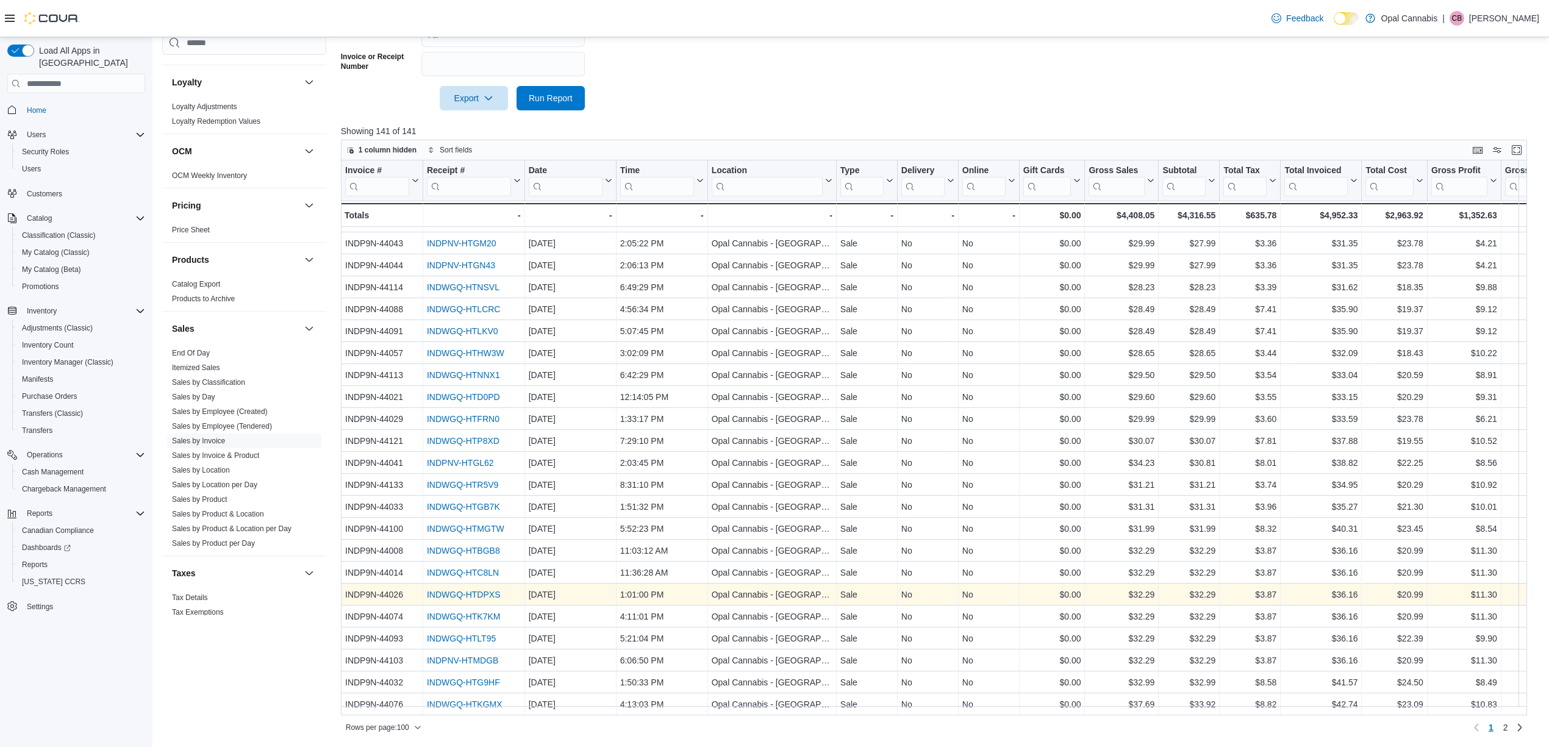
click at [488, 590] on link "INDWGQ-HTDPXS" at bounding box center [464, 595] width 74 height 10
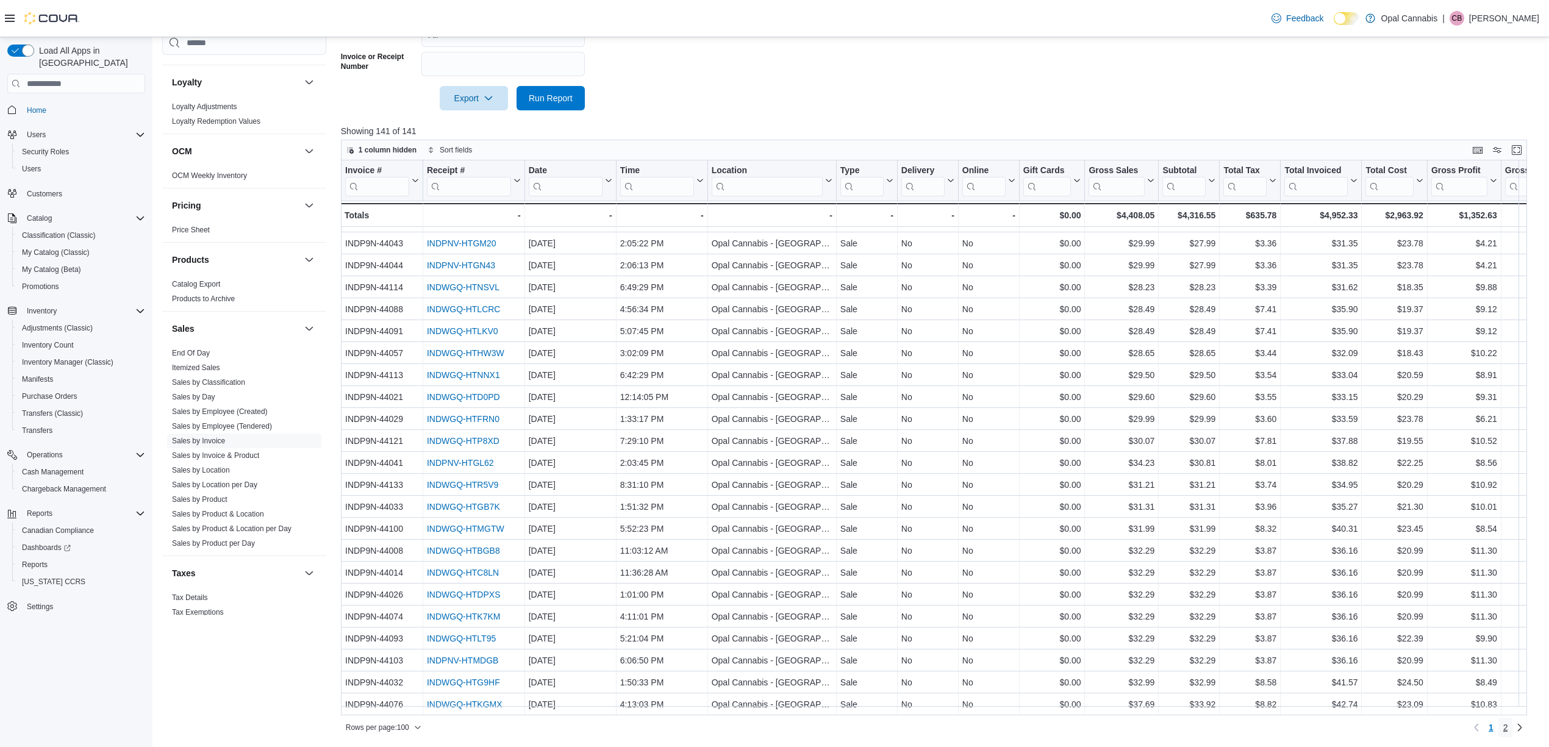
click at [1300, 622] on link "2" at bounding box center [1505, 728] width 15 height 20
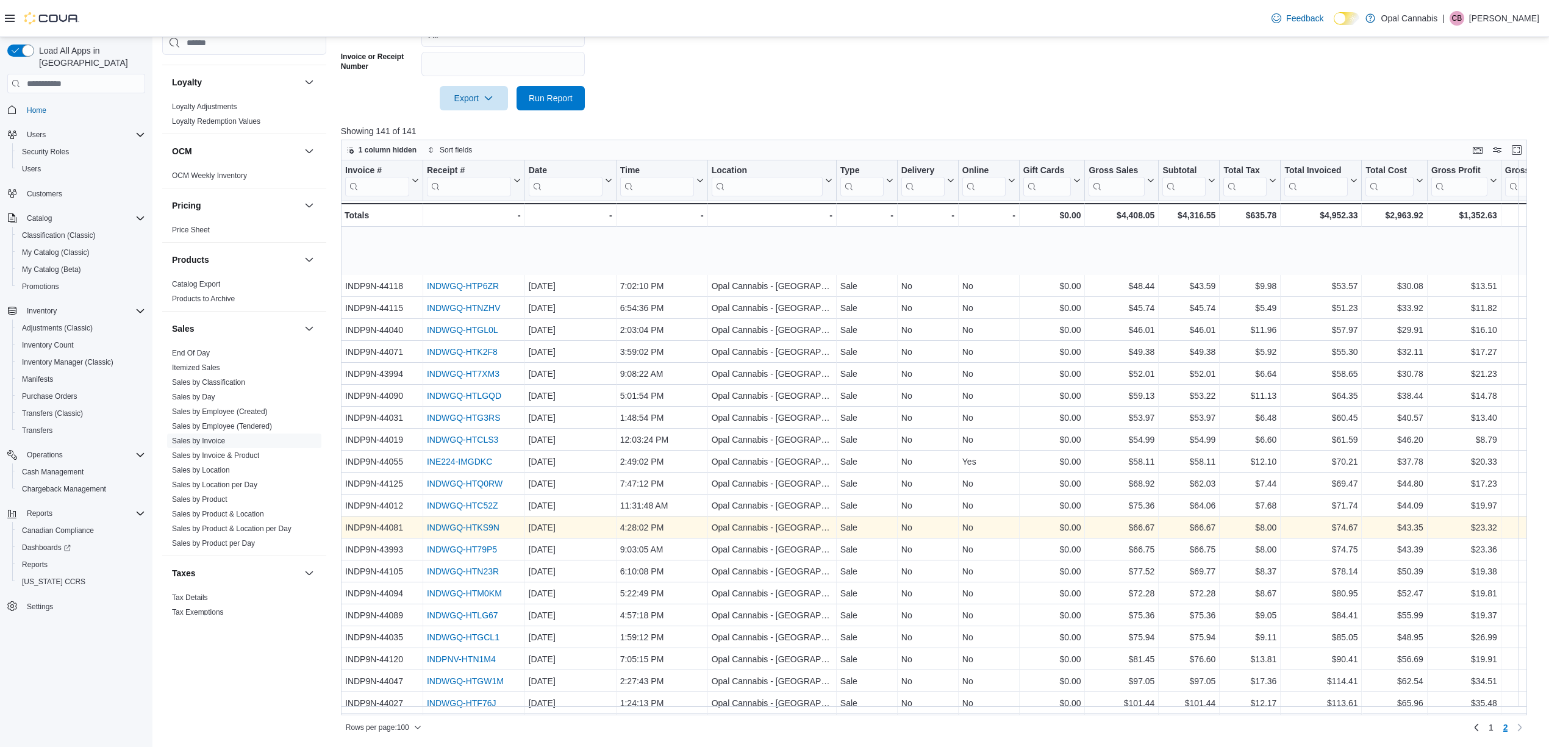
scroll to position [420, 0]
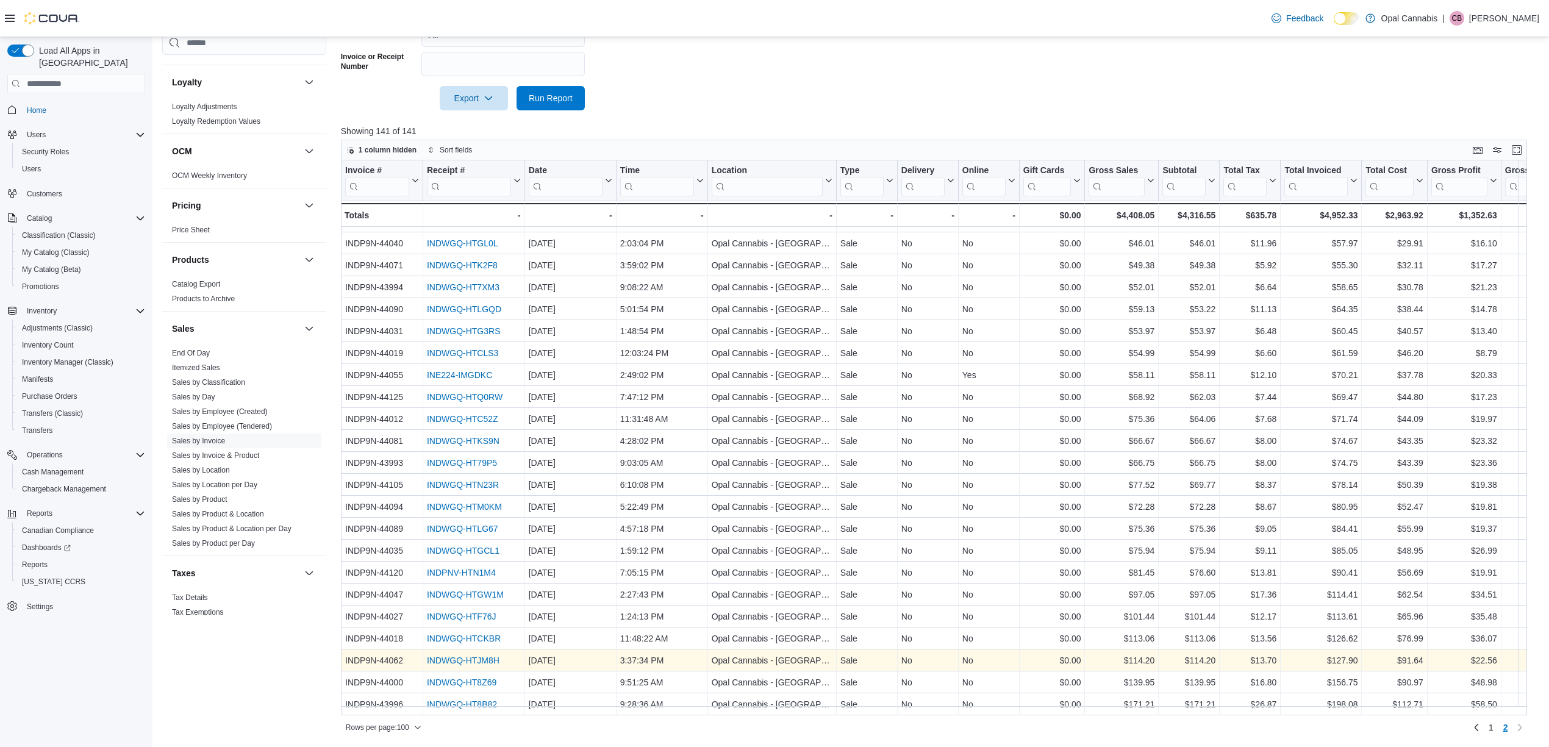
click at [474, 622] on link "INDWGQ-HTJM8H" at bounding box center [463, 661] width 73 height 10
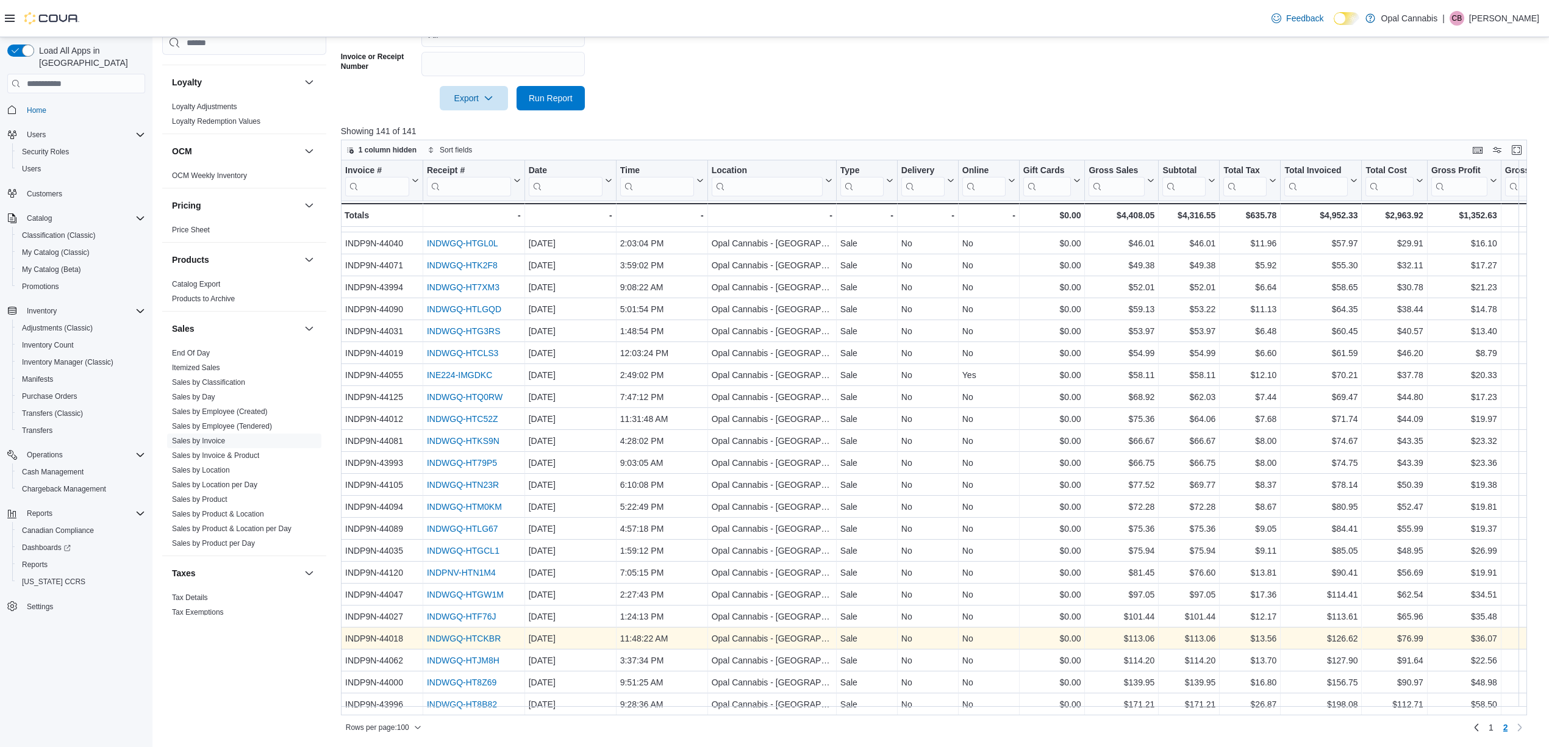
click at [476, 622] on link "INDWGQ-HTCKBR" at bounding box center [464, 639] width 74 height 10
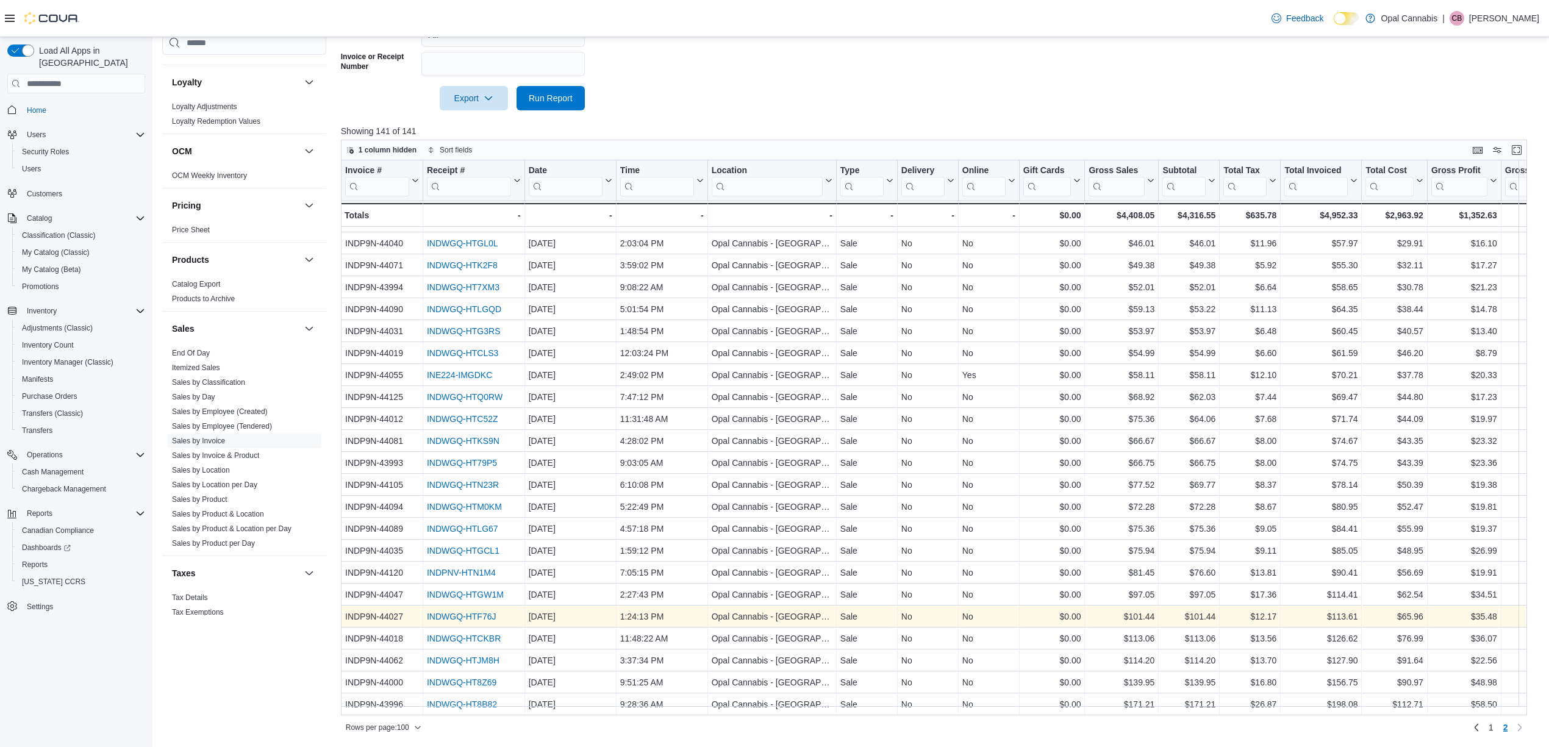
click at [490, 612] on link "INDWGQ-HTF76J" at bounding box center [462, 617] width 70 height 10
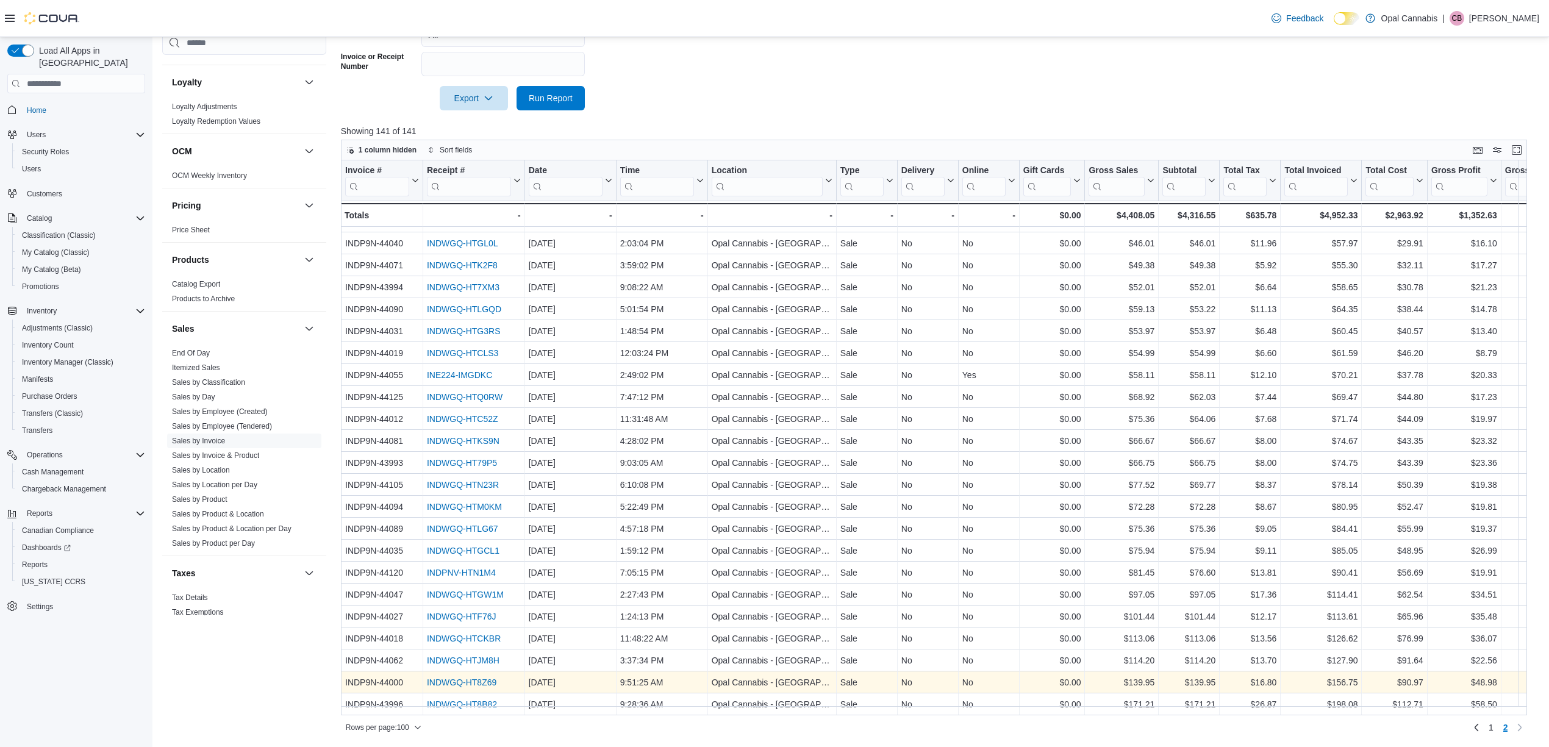
click at [484, 622] on link "INDWGQ-HT8Z69" at bounding box center [462, 683] width 70 height 10
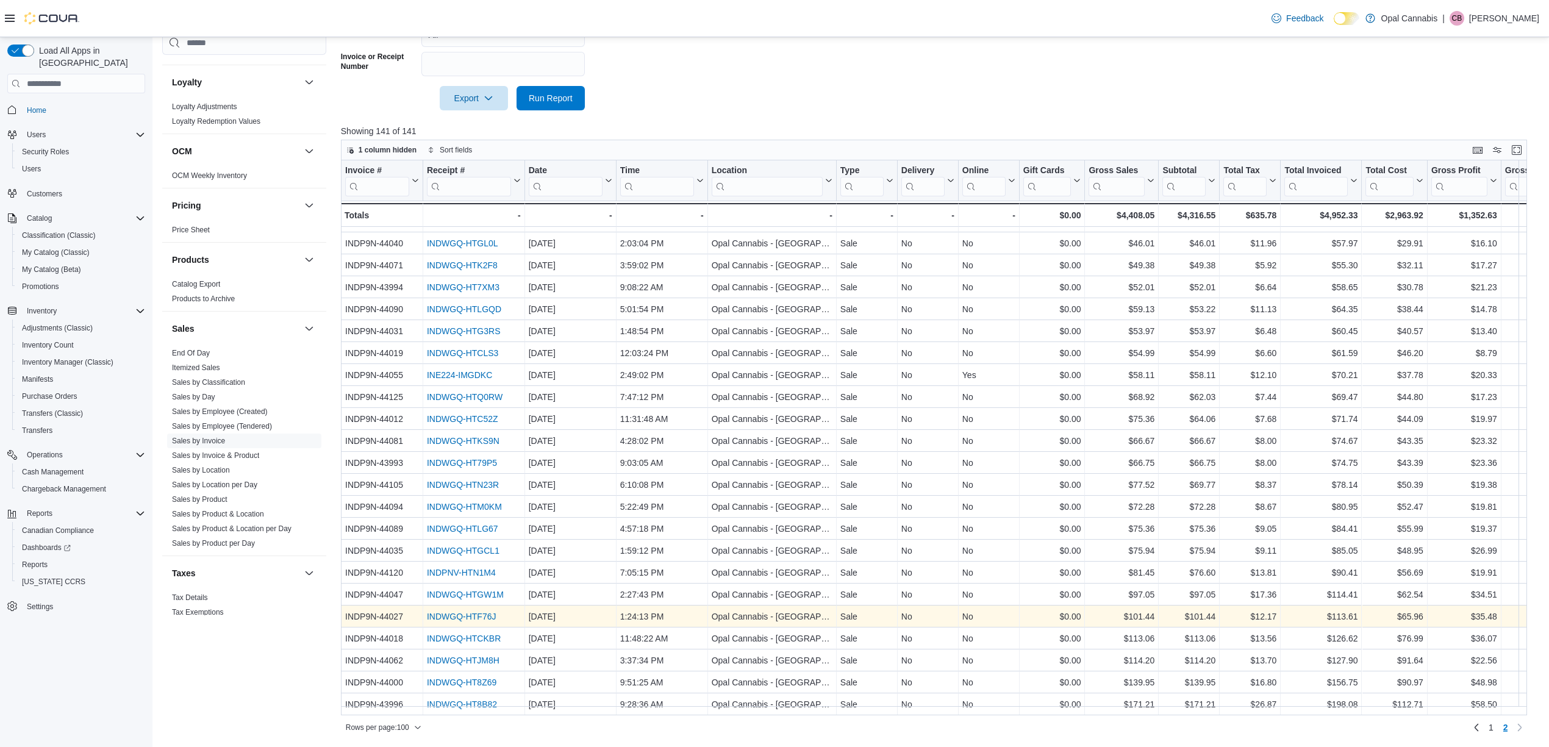
click at [473, 612] on link "INDWGQ-HTF76J" at bounding box center [462, 617] width 70 height 10
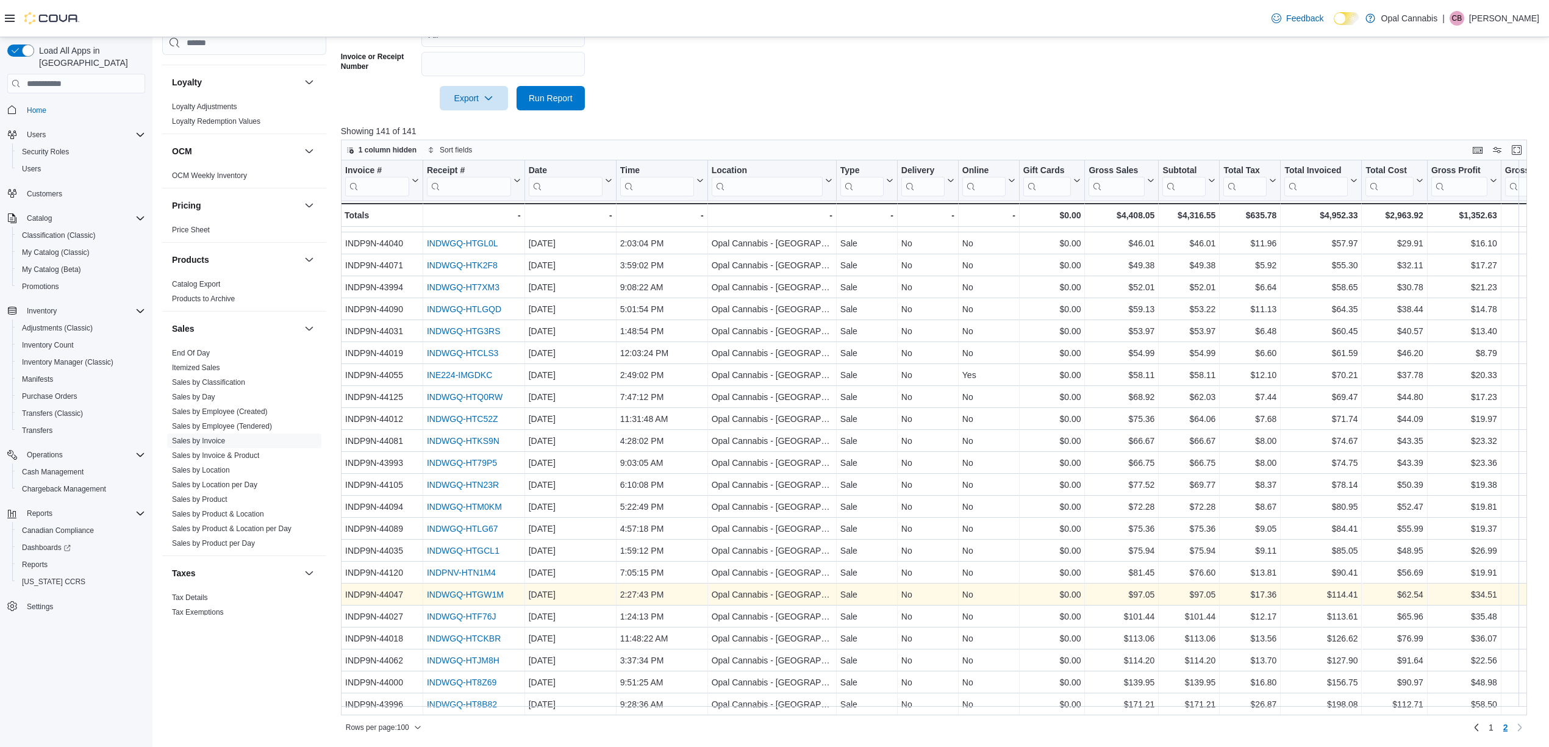
click at [491, 590] on link "INDWGQ-HTGW1M" at bounding box center [465, 595] width 77 height 10
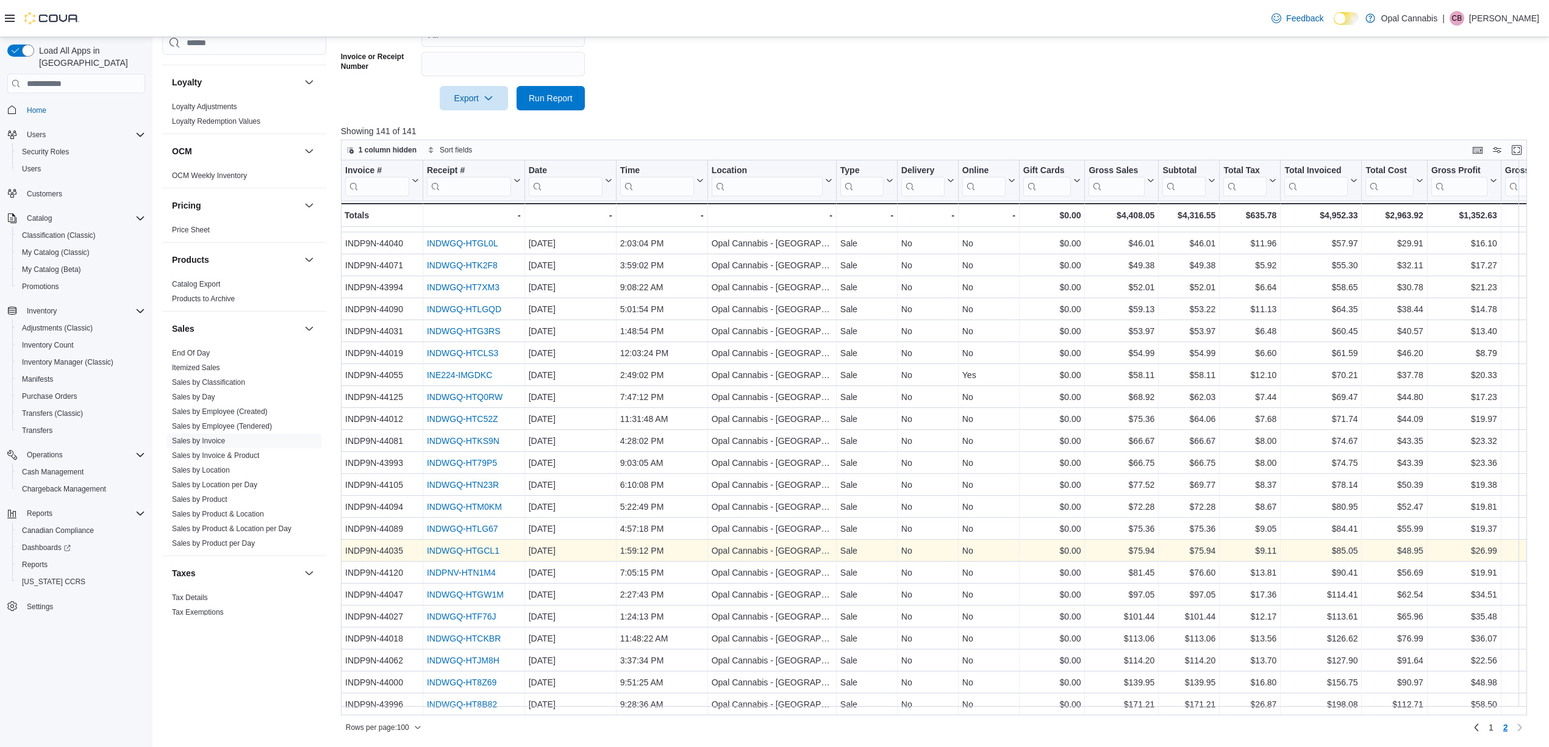
click at [493, 546] on link "INDWGQ-HTGCL1" at bounding box center [463, 551] width 73 height 10
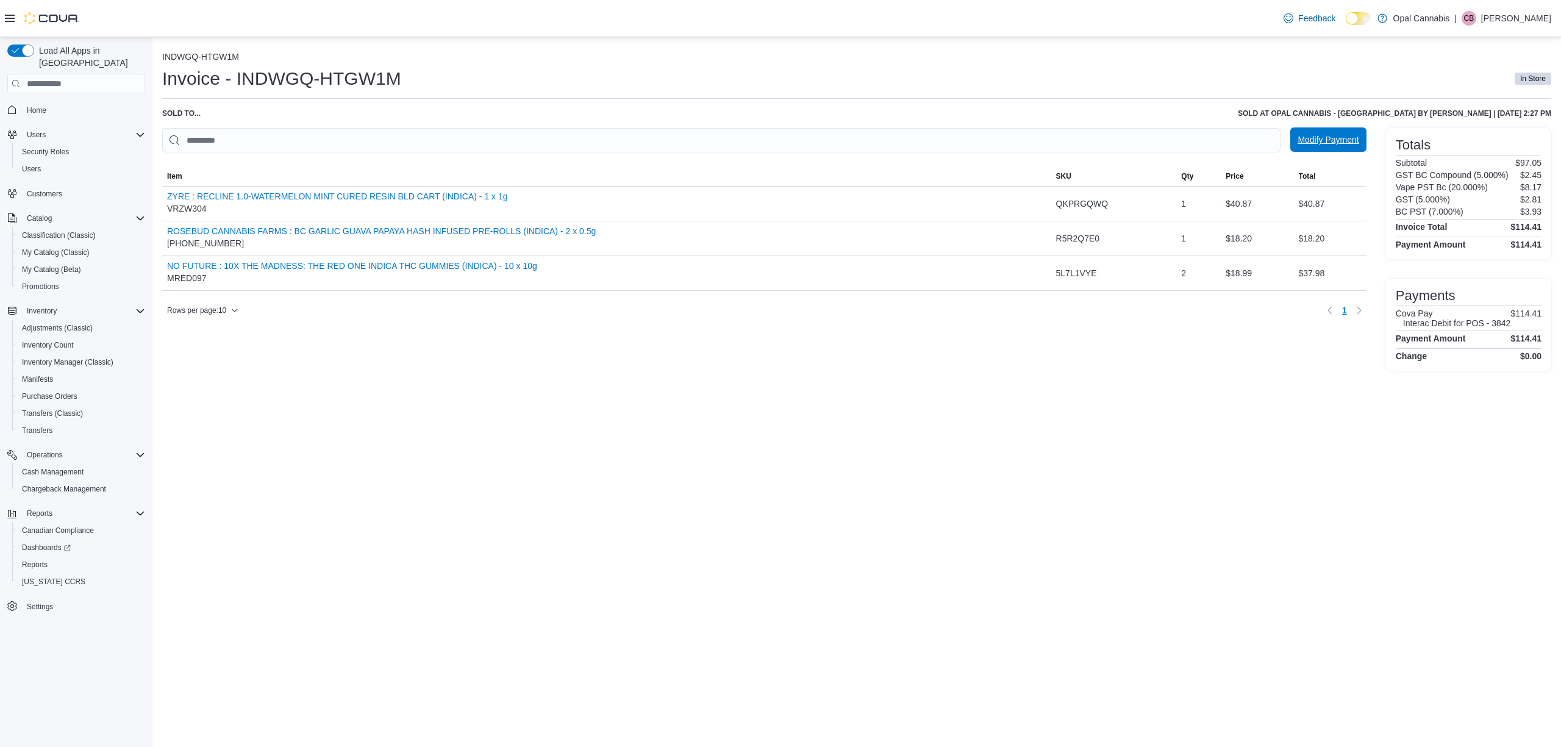
click at [1345, 139] on span "Modify Payment" at bounding box center [1328, 140] width 61 height 12
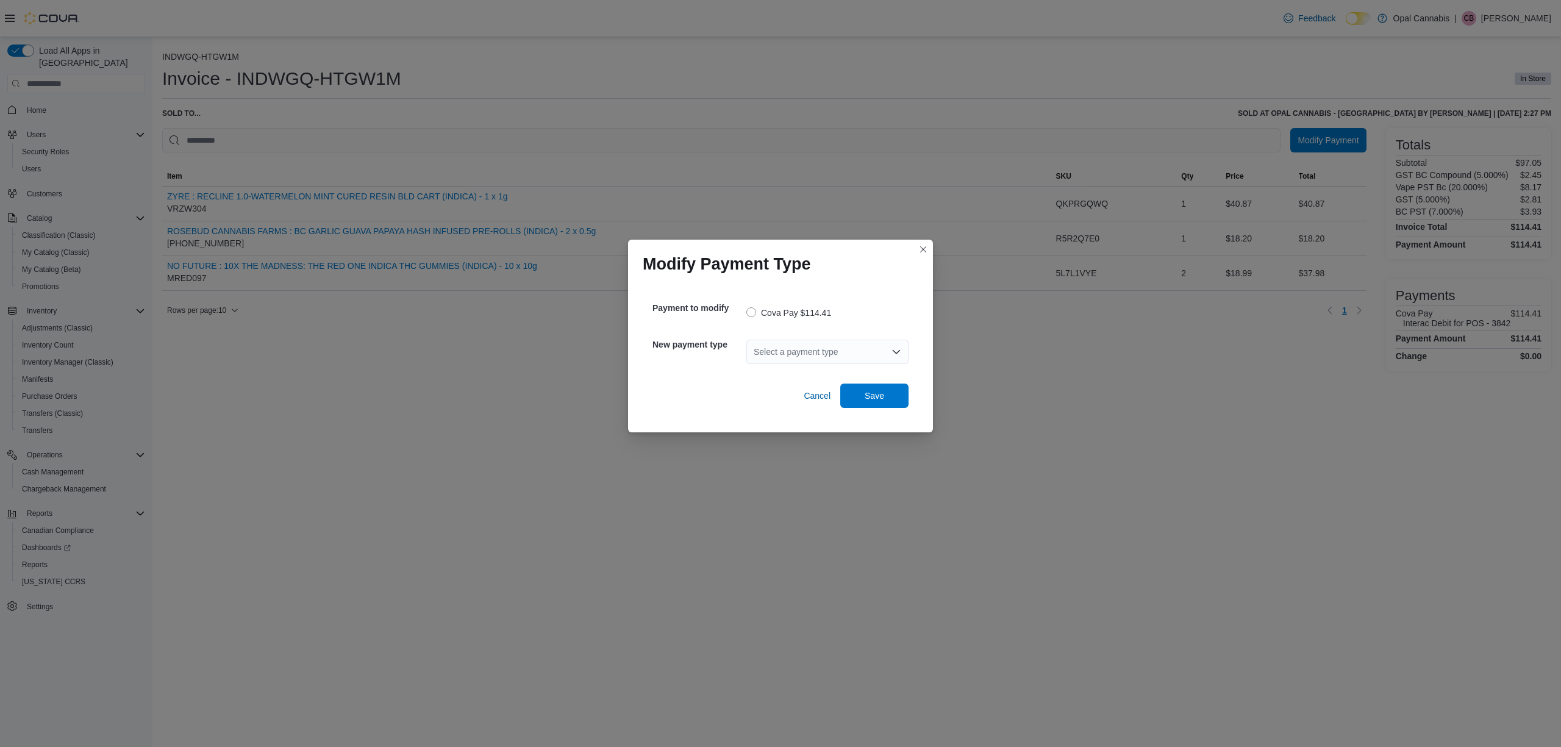
click at [876, 365] on div "Select a payment type" at bounding box center [827, 351] width 162 height 39
click at [898, 352] on icon "Open list of options" at bounding box center [896, 352] width 7 height 4
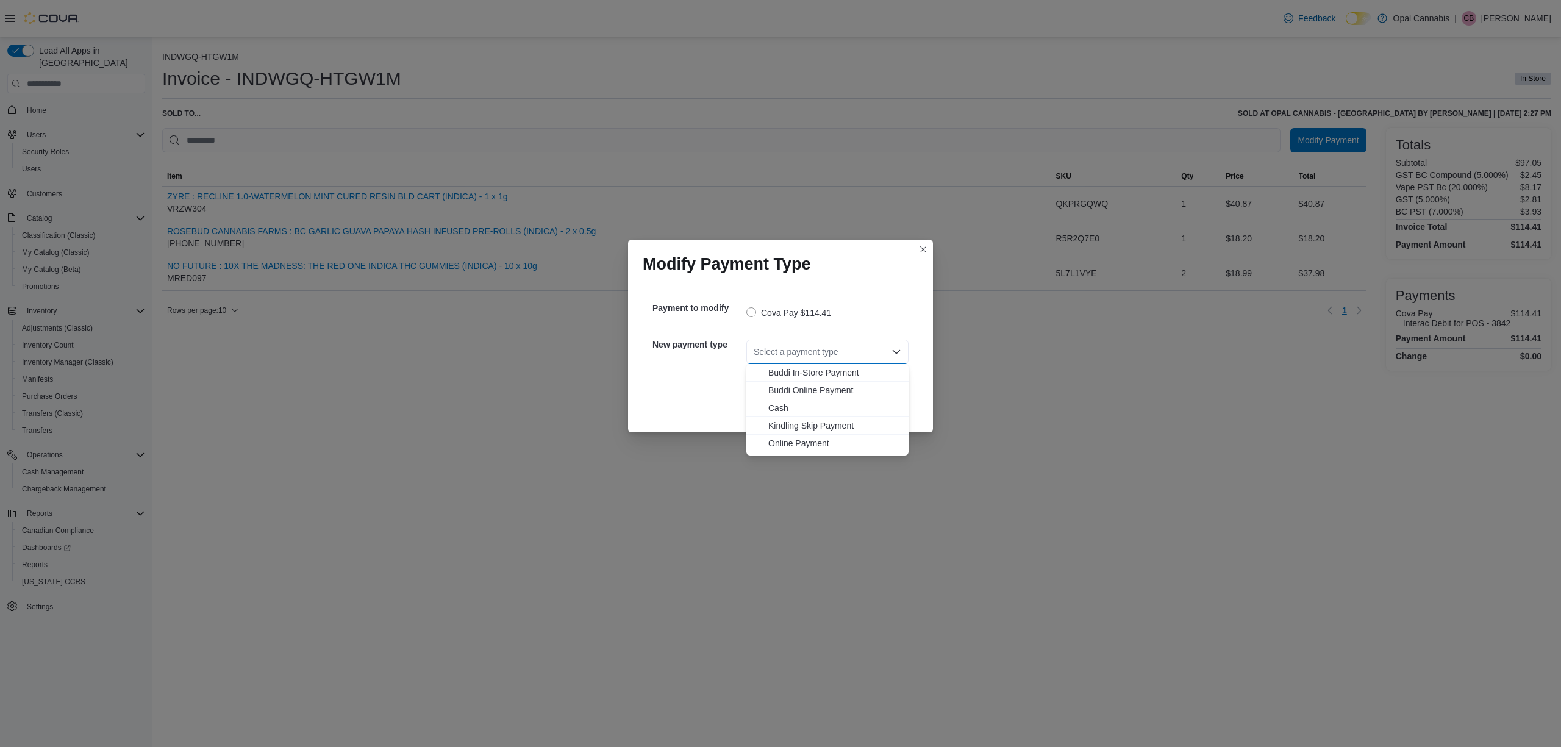
click at [898, 352] on icon "Close list of options" at bounding box center [896, 352] width 7 height 4
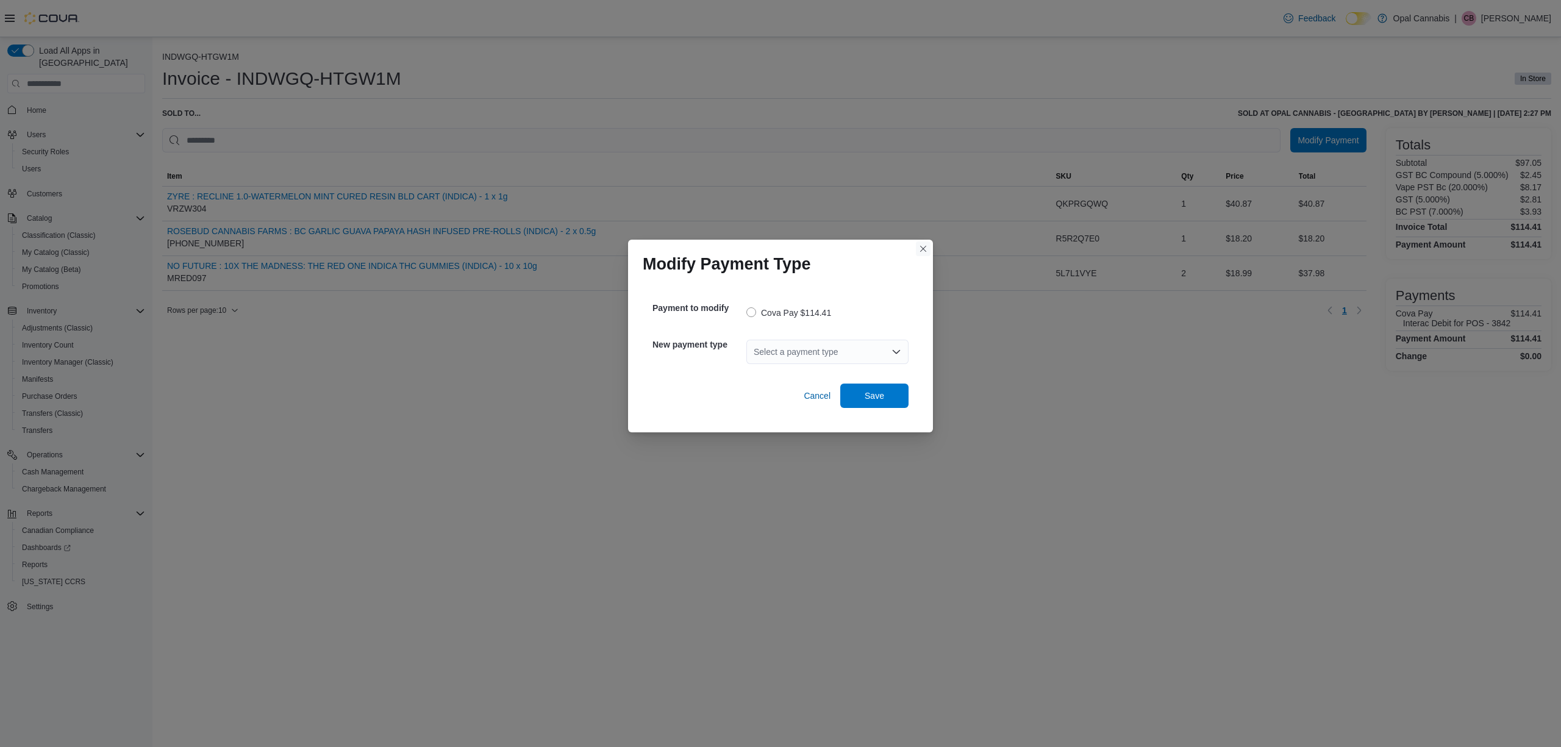
click at [928, 249] on button "Closes this modal window" at bounding box center [923, 249] width 15 height 15
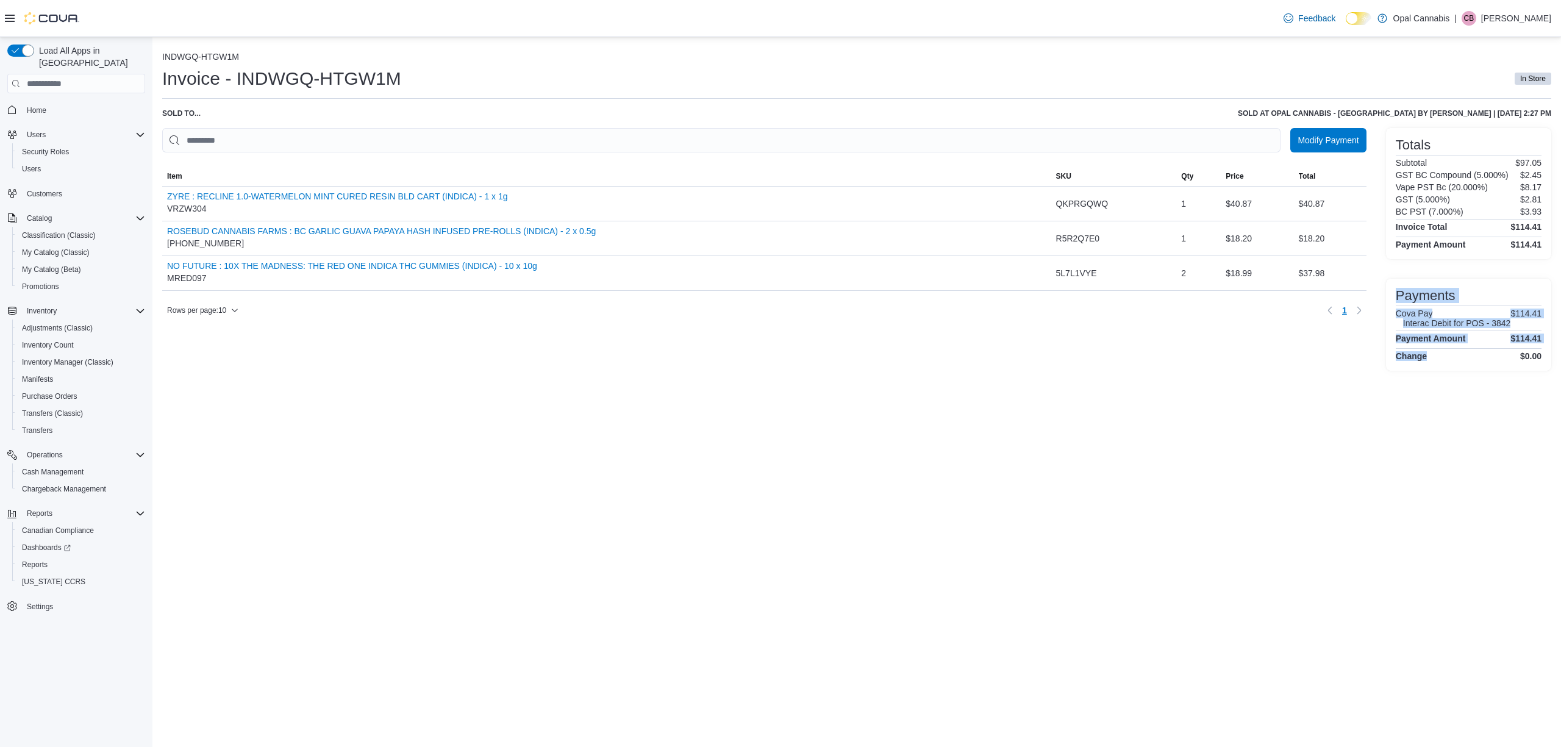
drag, startPoint x: 1464, startPoint y: 357, endPoint x: 1413, endPoint y: 306, distance: 72.4
click at [1413, 306] on div "Payments Cova Pay Interac Debit for POS - 3842 $114.41 Payment Amount $114.41 C…" at bounding box center [1469, 324] width 146 height 73
